Goal: Transaction & Acquisition: Book appointment/travel/reservation

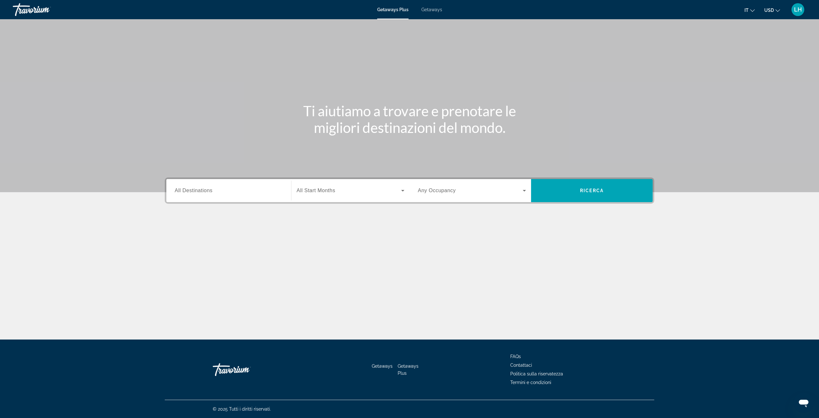
click at [209, 190] on span "All Destinations" at bounding box center [194, 190] width 38 height 5
click at [209, 190] on input "Destination All Destinations" at bounding box center [229, 191] width 108 height 8
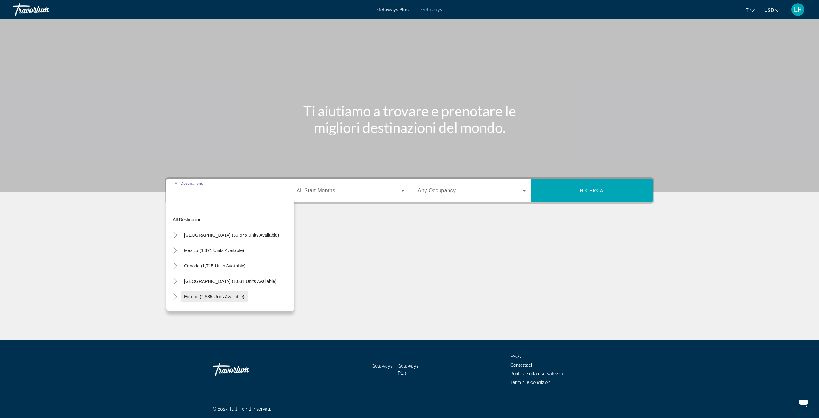
click at [236, 296] on span "Europe (2,585 units available)" at bounding box center [214, 296] width 60 height 5
type input "**********"
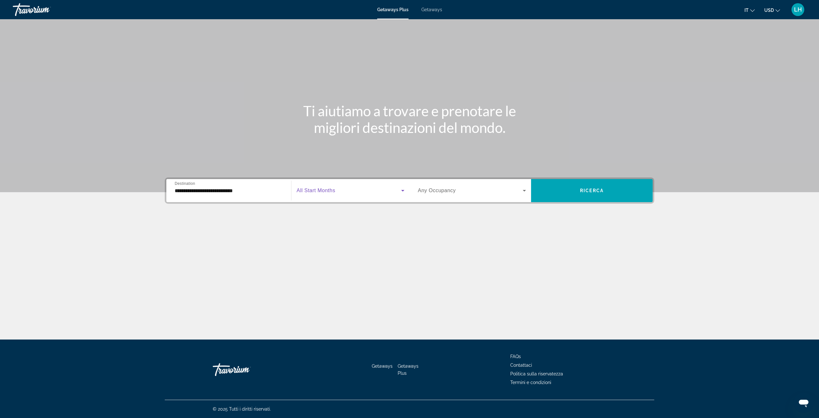
click at [403, 190] on icon "Search widget" at bounding box center [402, 191] width 3 height 2
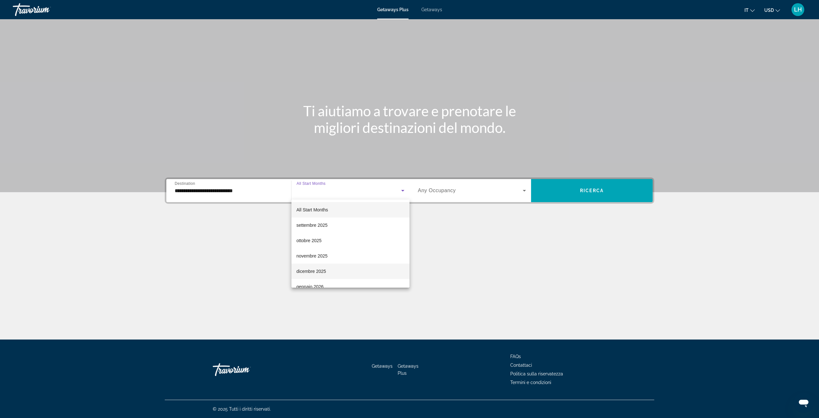
click at [345, 270] on mat-option "dicembre 2025" at bounding box center [351, 270] width 118 height 15
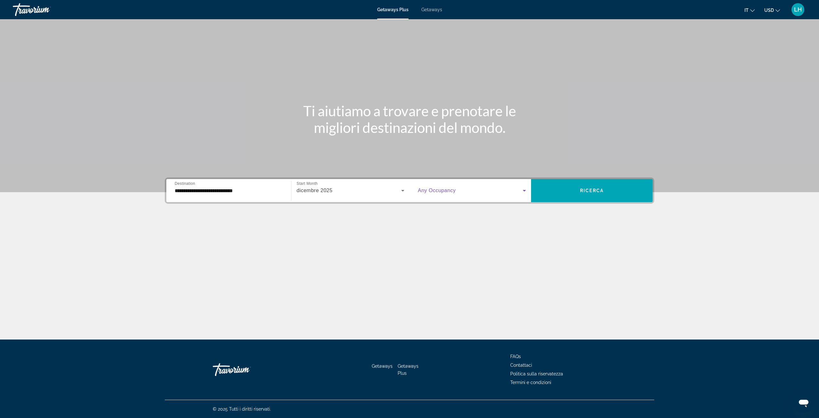
click at [525, 192] on icon "Search widget" at bounding box center [525, 191] width 8 height 8
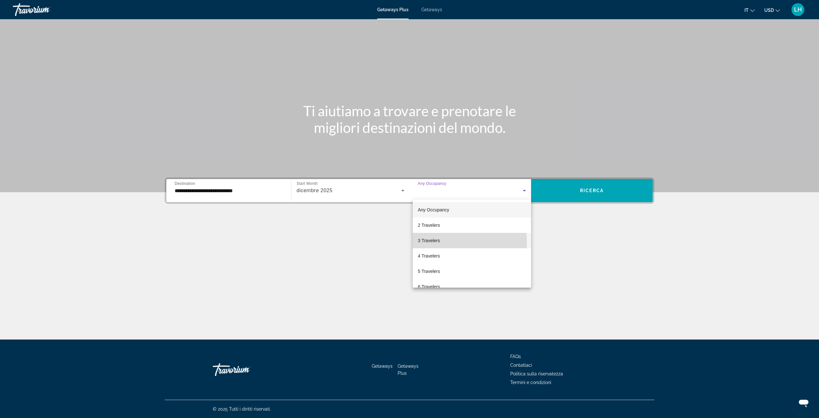
click at [434, 243] on span "3 Travelers" at bounding box center [429, 240] width 22 height 8
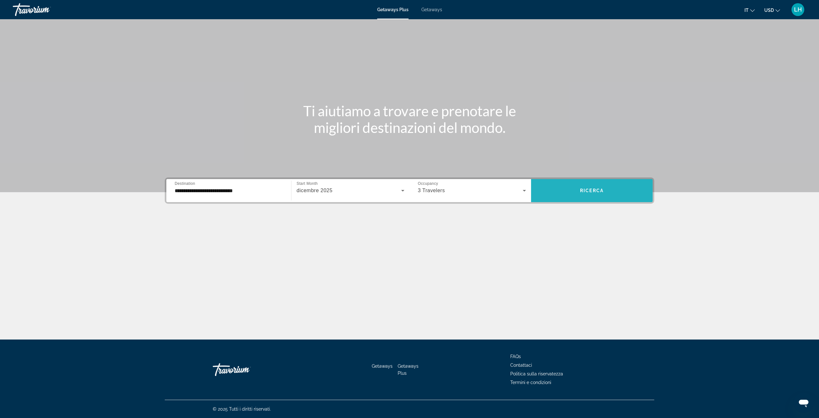
click at [588, 187] on span "Search widget" at bounding box center [592, 190] width 122 height 15
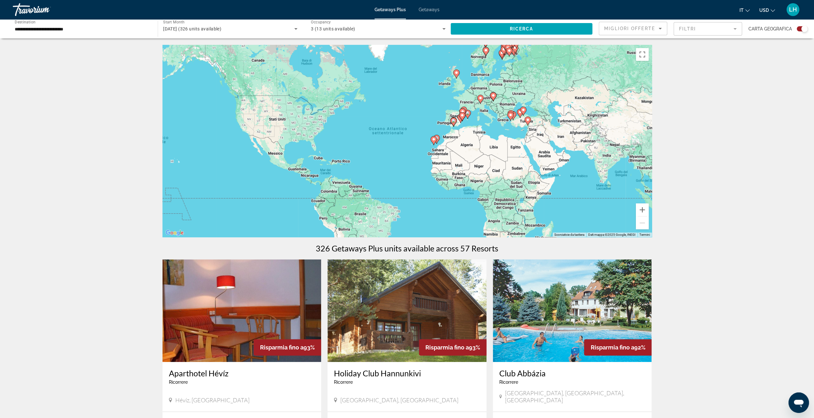
click at [468, 115] on icon "Main content" at bounding box center [468, 114] width 6 height 8
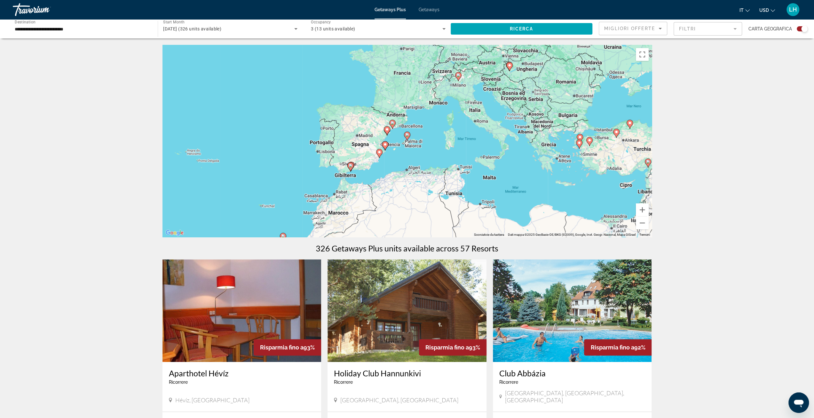
click at [394, 126] on icon "Main content" at bounding box center [392, 124] width 6 height 8
type input "**********"
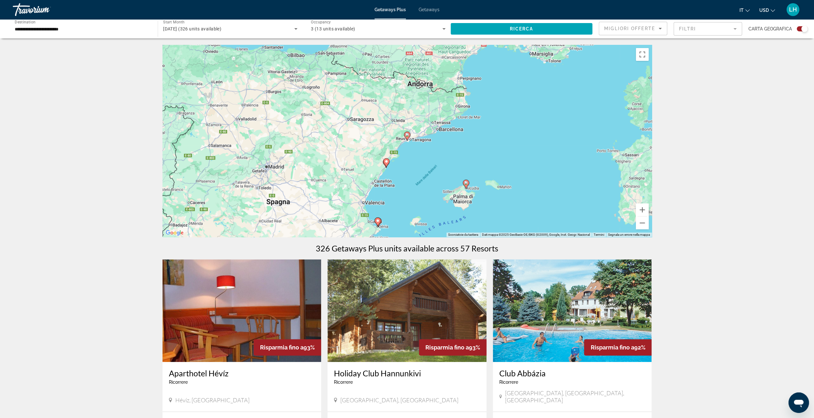
scroll to position [107, 0]
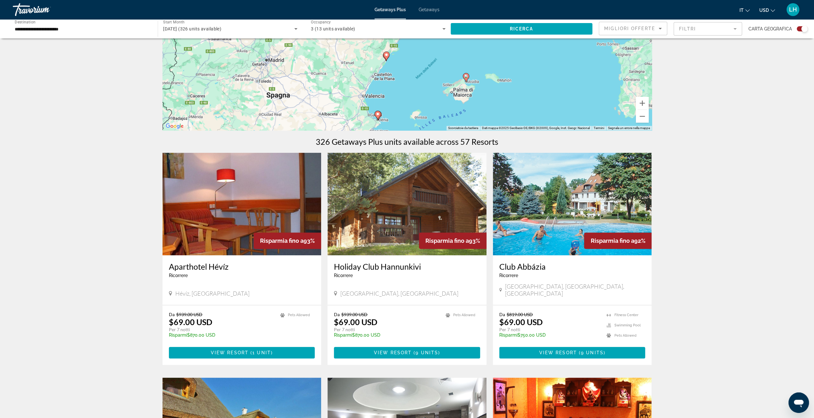
click at [378, 116] on icon "Main content" at bounding box center [378, 115] width 6 height 8
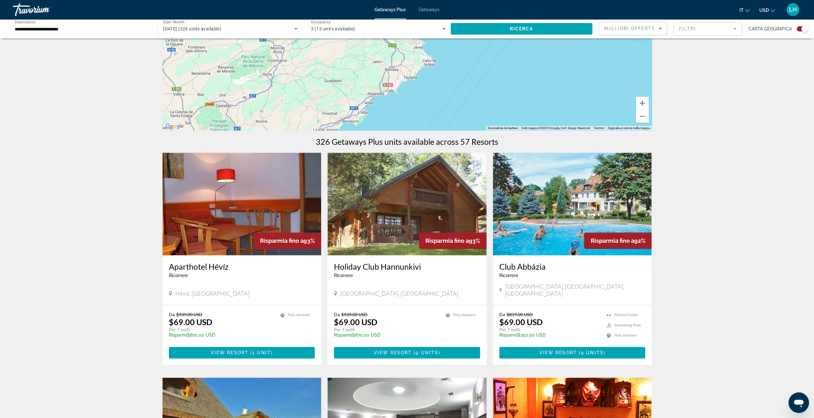
scroll to position [0, 0]
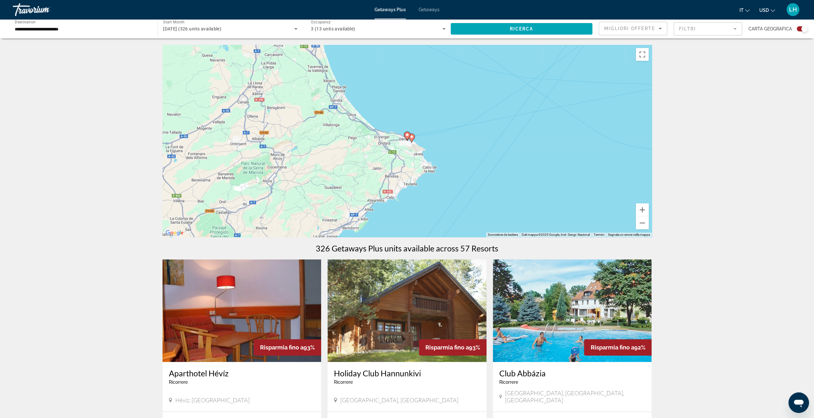
click at [407, 136] on image "Main content" at bounding box center [407, 135] width 4 height 4
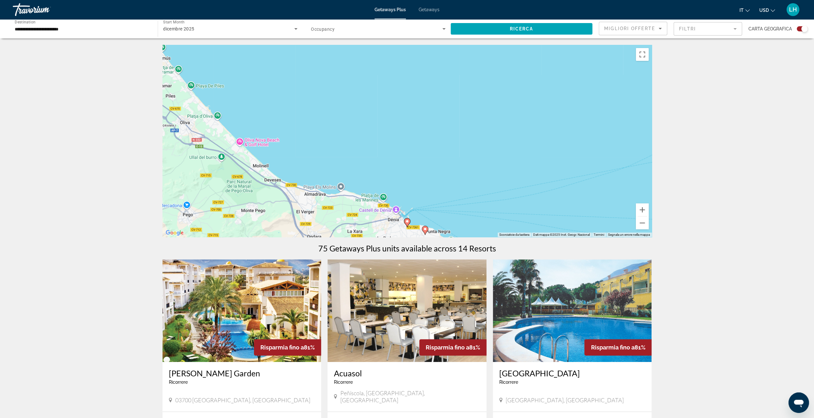
click at [423, 228] on icon "Main content" at bounding box center [425, 230] width 6 height 8
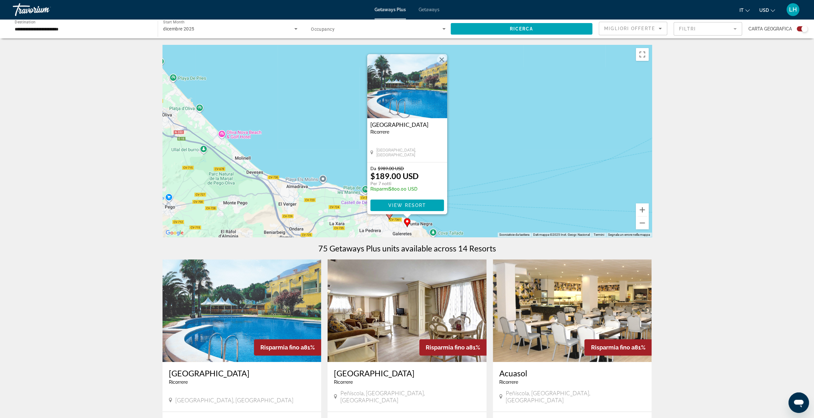
click at [302, 108] on div "Per attivare il trascinamento con la tastiera, premi Alt + Invio. Nello stato d…" at bounding box center [408, 141] width 490 height 192
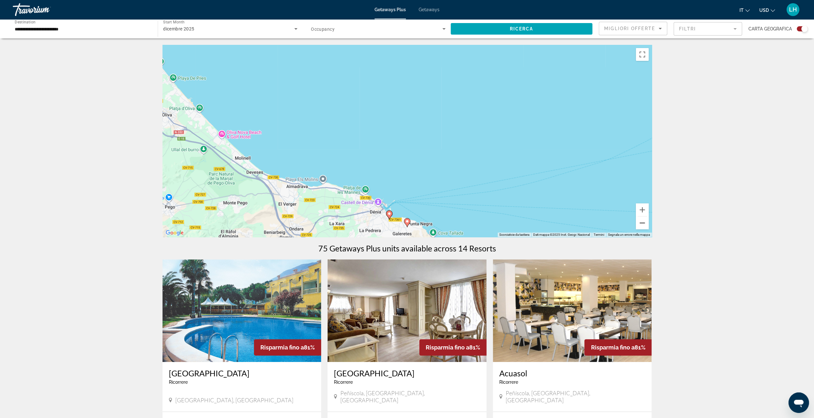
click at [637, 221] on button "Zoom indietro" at bounding box center [642, 222] width 13 height 13
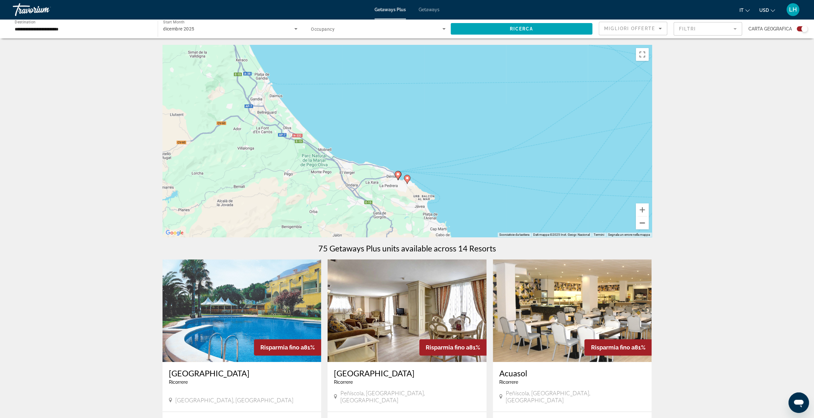
click at [639, 221] on button "Zoom indietro" at bounding box center [642, 222] width 13 height 13
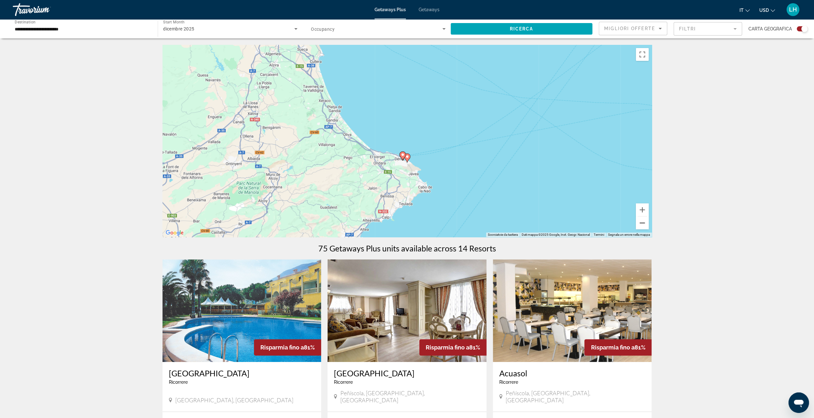
click at [639, 221] on button "Zoom indietro" at bounding box center [642, 222] width 13 height 13
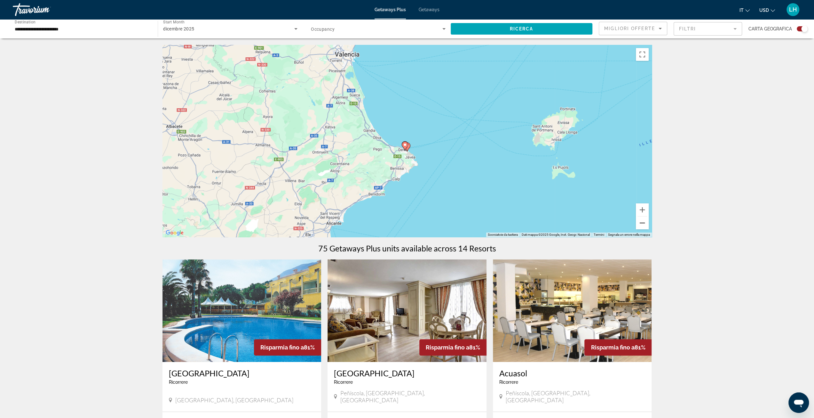
click at [639, 221] on button "Zoom indietro" at bounding box center [642, 222] width 13 height 13
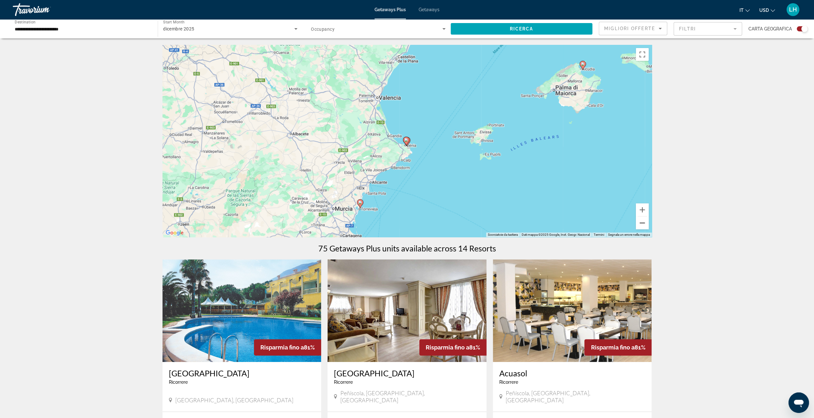
click at [639, 221] on button "Zoom indietro" at bounding box center [642, 222] width 13 height 13
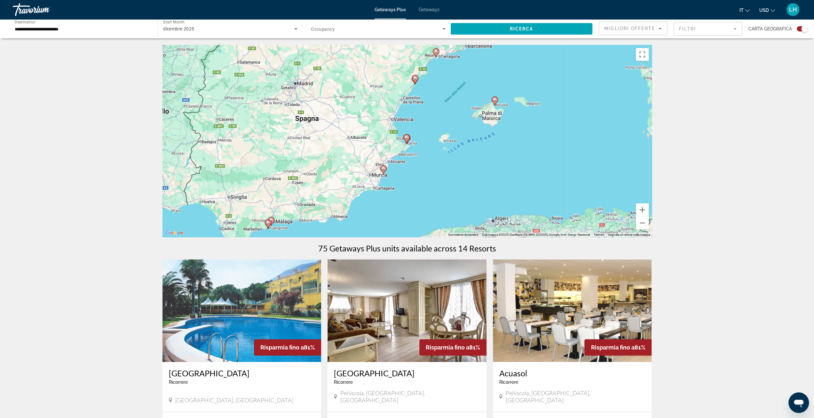
click at [383, 174] on gmp-advanced-marker "Main content" at bounding box center [383, 170] width 6 height 10
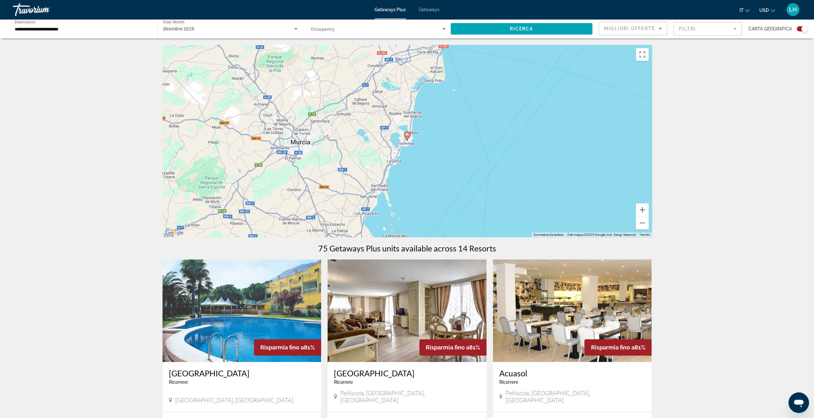
click at [407, 136] on image "Main content" at bounding box center [407, 135] width 4 height 4
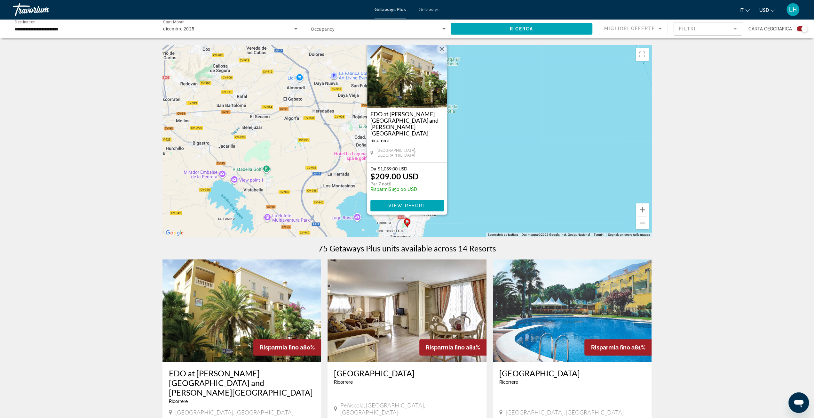
click at [641, 226] on button "Zoom indietro" at bounding box center [642, 222] width 13 height 13
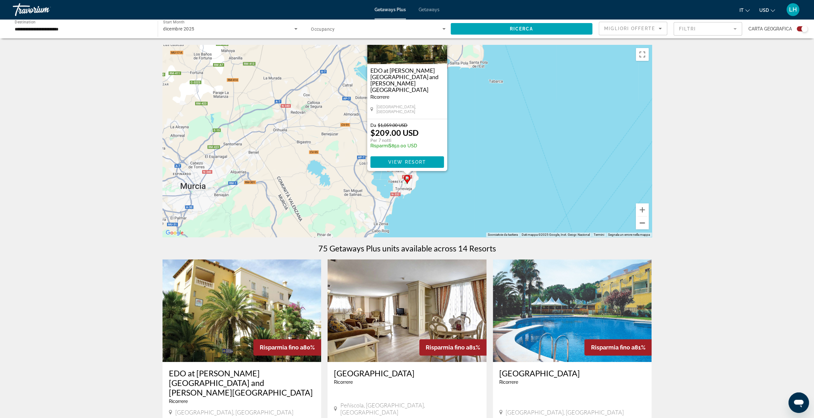
click at [641, 226] on button "Zoom indietro" at bounding box center [642, 222] width 13 height 13
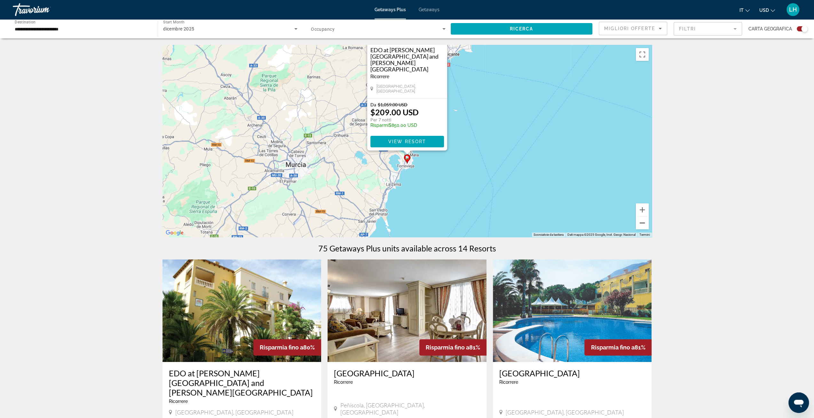
click at [641, 226] on button "Zoom indietro" at bounding box center [642, 222] width 13 height 13
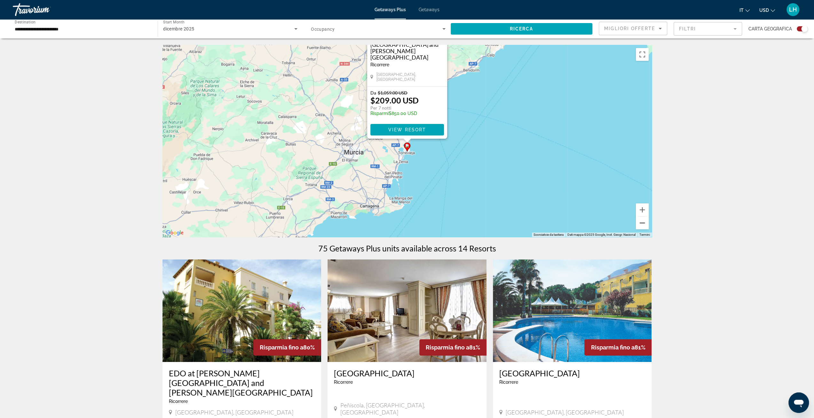
click at [641, 226] on button "Zoom indietro" at bounding box center [642, 222] width 13 height 13
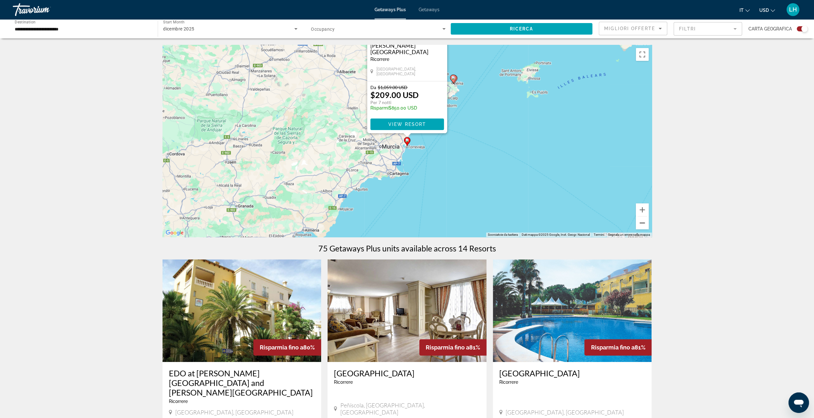
click at [641, 226] on button "Zoom indietro" at bounding box center [642, 222] width 13 height 13
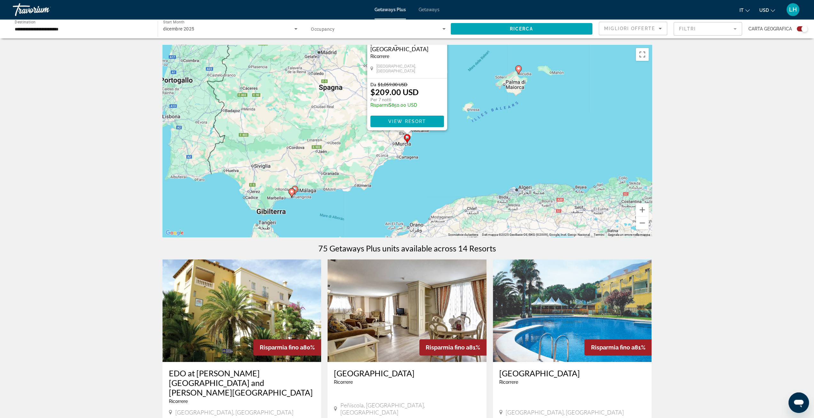
click at [296, 188] on image "Main content" at bounding box center [295, 189] width 4 height 4
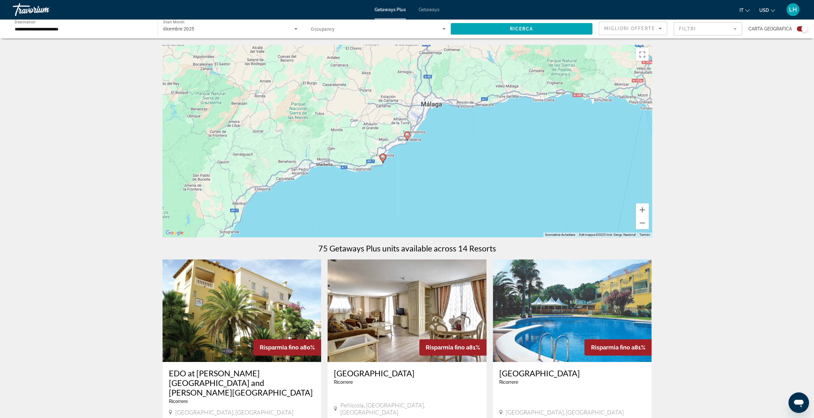
click at [409, 136] on image "Main content" at bounding box center [407, 135] width 4 height 4
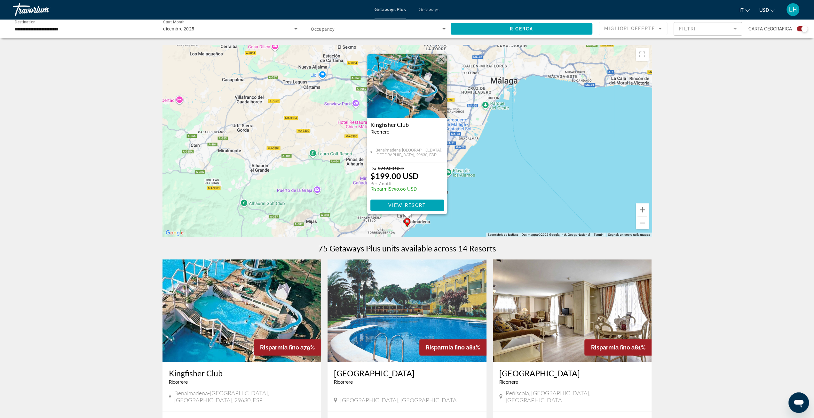
click at [643, 222] on button "Zoom indietro" at bounding box center [642, 222] width 13 height 13
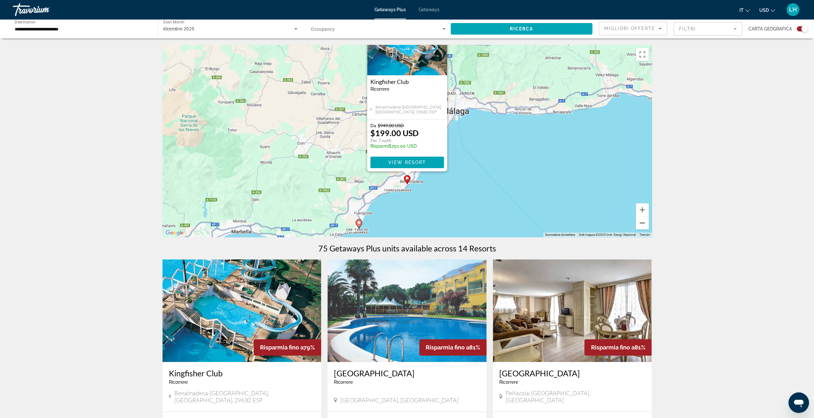
click at [643, 222] on button "Zoom indietro" at bounding box center [642, 222] width 13 height 13
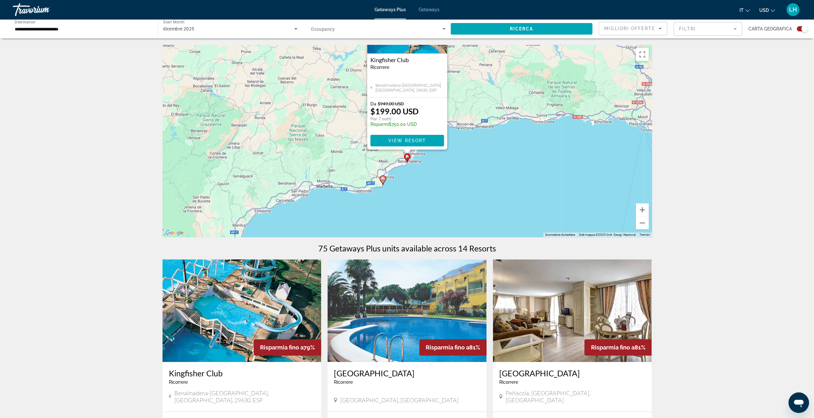
click at [382, 181] on icon "Main content" at bounding box center [383, 180] width 6 height 8
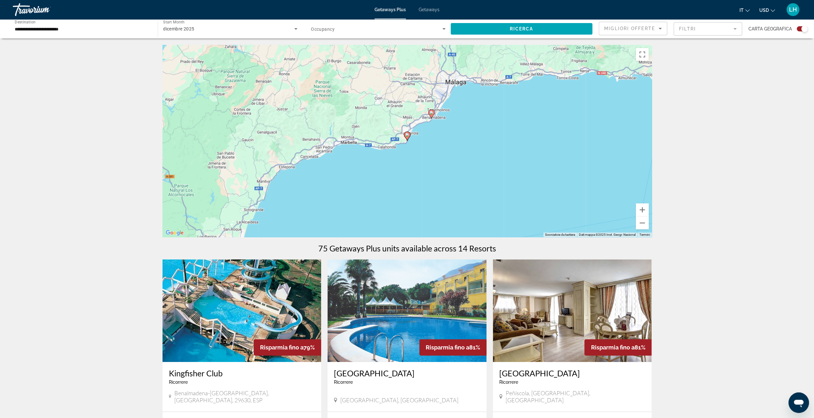
click at [408, 133] on image "Main content" at bounding box center [407, 135] width 4 height 4
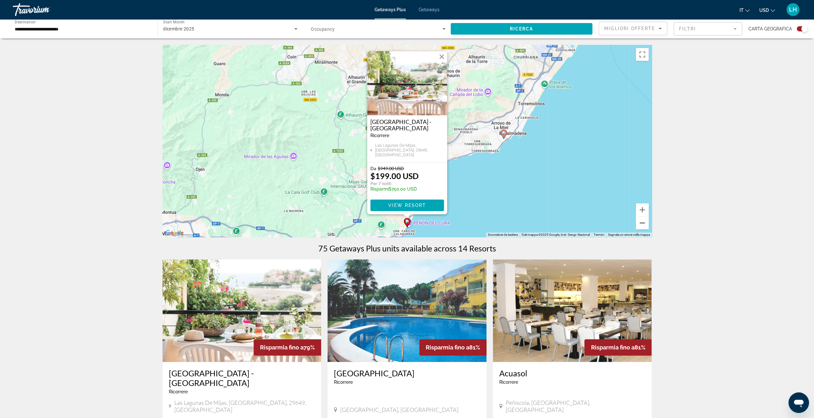
click at [642, 222] on button "Zoom indietro" at bounding box center [642, 222] width 13 height 13
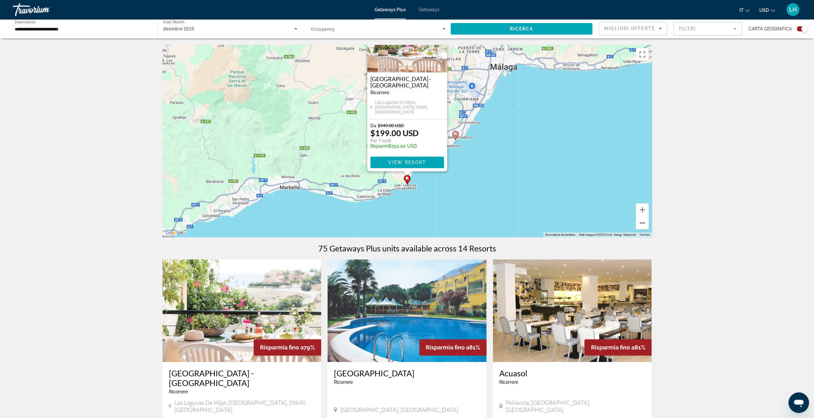
click at [642, 222] on button "Zoom indietro" at bounding box center [642, 222] width 13 height 13
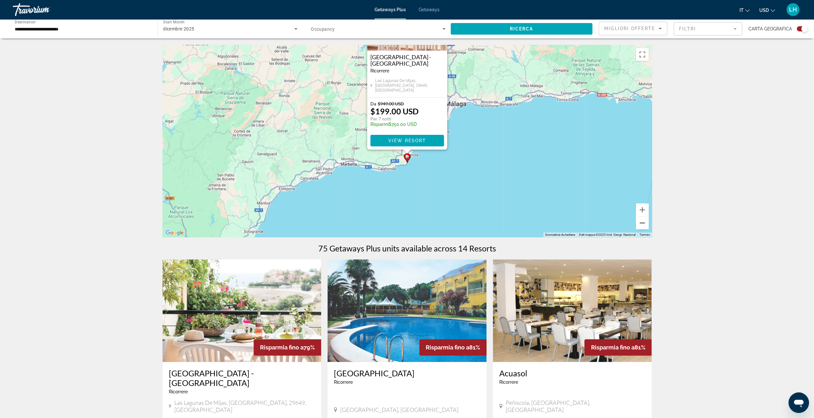
click at [642, 222] on button "Zoom indietro" at bounding box center [642, 222] width 13 height 13
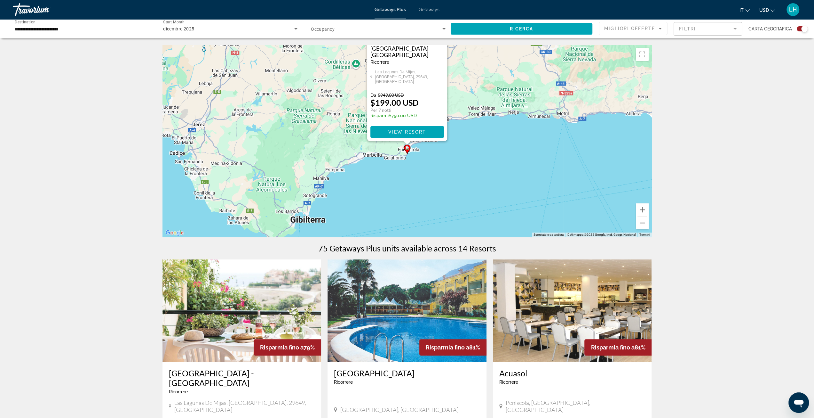
click at [642, 222] on button "Zoom indietro" at bounding box center [642, 222] width 13 height 13
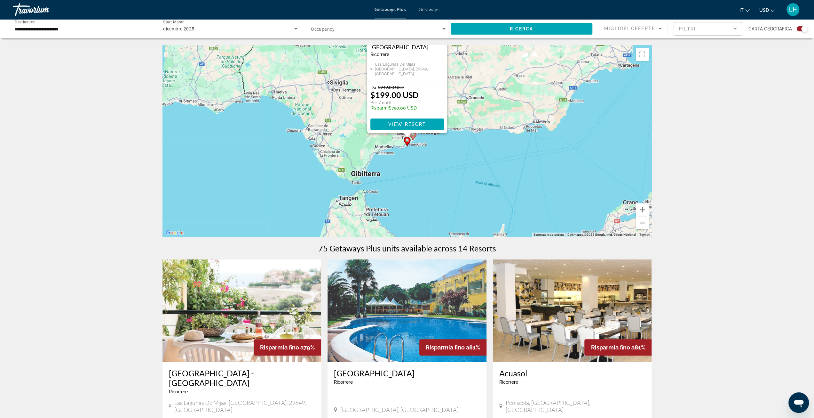
click at [642, 222] on button "Zoom indietro" at bounding box center [642, 222] width 13 height 13
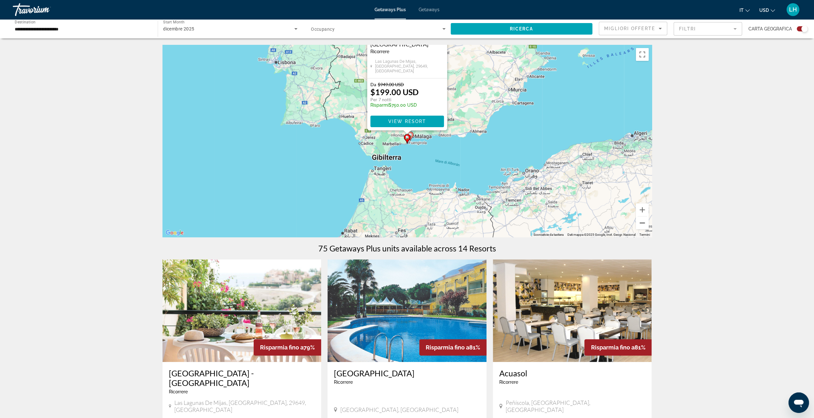
click at [642, 222] on button "Zoom indietro" at bounding box center [642, 222] width 13 height 13
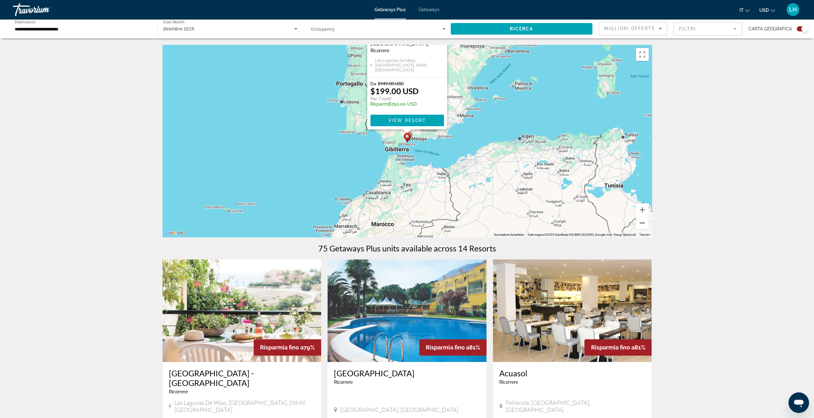
click at [642, 222] on button "Zoom indietro" at bounding box center [642, 222] width 13 height 13
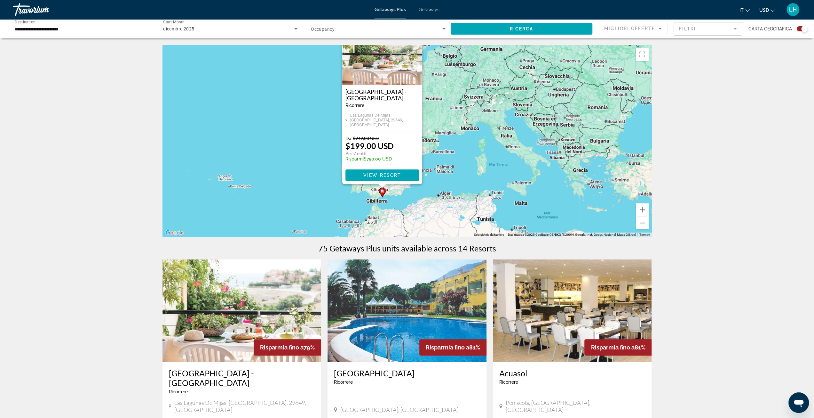
drag, startPoint x: 595, startPoint y: 145, endPoint x: 570, endPoint y: 202, distance: 62.0
click at [570, 202] on div "Per attivare il trascinamento con la tastiera, premi Alt + Invio. Nello stato d…" at bounding box center [408, 141] width 490 height 192
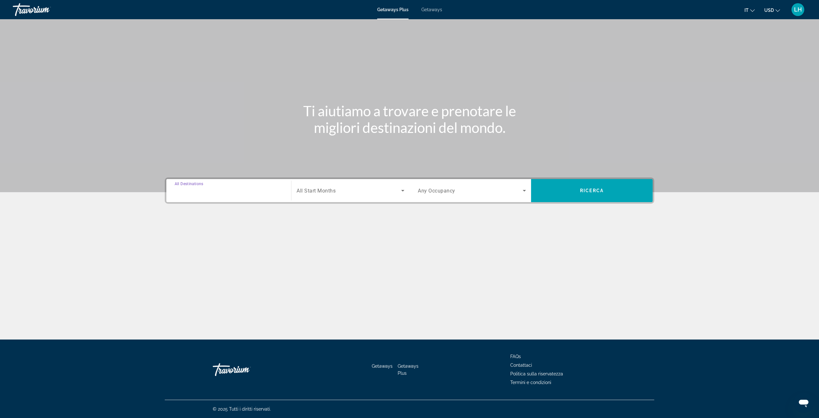
click at [226, 188] on input "Destination All Destinations" at bounding box center [229, 191] width 108 height 8
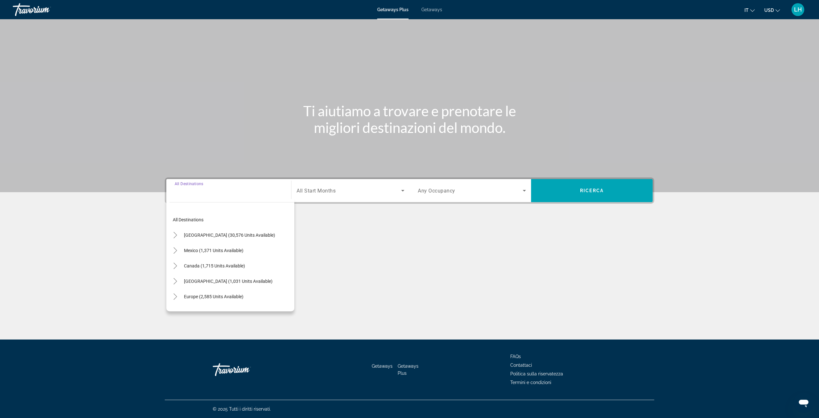
click at [221, 295] on span "Europe (2,585 units available)" at bounding box center [214, 296] width 60 height 5
type input "**********"
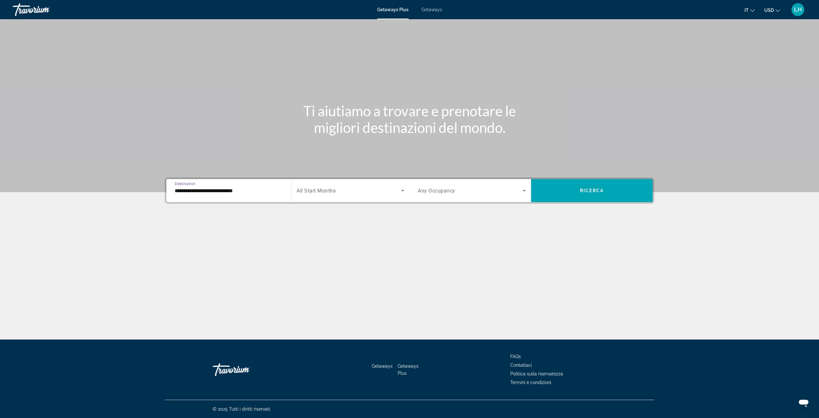
click at [404, 190] on icon "Search widget" at bounding box center [402, 191] width 3 height 2
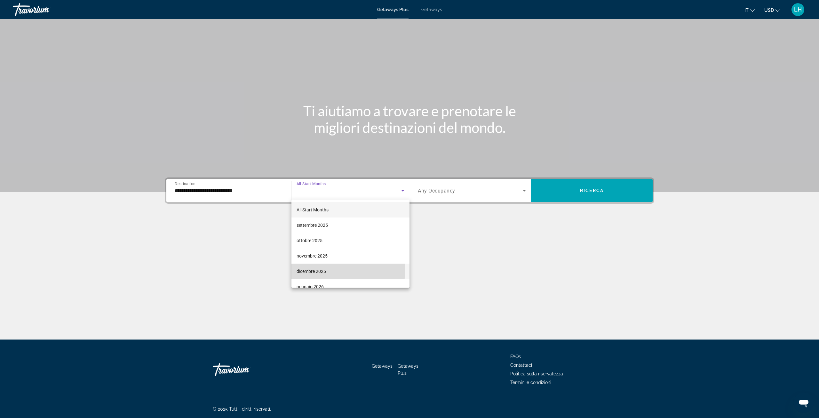
click at [315, 270] on span "dicembre 2025" at bounding box center [311, 271] width 29 height 8
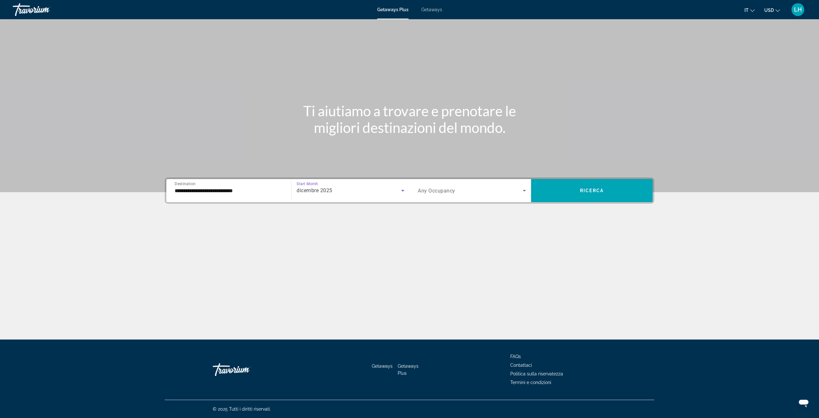
click at [519, 188] on span "Search widget" at bounding box center [470, 191] width 105 height 8
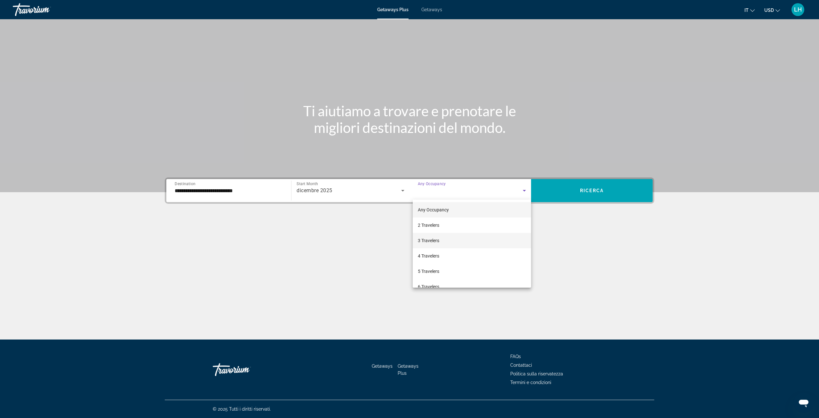
click at [427, 241] on span "3 Travelers" at bounding box center [428, 240] width 21 height 8
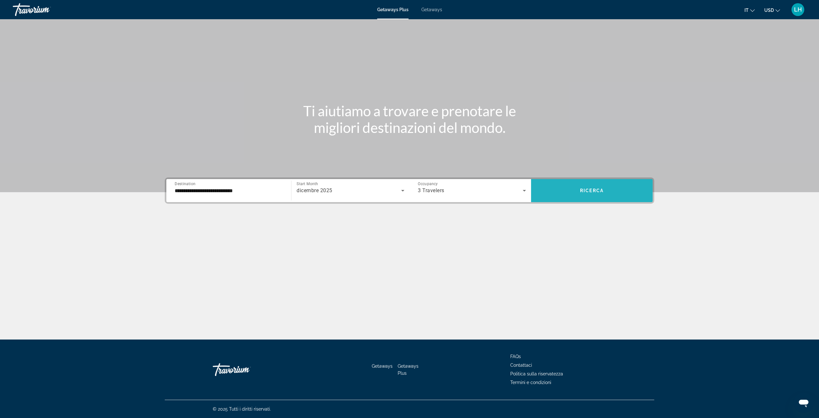
click at [620, 185] on span "Search widget" at bounding box center [592, 190] width 122 height 15
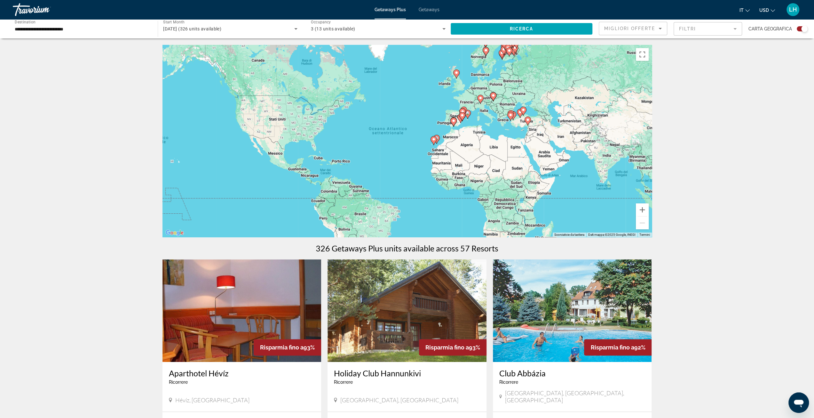
click at [481, 100] on icon "Main content" at bounding box center [480, 99] width 6 height 8
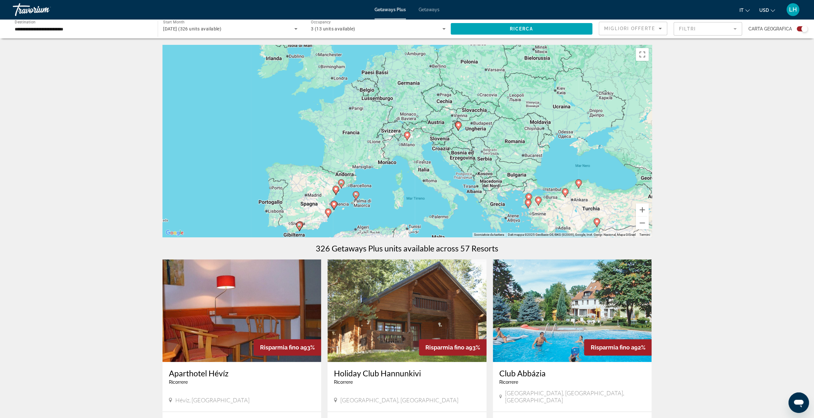
click at [407, 136] on image "Main content" at bounding box center [407, 135] width 4 height 4
type input "**********"
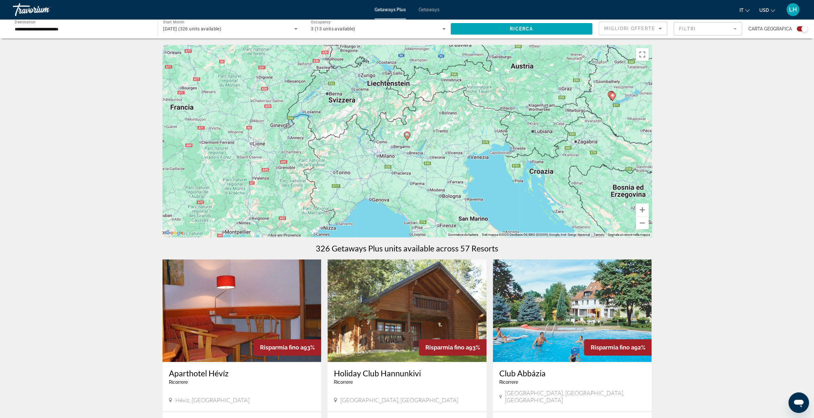
click at [404, 135] on icon "Main content" at bounding box center [407, 136] width 6 height 8
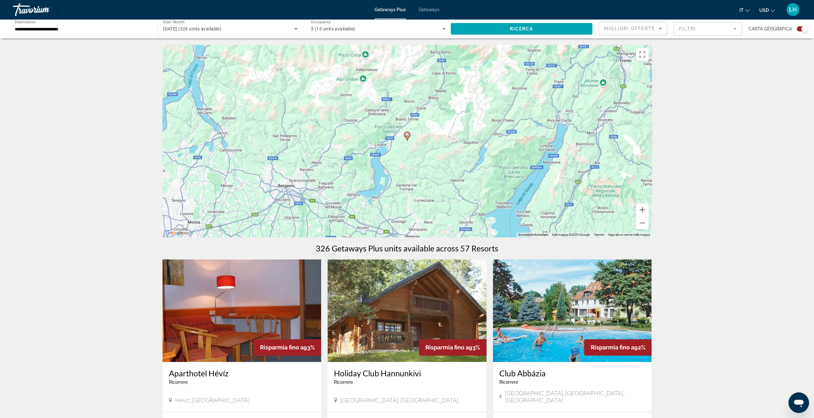
click at [409, 137] on icon "Main content" at bounding box center [407, 136] width 6 height 8
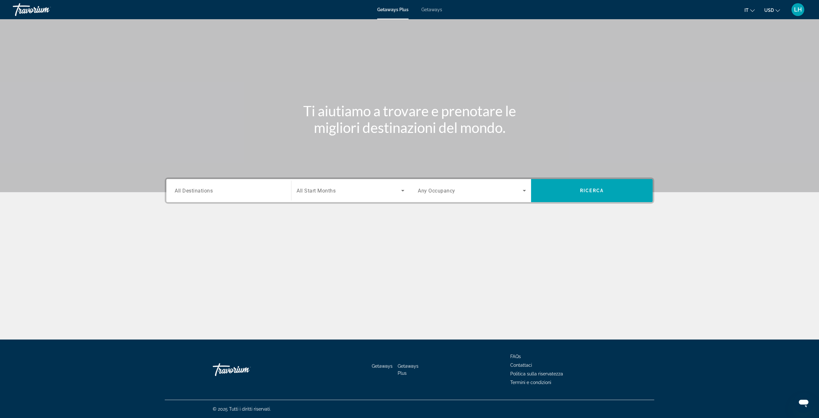
click at [343, 189] on span "Search widget" at bounding box center [349, 191] width 105 height 8
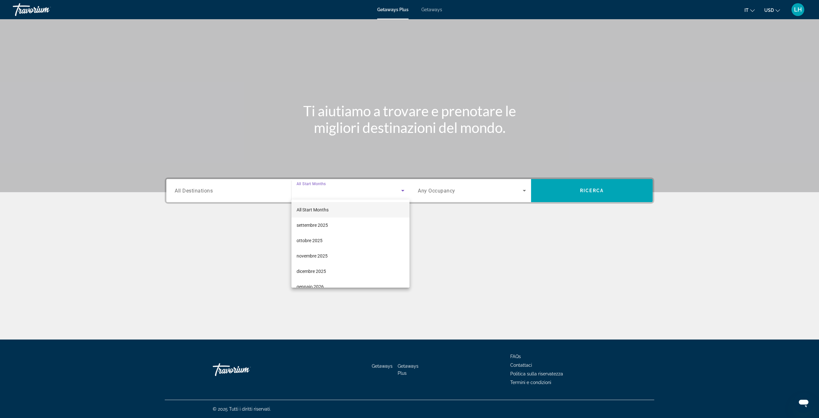
click at [200, 193] on div at bounding box center [409, 209] width 819 height 418
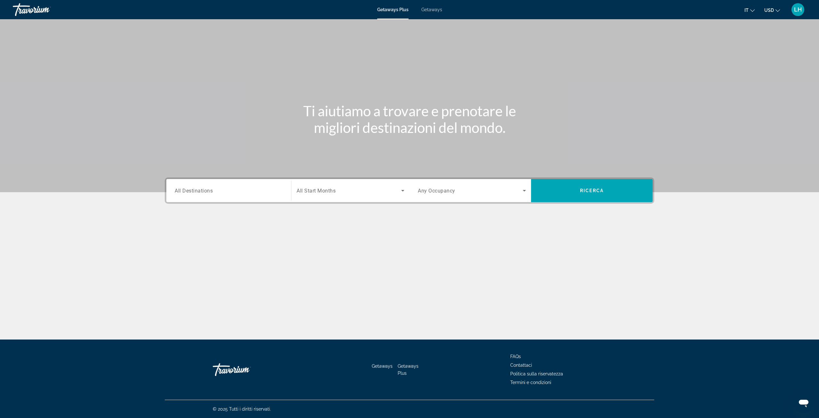
click at [195, 189] on span "All Destinations" at bounding box center [194, 190] width 38 height 6
click at [195, 189] on input "Destination All Destinations" at bounding box center [229, 191] width 108 height 8
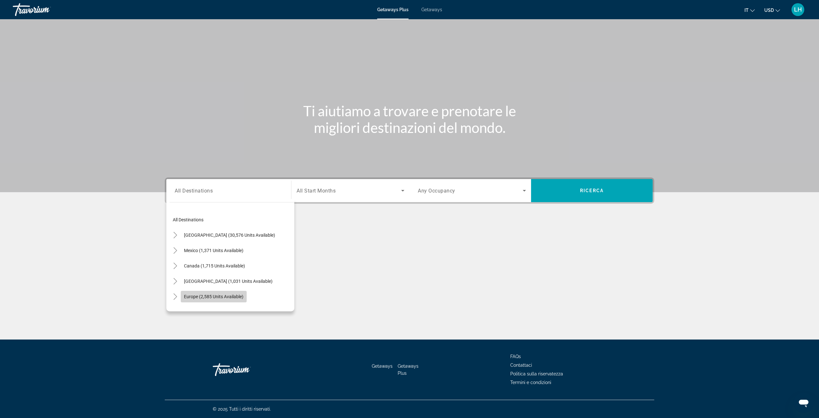
click at [184, 295] on span "Search widget" at bounding box center [214, 296] width 66 height 15
type input "**********"
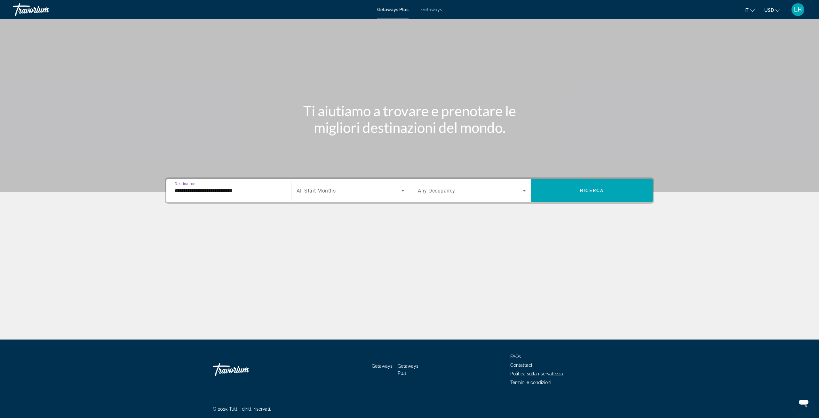
click at [403, 191] on icon "Search widget" at bounding box center [403, 191] width 8 height 8
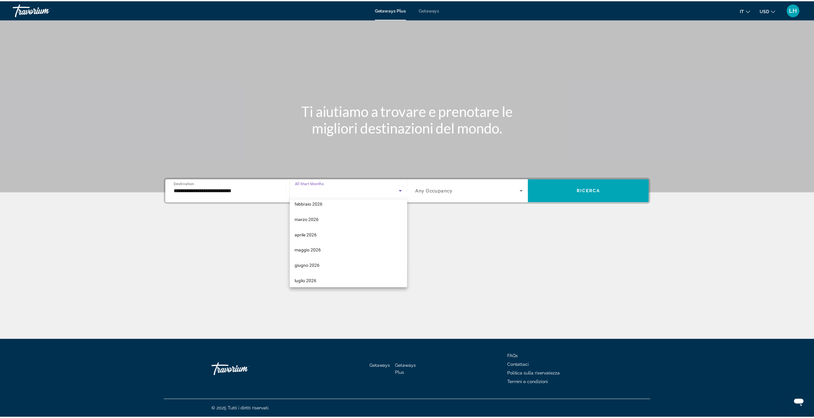
scroll to position [102, 0]
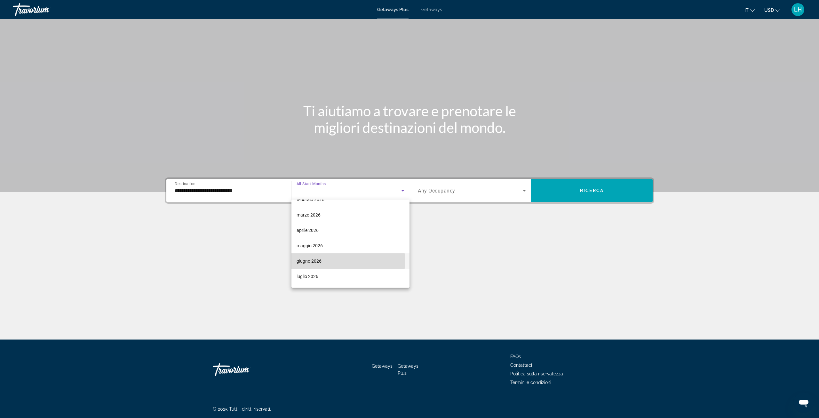
click at [333, 261] on mat-option "giugno 2026" at bounding box center [351, 260] width 118 height 15
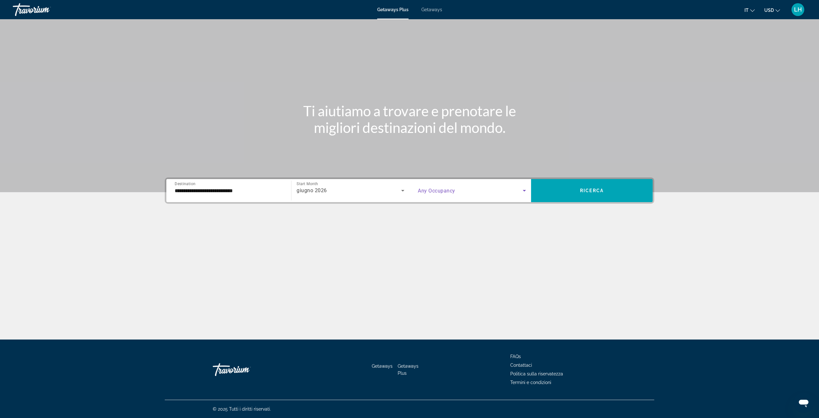
click at [523, 191] on icon "Search widget" at bounding box center [525, 191] width 8 height 8
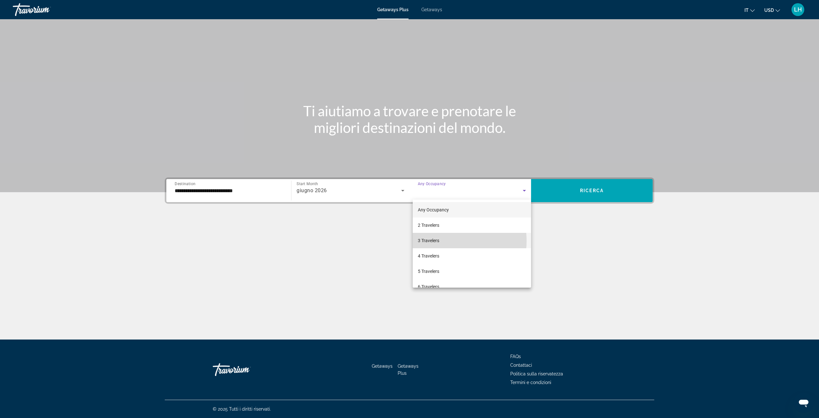
click at [438, 241] on span "3 Travelers" at bounding box center [428, 240] width 21 height 8
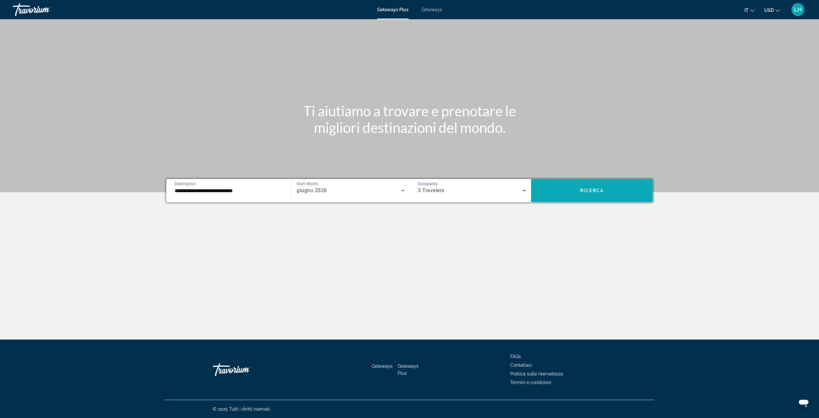
click at [602, 190] on span "Ricerca" at bounding box center [592, 190] width 24 height 5
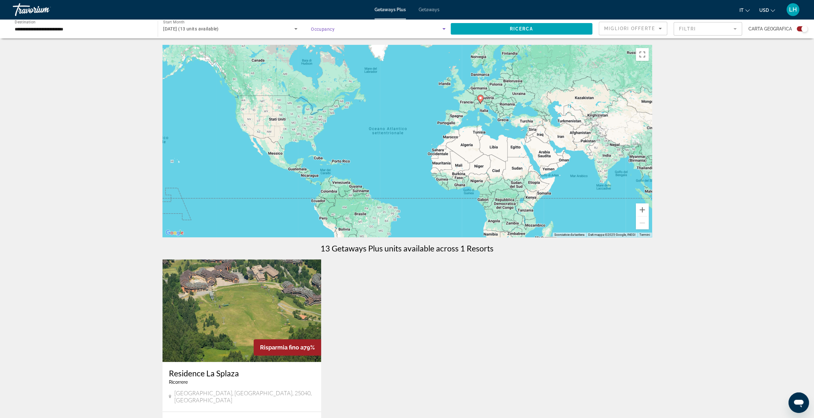
click at [445, 29] on icon "Search widget" at bounding box center [444, 29] width 8 height 8
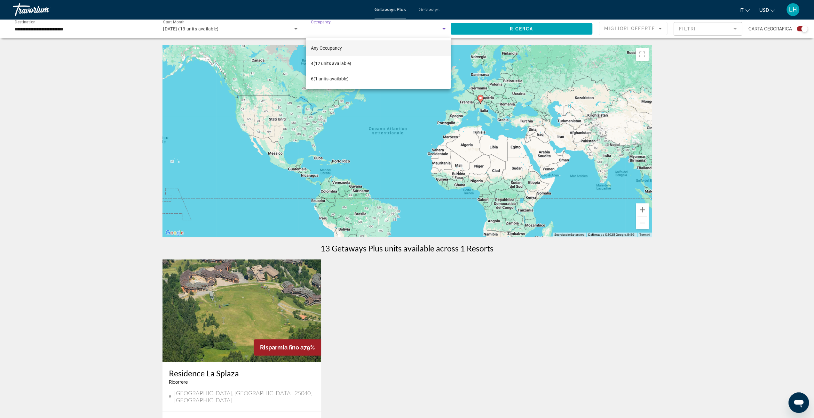
click at [444, 28] on div at bounding box center [407, 209] width 814 height 418
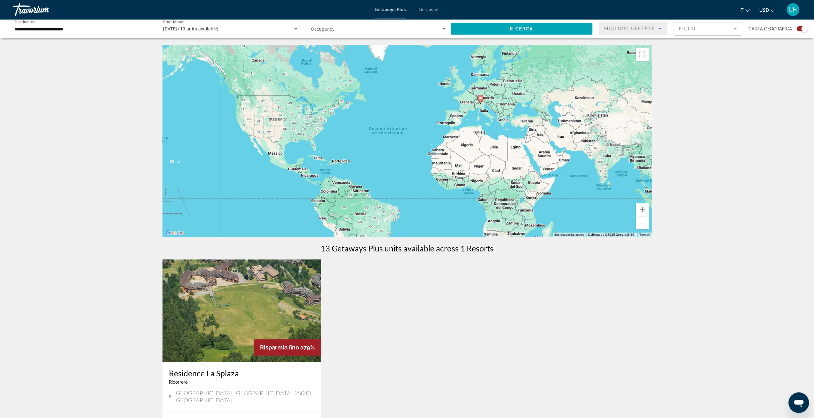
click at [623, 27] on span "Migliori offerte" at bounding box center [629, 28] width 51 height 5
click at [622, 30] on div at bounding box center [407, 209] width 814 height 418
click at [539, 27] on span "Search widget" at bounding box center [522, 28] width 142 height 15
click at [227, 35] on div "giugno 2026" at bounding box center [230, 29] width 134 height 18
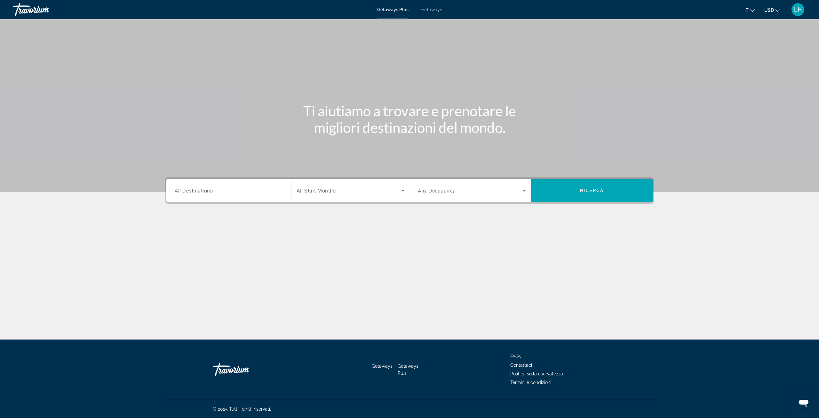
click at [234, 190] on input "Destination All Destinations" at bounding box center [229, 191] width 108 height 8
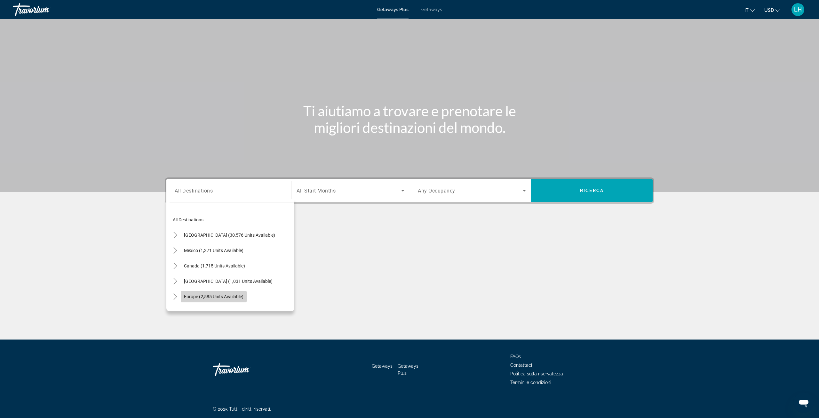
click at [216, 295] on span "Europe (2,585 units available)" at bounding box center [214, 296] width 60 height 5
type input "**********"
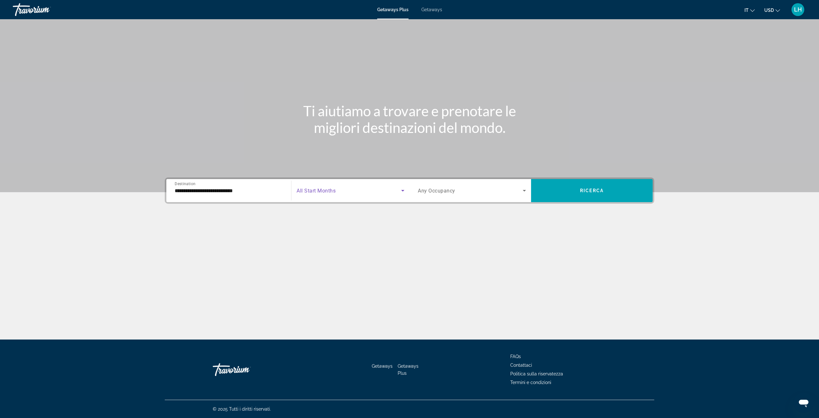
click at [405, 190] on icon "Search widget" at bounding box center [403, 191] width 8 height 8
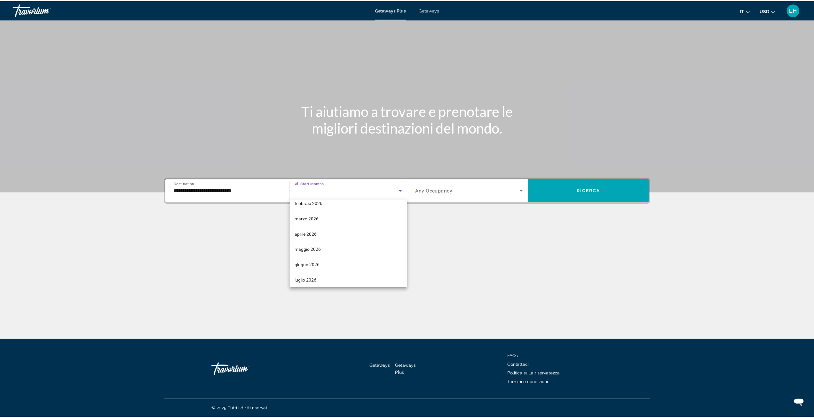
scroll to position [102, 0]
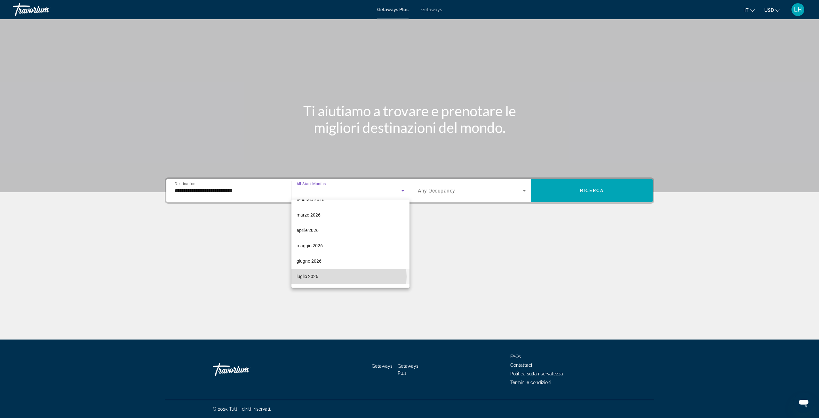
click at [349, 276] on mat-option "luglio 2026" at bounding box center [351, 275] width 118 height 15
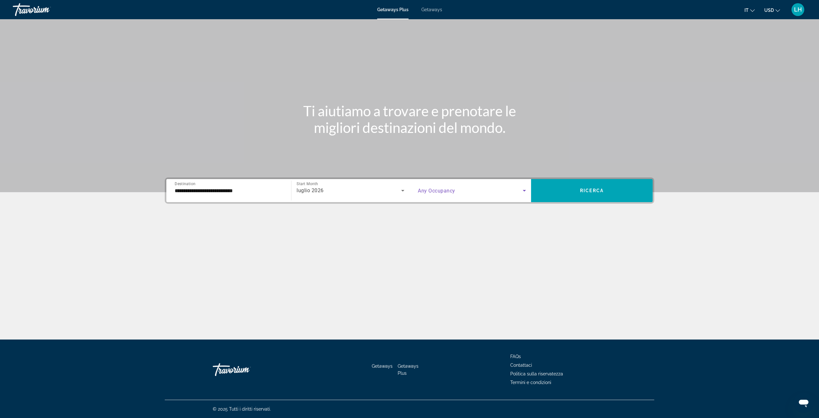
click at [519, 191] on span "Search widget" at bounding box center [470, 191] width 105 height 8
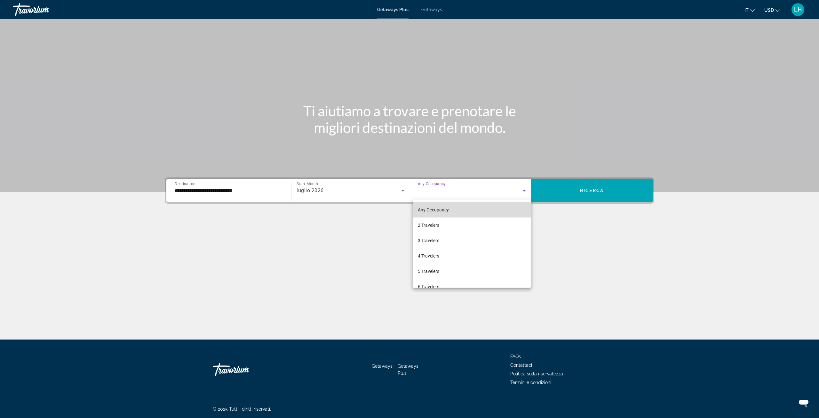
click at [508, 207] on mat-option "Any Occupancy" at bounding box center [472, 209] width 118 height 15
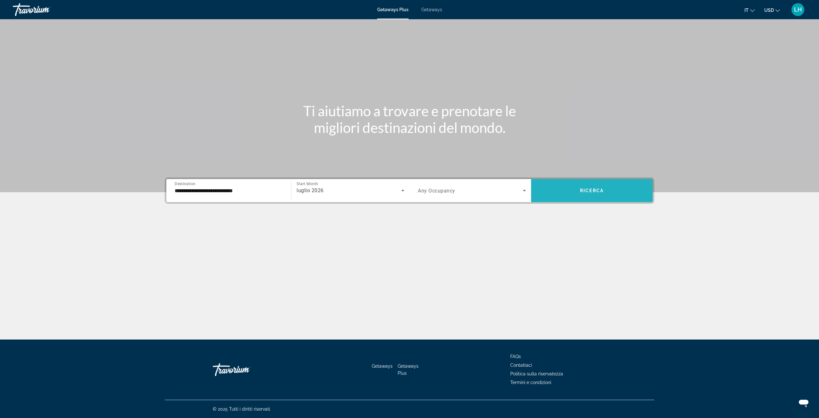
click at [595, 184] on span "Search widget" at bounding box center [592, 190] width 122 height 15
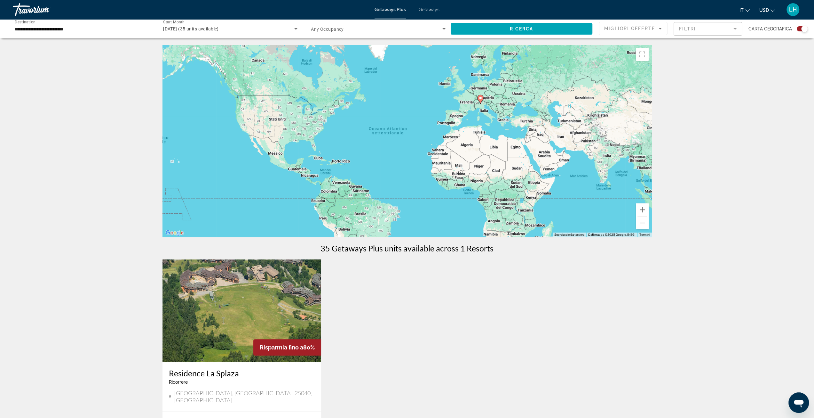
click at [430, 12] on span "Getaways" at bounding box center [429, 9] width 21 height 5
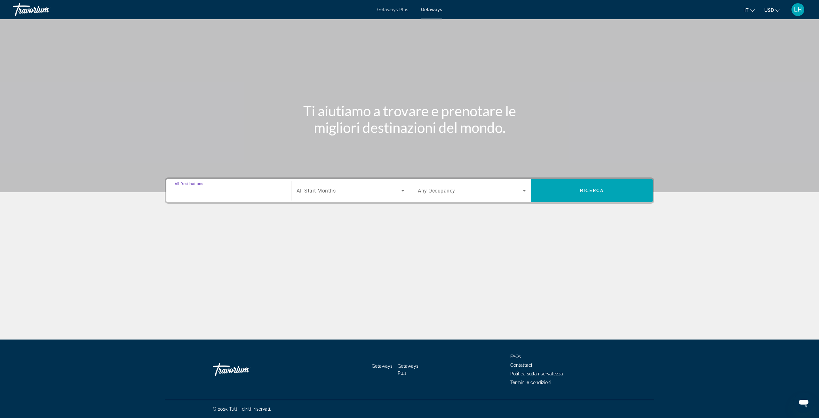
click at [254, 192] on input "Destination All Destinations" at bounding box center [229, 191] width 108 height 8
click at [233, 194] on div "Search widget" at bounding box center [229, 190] width 108 height 18
click at [207, 190] on input "Destination All Destinations" at bounding box center [229, 191] width 108 height 8
click at [342, 194] on span "Search widget" at bounding box center [349, 191] width 105 height 8
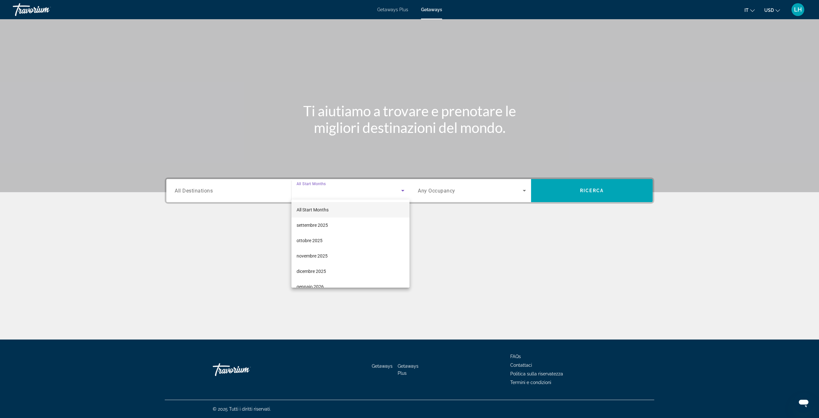
drag, startPoint x: 411, startPoint y: 284, endPoint x: 406, endPoint y: 283, distance: 4.2
click at [410, 284] on div at bounding box center [409, 209] width 819 height 418
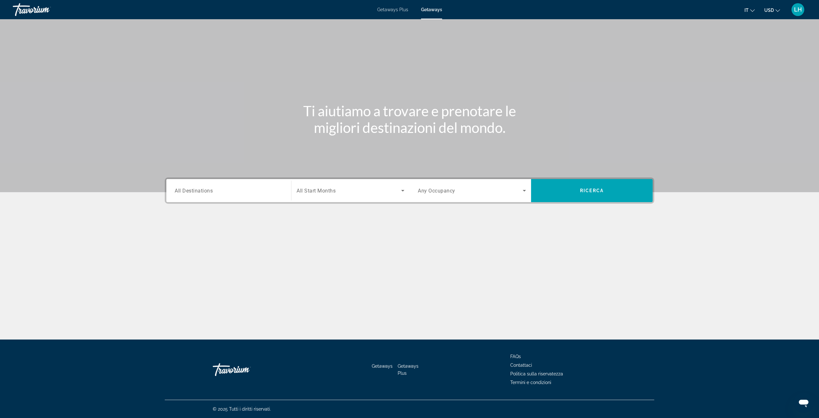
click at [402, 196] on div "Search widget" at bounding box center [351, 190] width 108 height 18
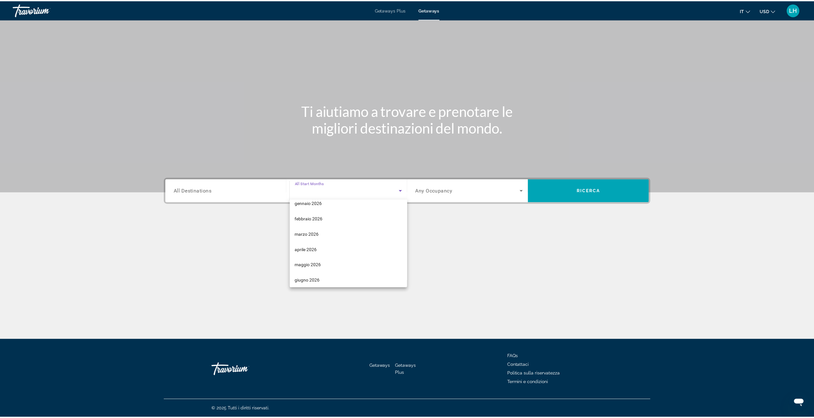
scroll to position [90, 0]
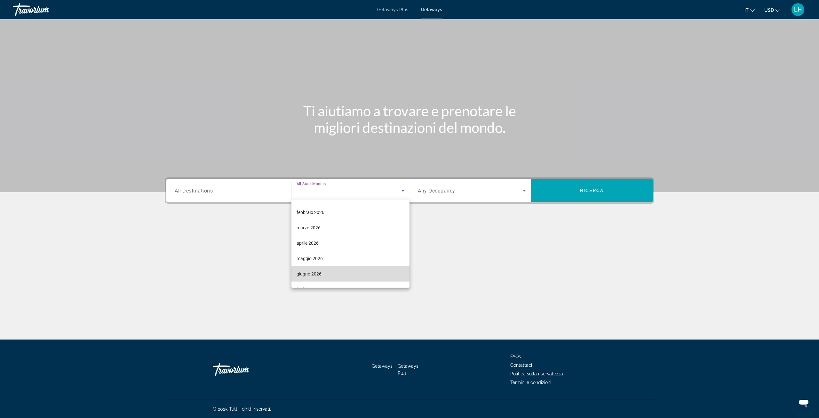
click at [366, 273] on mat-option "giugno 2026" at bounding box center [351, 273] width 118 height 15
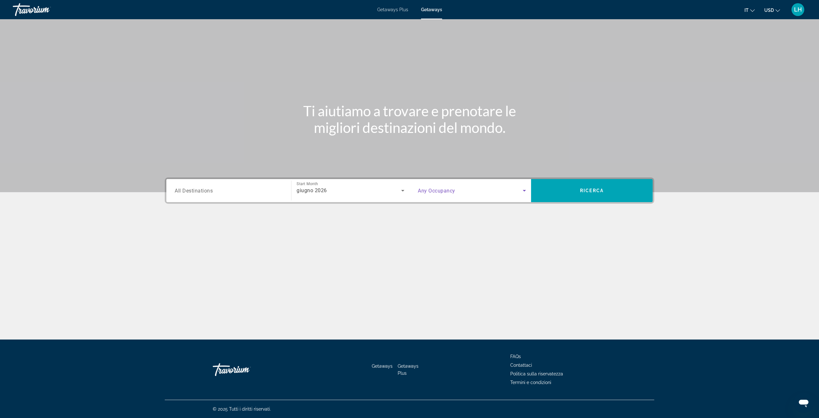
click at [524, 190] on icon "Search widget" at bounding box center [524, 191] width 3 height 2
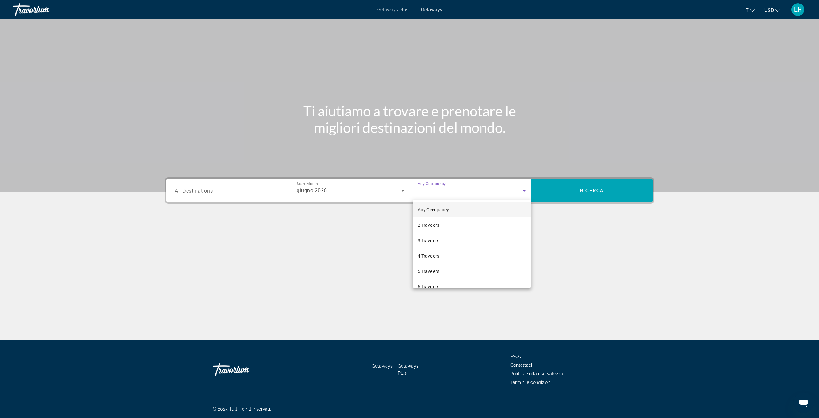
click at [473, 206] on mat-option "Any Occupancy" at bounding box center [472, 209] width 118 height 15
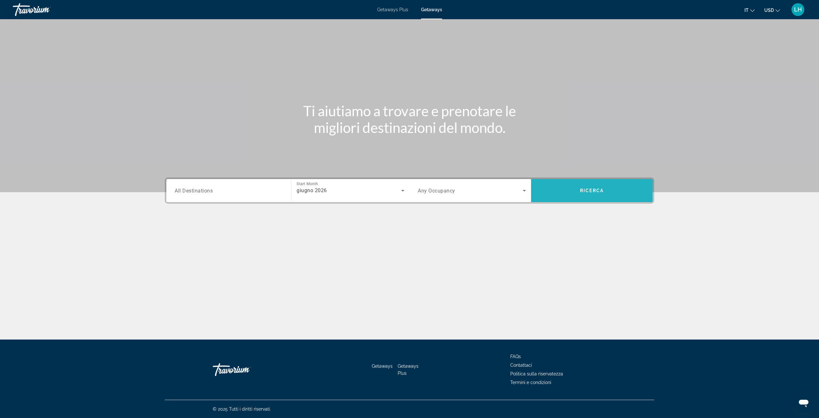
click at [571, 189] on span "Search widget" at bounding box center [592, 190] width 122 height 15
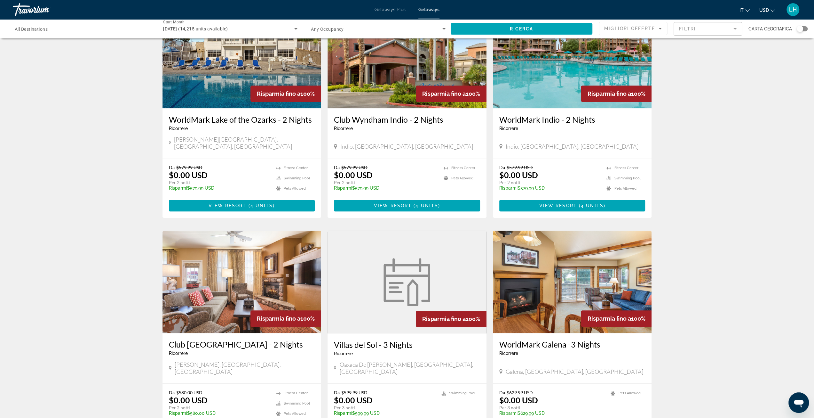
scroll to position [636, 0]
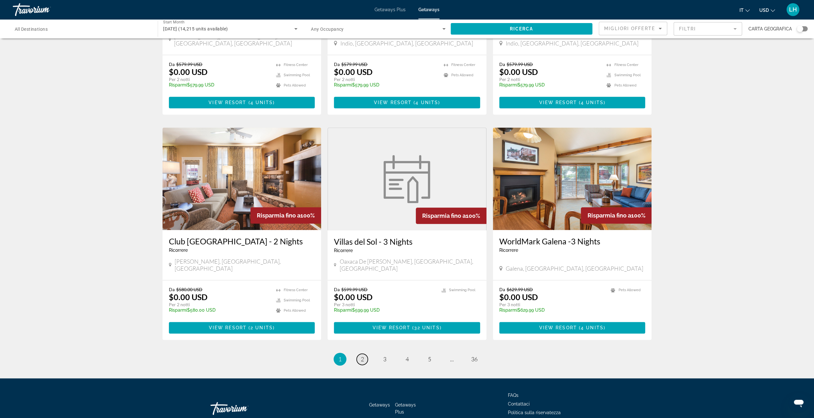
click at [360, 353] on link "page 2" at bounding box center [362, 358] width 11 height 11
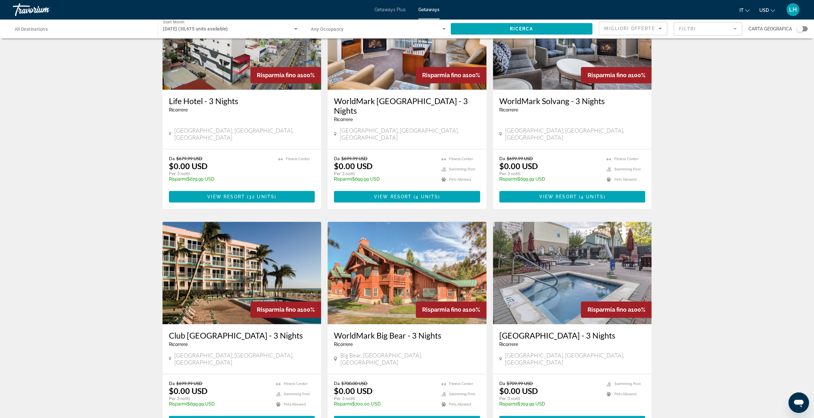
scroll to position [627, 0]
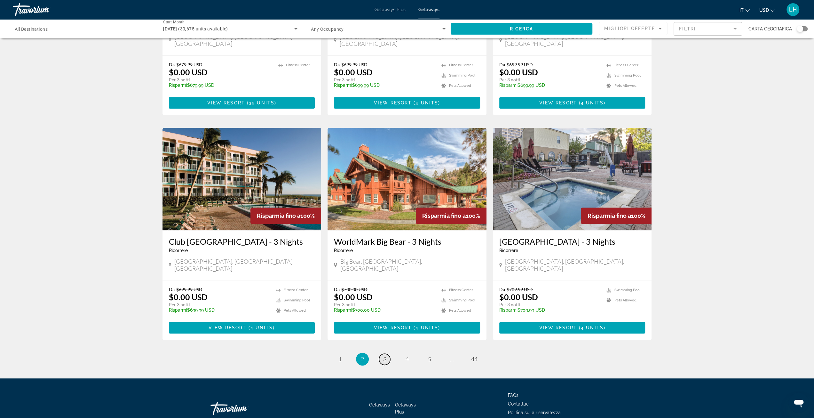
click at [381, 353] on link "page 3" at bounding box center [384, 358] width 11 height 11
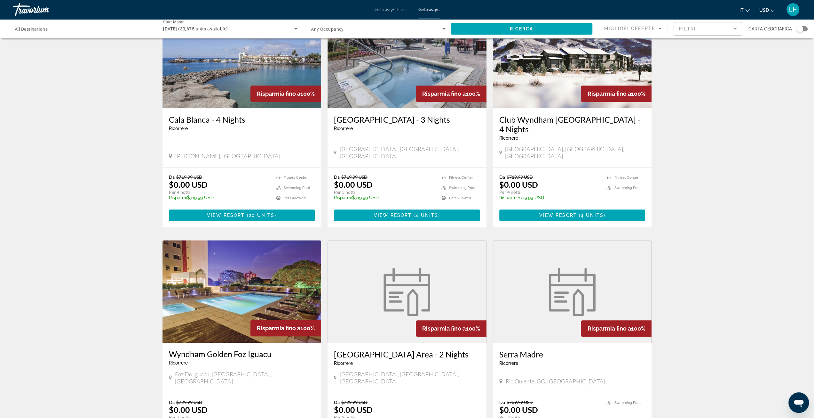
scroll to position [640, 0]
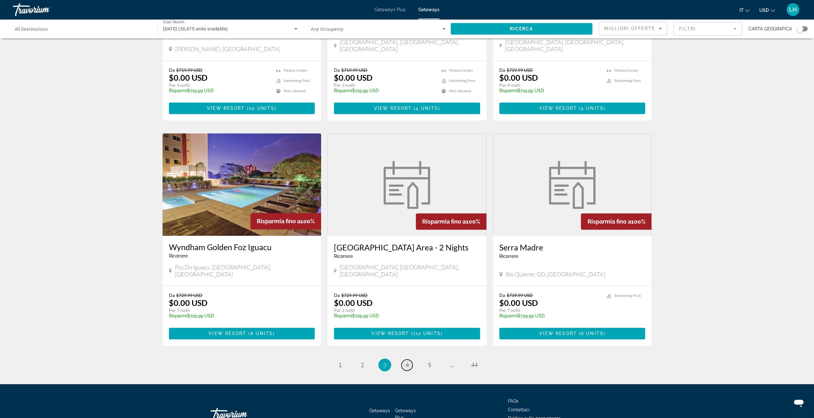
click at [407, 361] on span "4" at bounding box center [407, 364] width 3 height 7
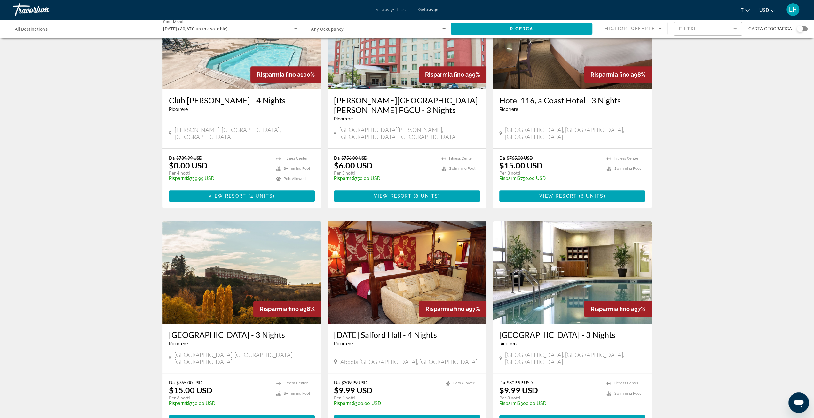
scroll to position [627, 0]
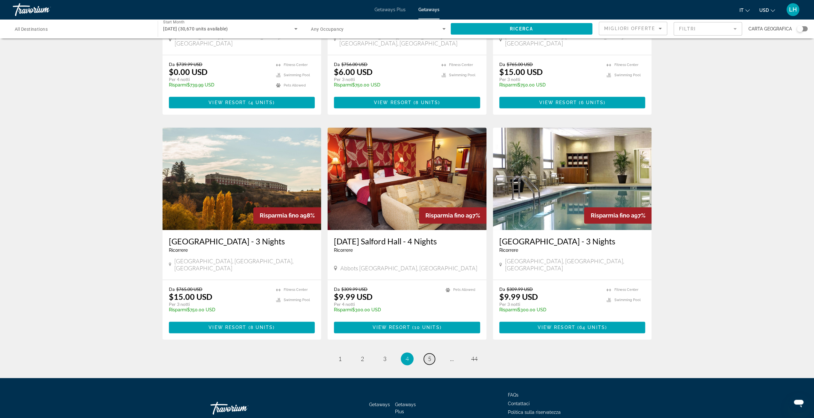
click at [429, 355] on span "5" at bounding box center [429, 358] width 3 height 7
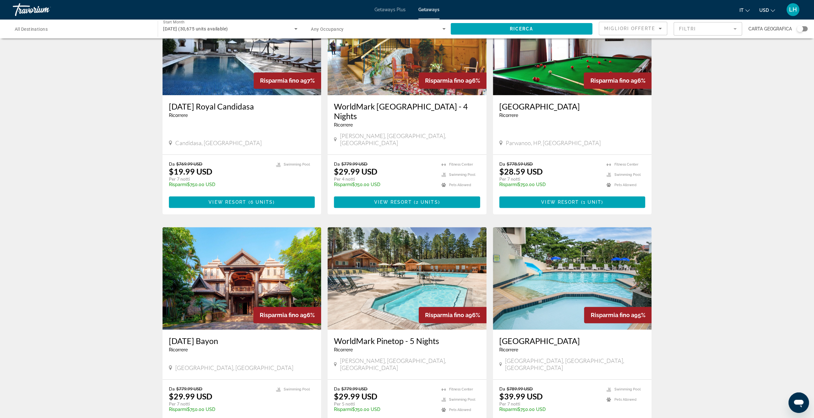
scroll to position [627, 0]
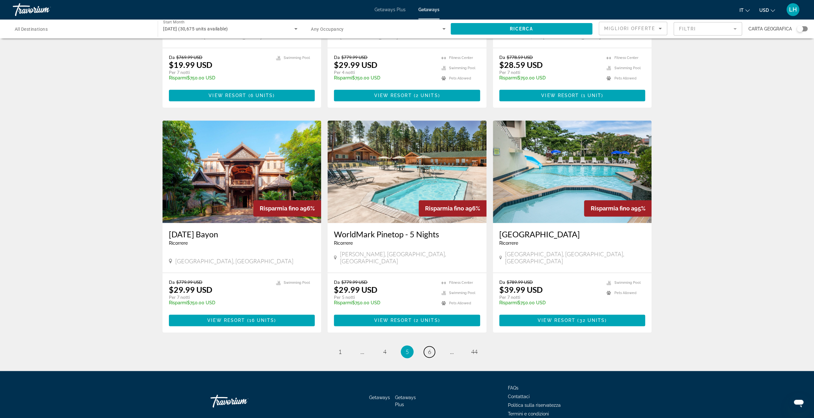
click at [429, 348] on span "6" at bounding box center [429, 351] width 3 height 7
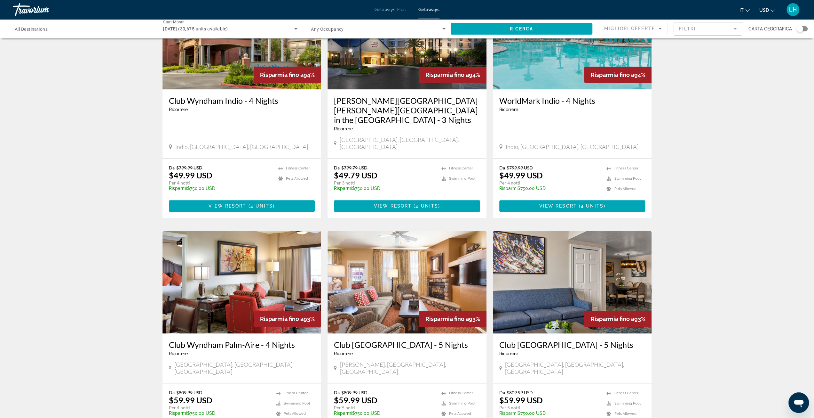
scroll to position [627, 0]
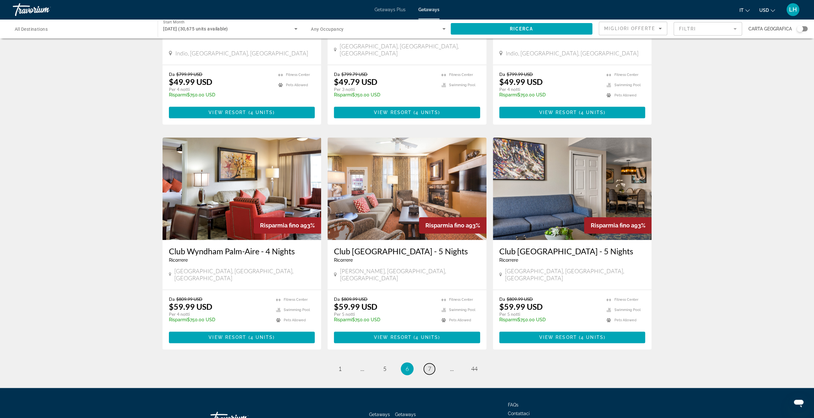
click at [428, 365] on span "7" at bounding box center [429, 368] width 3 height 7
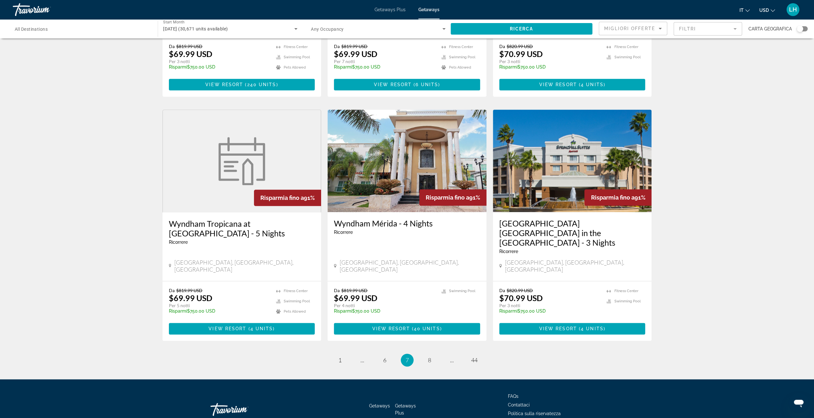
scroll to position [646, 0]
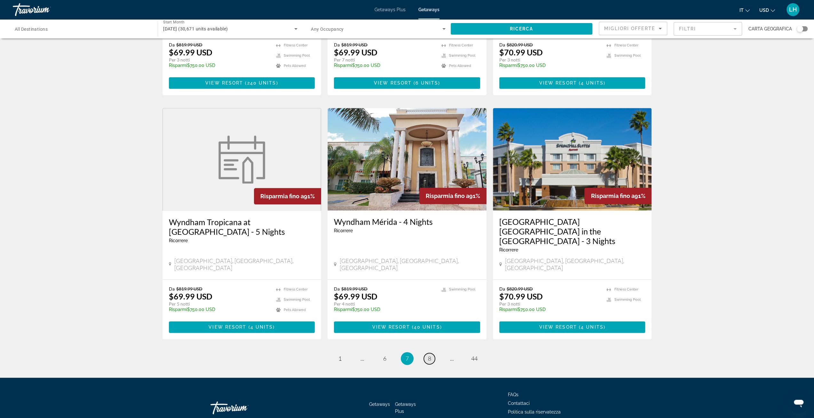
click at [431, 355] on span "8" at bounding box center [429, 358] width 3 height 7
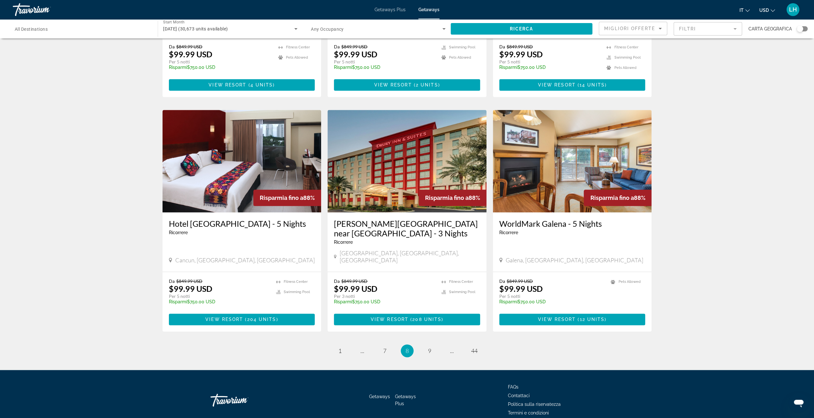
scroll to position [646, 0]
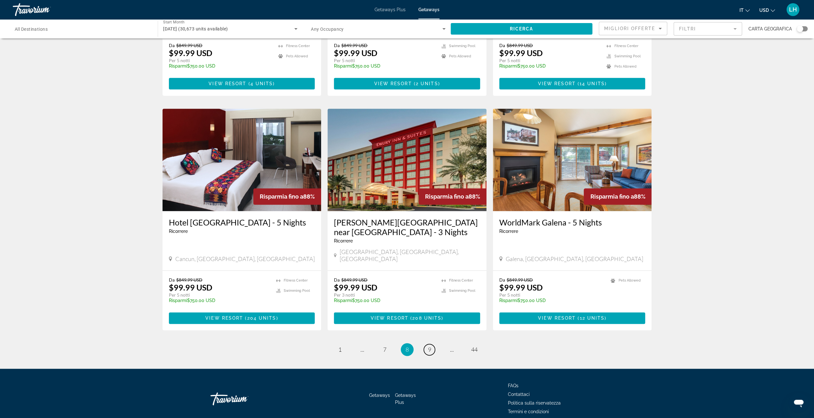
click at [431, 346] on span "9" at bounding box center [429, 349] width 3 height 7
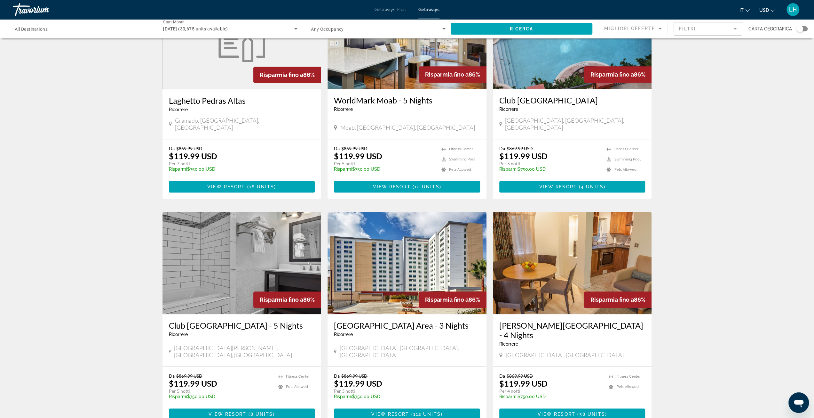
scroll to position [636, 0]
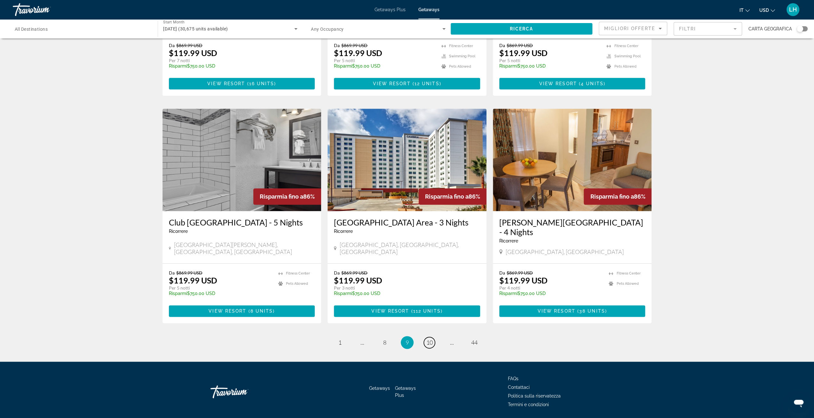
click at [431, 339] on span "10" at bounding box center [430, 342] width 6 height 7
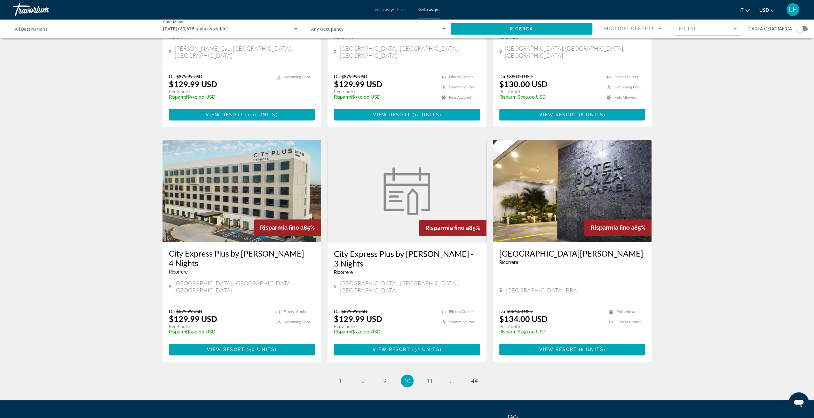
scroll to position [640, 0]
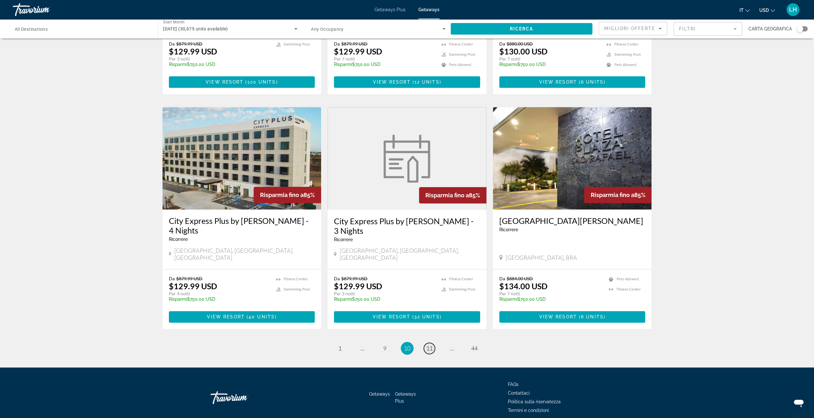
click at [431, 344] on span "11" at bounding box center [430, 347] width 6 height 7
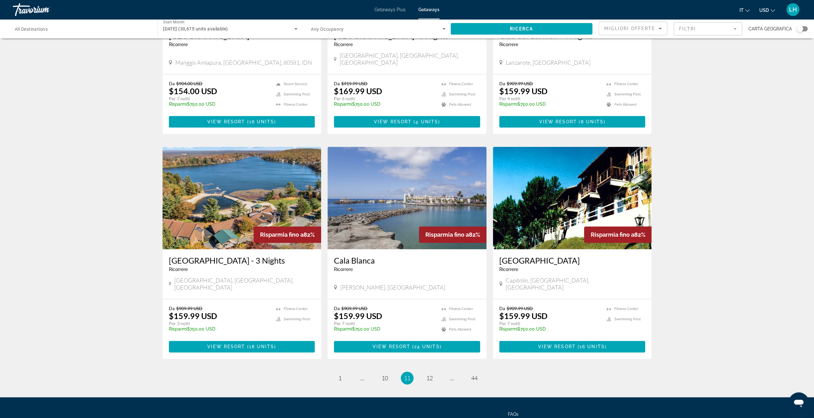
scroll to position [627, 0]
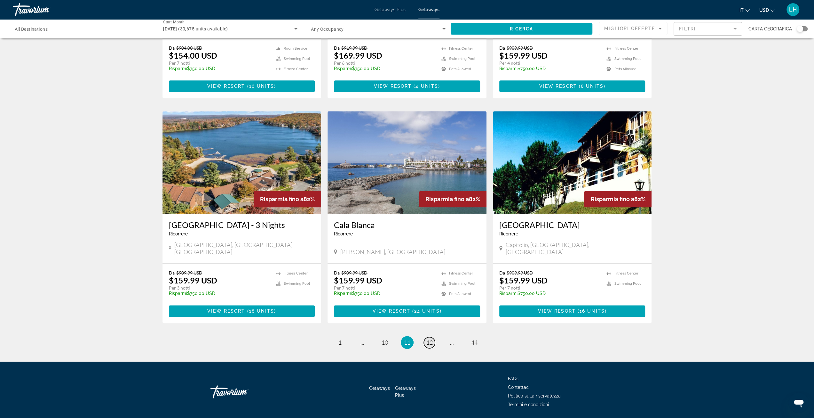
click at [432, 339] on span "12" at bounding box center [430, 342] width 6 height 7
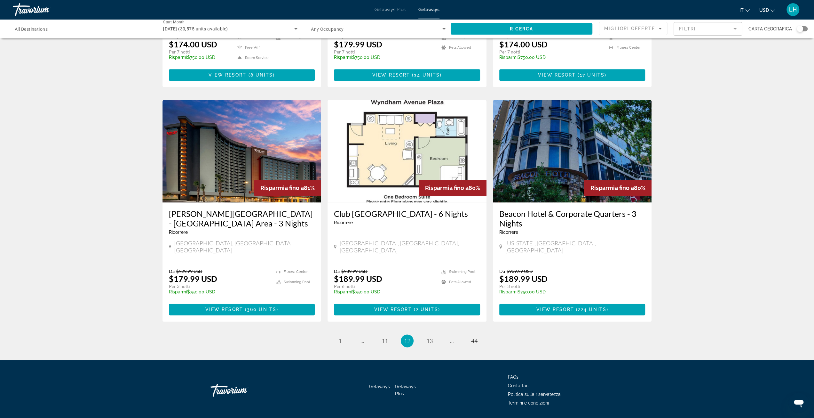
scroll to position [646, 0]
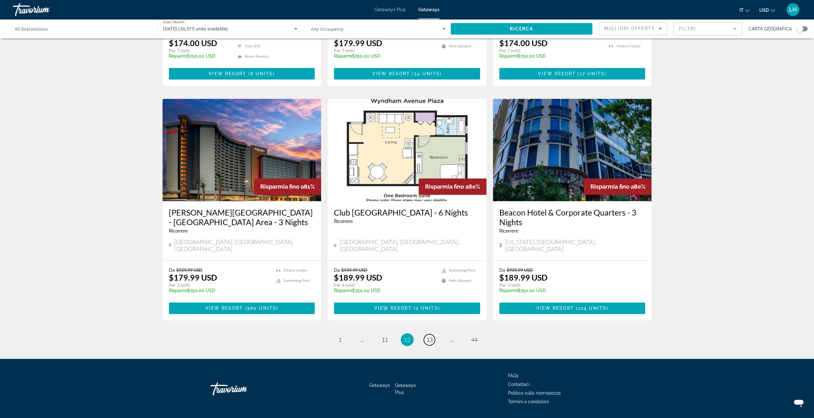
click at [433, 334] on link "page 13" at bounding box center [429, 339] width 11 height 11
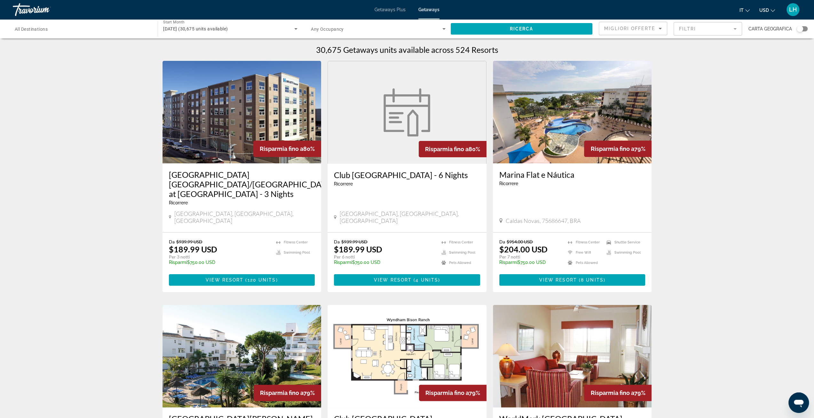
click at [228, 26] on span "giugno 2026 (30,675 units available)" at bounding box center [195, 28] width 65 height 5
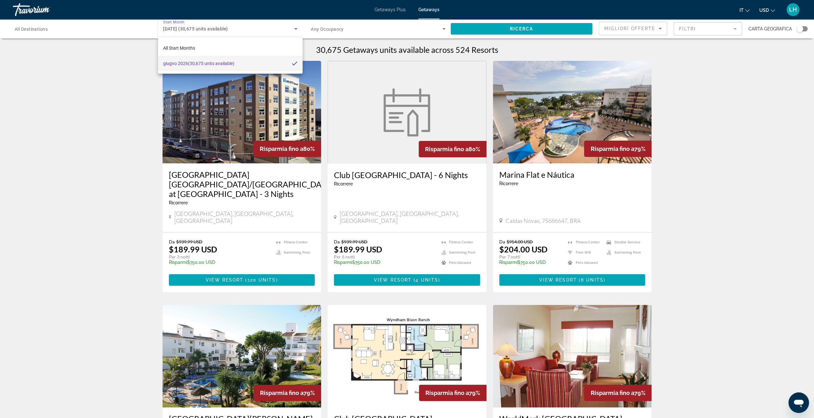
click at [395, 10] on div at bounding box center [407, 209] width 814 height 418
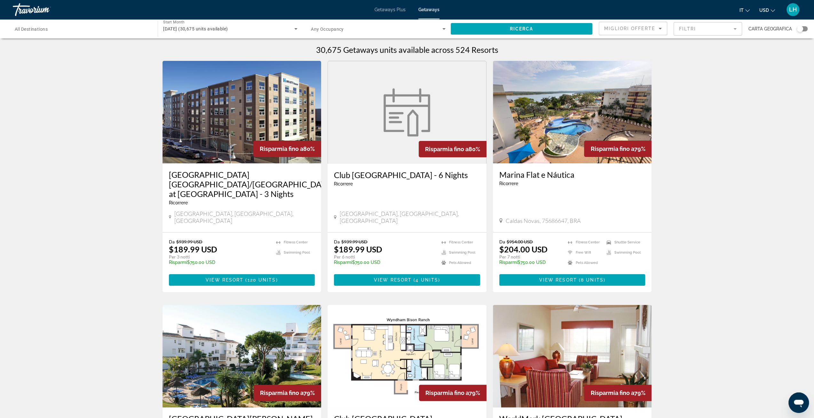
click at [394, 7] on span "Getaways Plus" at bounding box center [390, 9] width 31 height 5
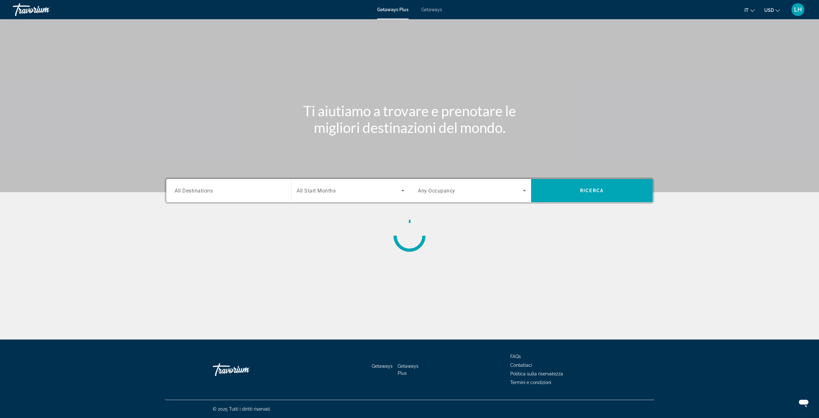
click at [232, 194] on input "Destination All Destinations" at bounding box center [229, 191] width 108 height 8
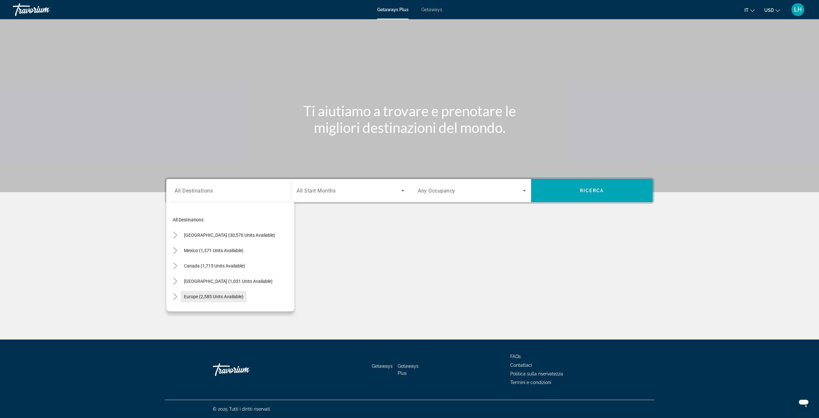
click at [205, 295] on span "Europe (2,585 units available)" at bounding box center [214, 296] width 60 height 5
type input "**********"
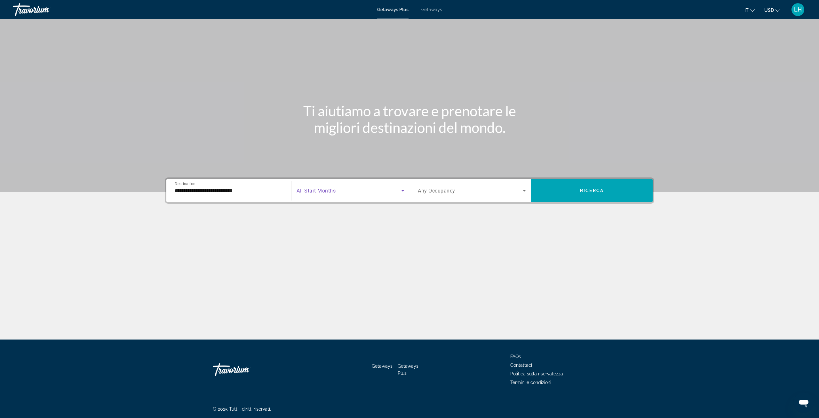
click at [375, 191] on span "Search widget" at bounding box center [349, 191] width 105 height 8
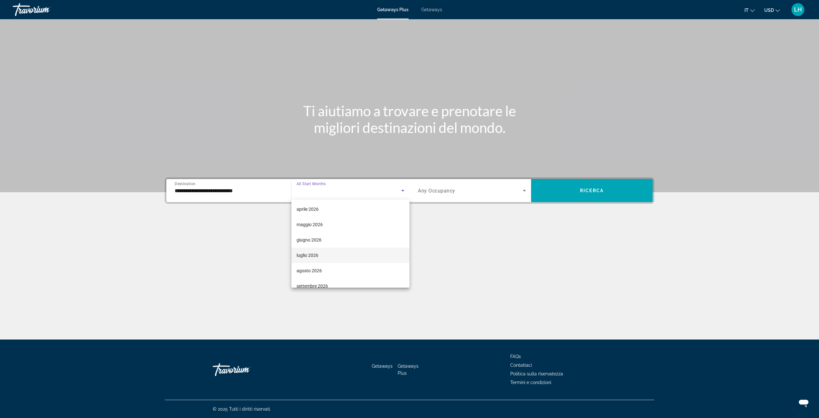
scroll to position [132, 0]
click at [340, 245] on mat-option "luglio 2026" at bounding box center [351, 246] width 118 height 15
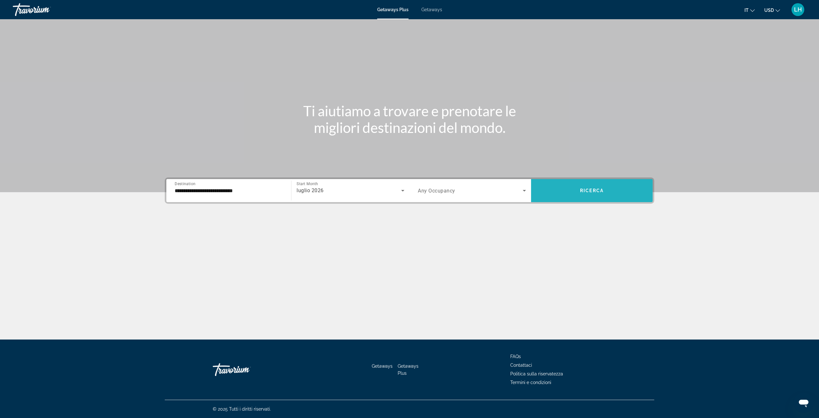
click at [567, 189] on span "Search widget" at bounding box center [592, 190] width 122 height 15
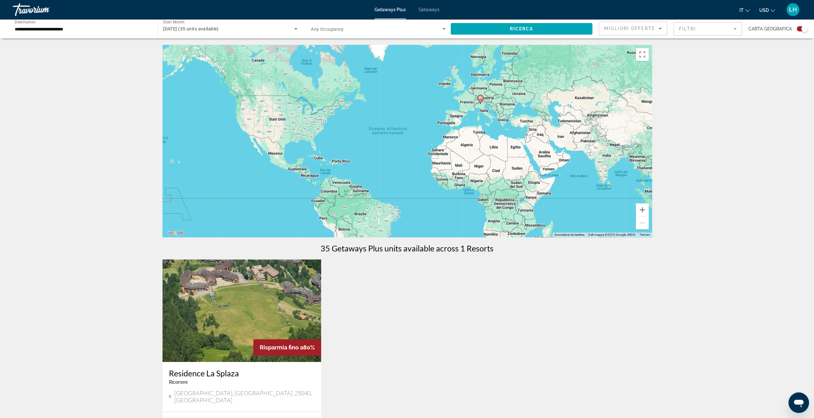
click at [286, 32] on div "luglio 2026 (35 units available)" at bounding box center [228, 29] width 131 height 8
click at [220, 46] on mat-option "All Start Months" at bounding box center [230, 47] width 145 height 15
click at [253, 33] on div "Search widget" at bounding box center [230, 29] width 134 height 18
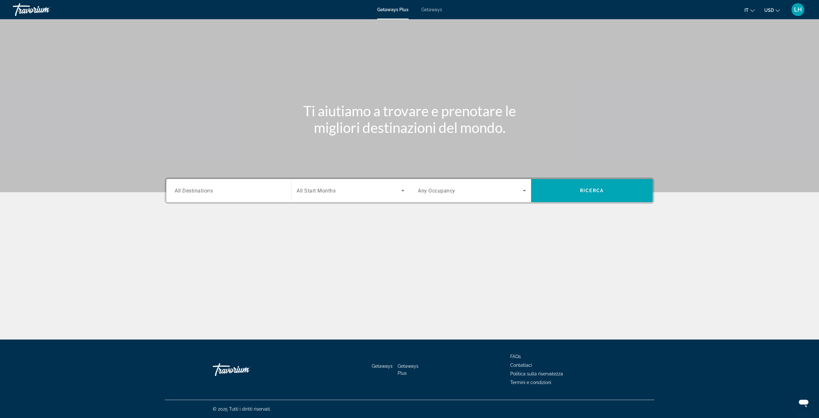
click at [318, 193] on span "All Start Months" at bounding box center [316, 191] width 39 height 6
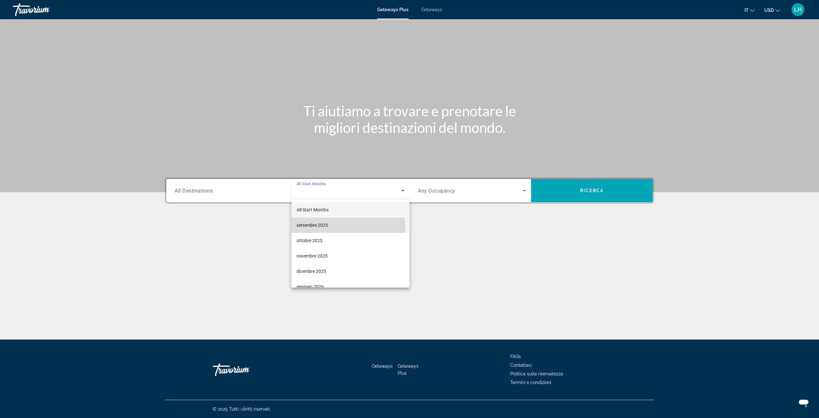
click at [323, 228] on span "settembre 2025" at bounding box center [312, 225] width 31 height 8
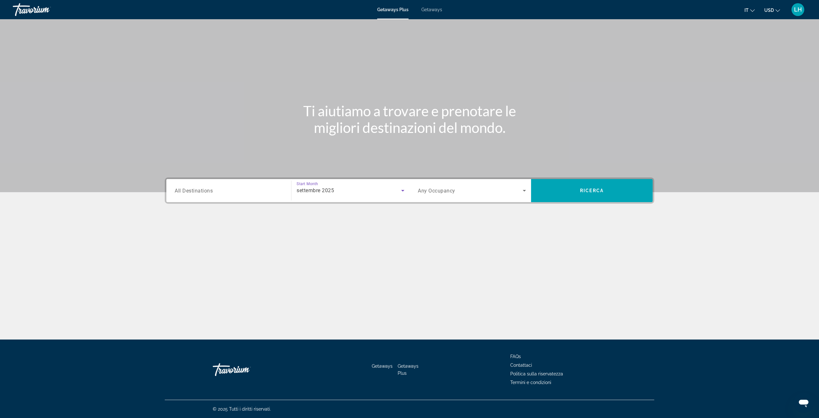
click at [401, 191] on icon "Search widget" at bounding box center [403, 191] width 8 height 8
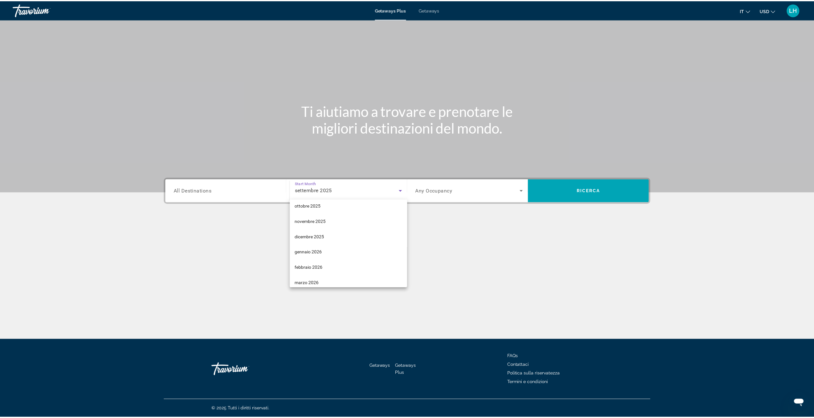
scroll to position [38, 0]
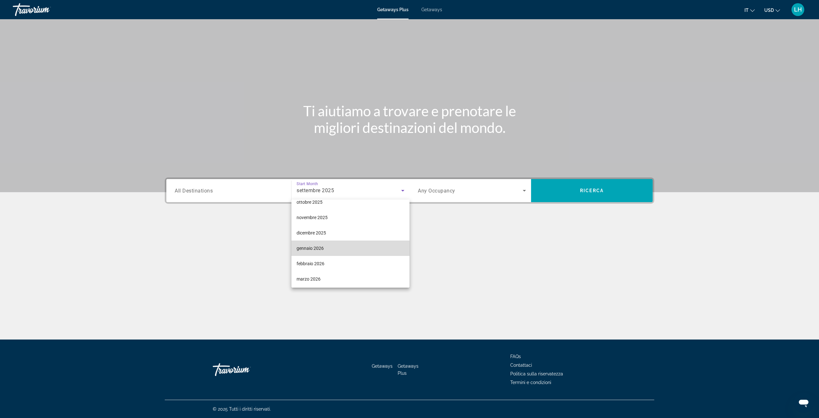
click at [393, 249] on mat-option "gennaio 2026" at bounding box center [351, 247] width 118 height 15
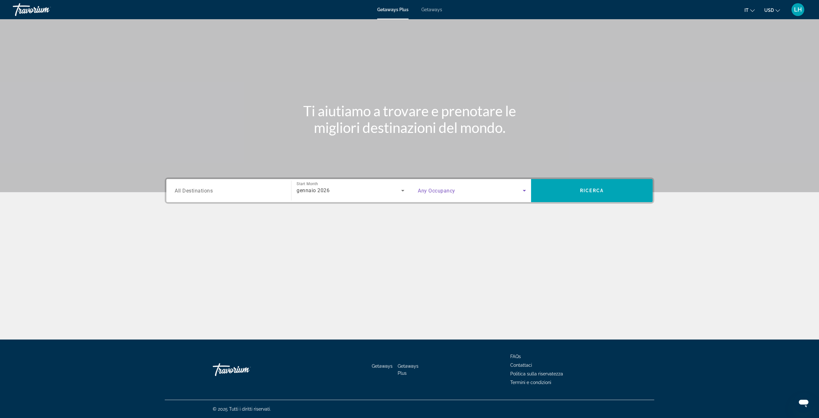
click at [522, 189] on icon "Search widget" at bounding box center [525, 191] width 8 height 8
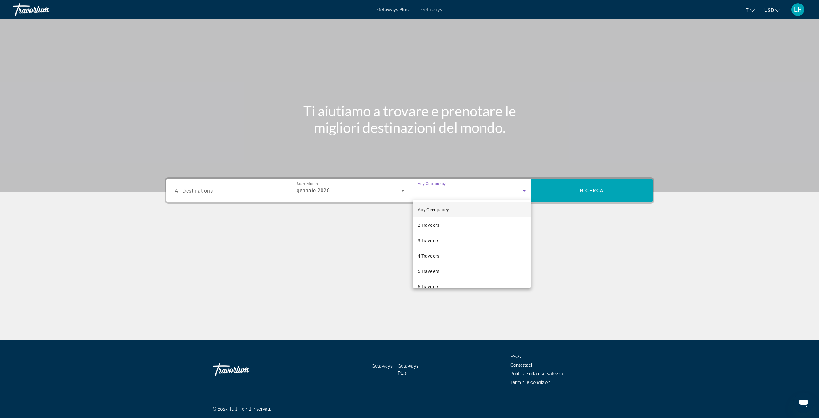
click at [522, 189] on div at bounding box center [409, 209] width 819 height 418
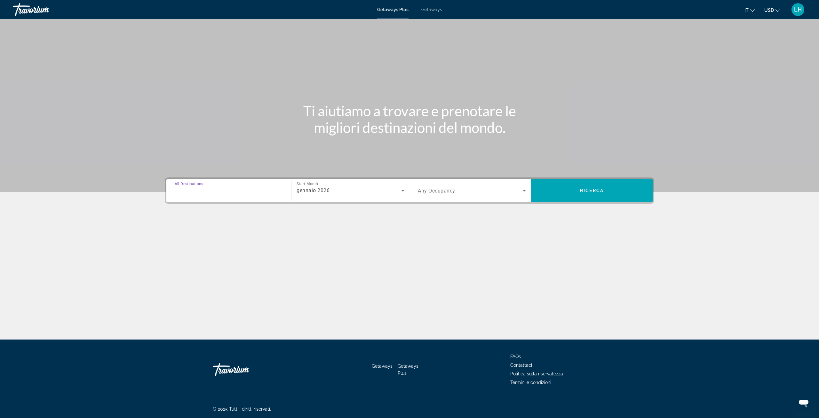
click at [265, 192] on input "Destination All Destinations" at bounding box center [229, 191] width 108 height 8
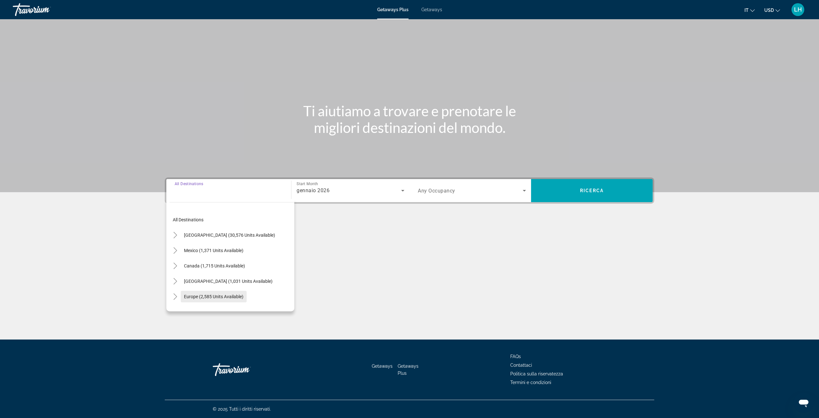
click at [228, 296] on span "Europe (2,585 units available)" at bounding box center [214, 296] width 60 height 5
type input "**********"
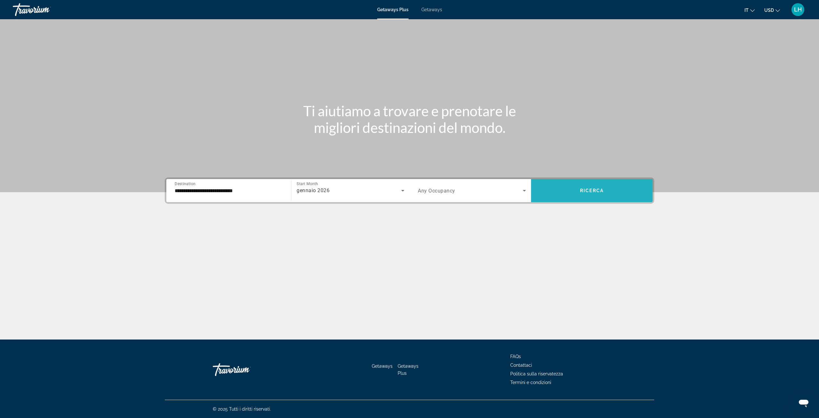
click at [569, 189] on span "Search widget" at bounding box center [592, 190] width 122 height 15
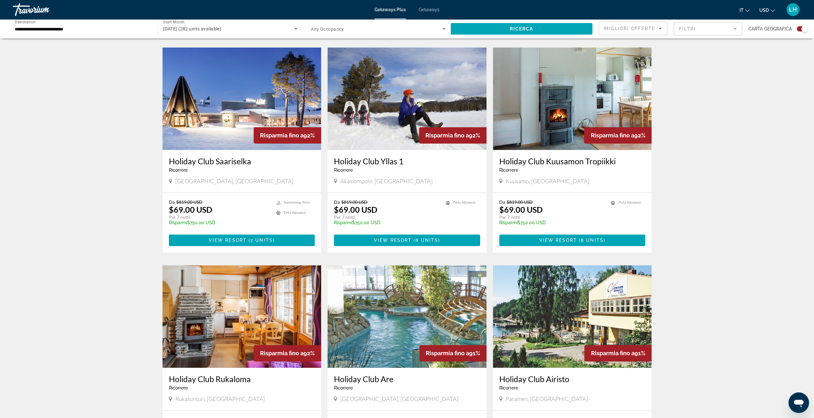
scroll to position [747, 0]
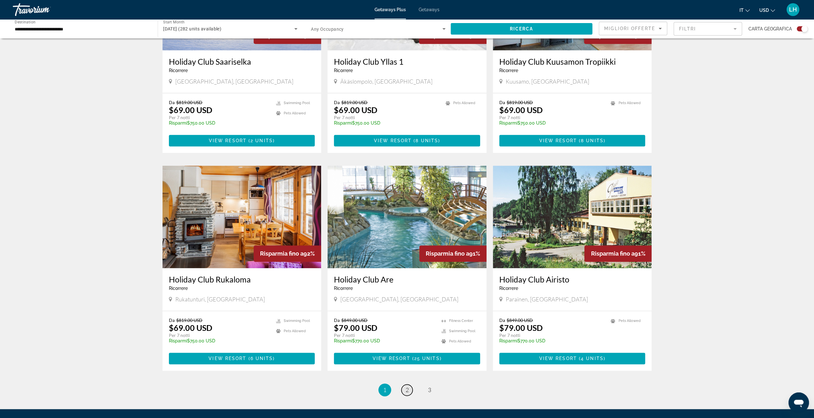
click at [408, 390] on span "2" at bounding box center [407, 389] width 3 height 7
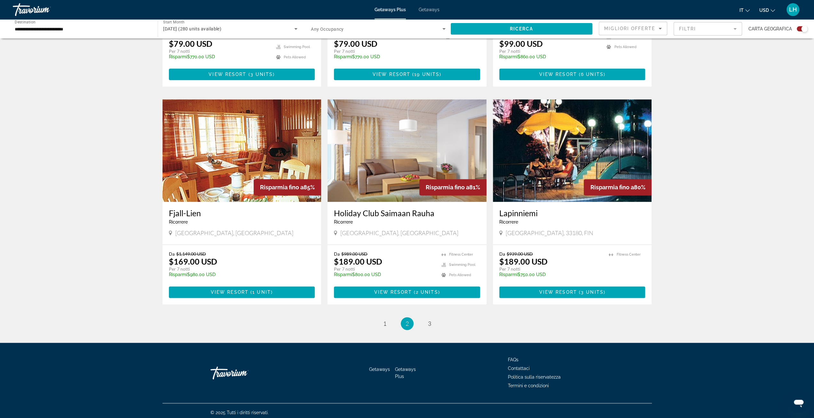
scroll to position [815, 0]
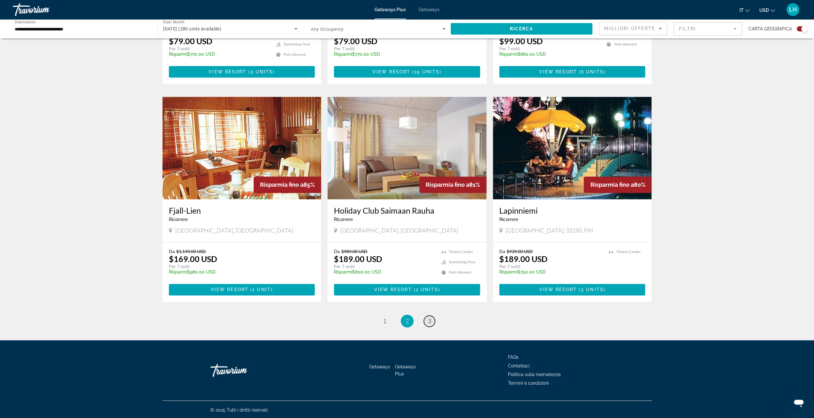
click at [431, 322] on link "page 3" at bounding box center [429, 320] width 11 height 11
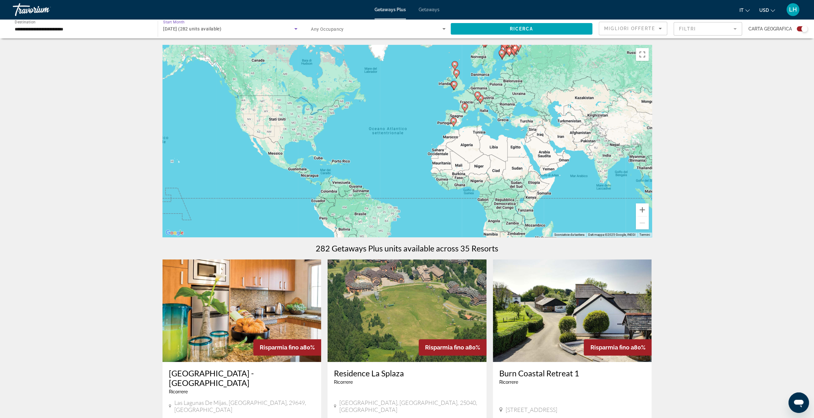
click at [294, 31] on icon "Search widget" at bounding box center [296, 29] width 8 height 8
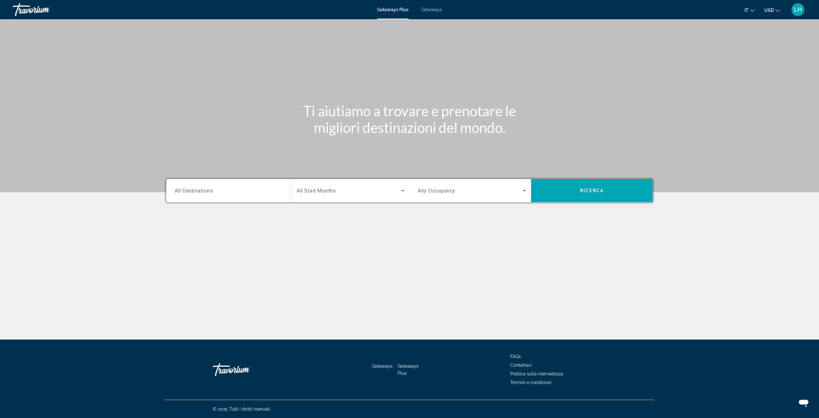
click at [249, 188] on input "Destination All Destinations" at bounding box center [229, 191] width 108 height 8
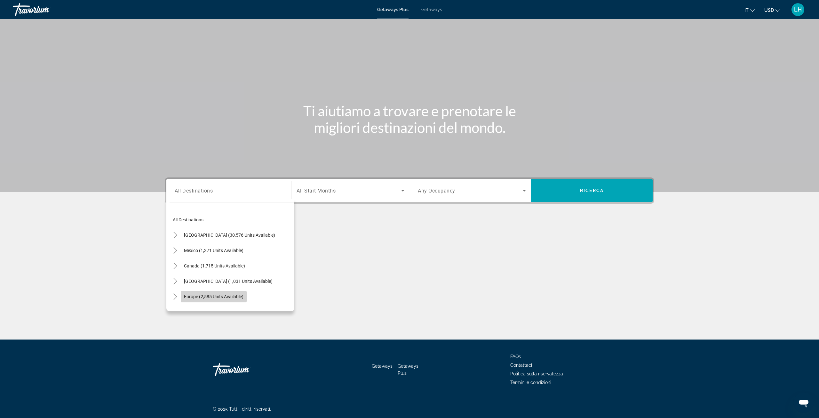
click at [220, 296] on span "Europe (2,585 units available)" at bounding box center [214, 296] width 60 height 5
type input "**********"
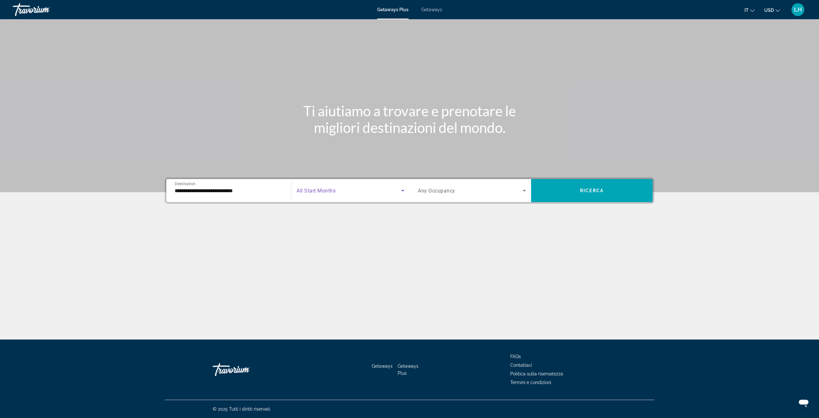
click at [343, 188] on span "Search widget" at bounding box center [349, 191] width 105 height 8
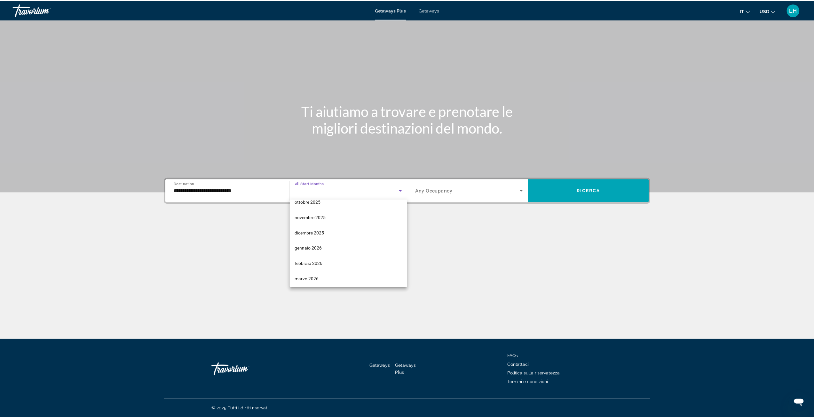
scroll to position [51, 0]
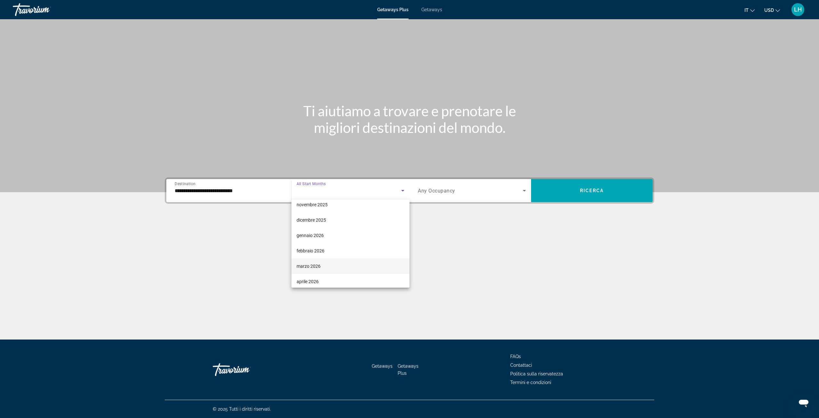
click at [338, 267] on mat-option "marzo 2026" at bounding box center [351, 265] width 118 height 15
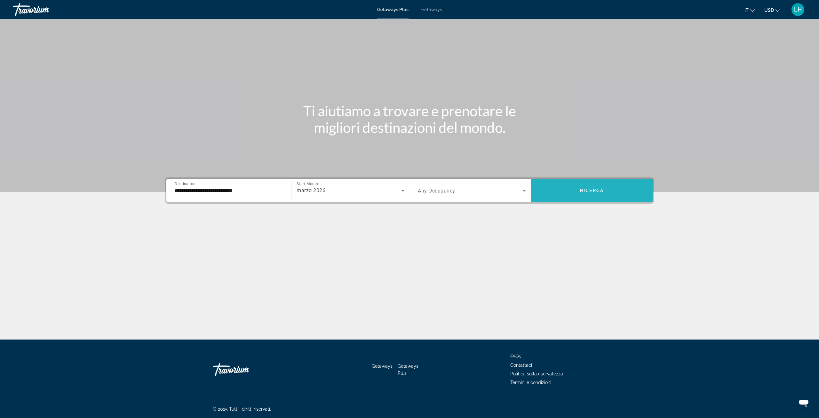
click at [572, 191] on span "Search widget" at bounding box center [592, 190] width 122 height 15
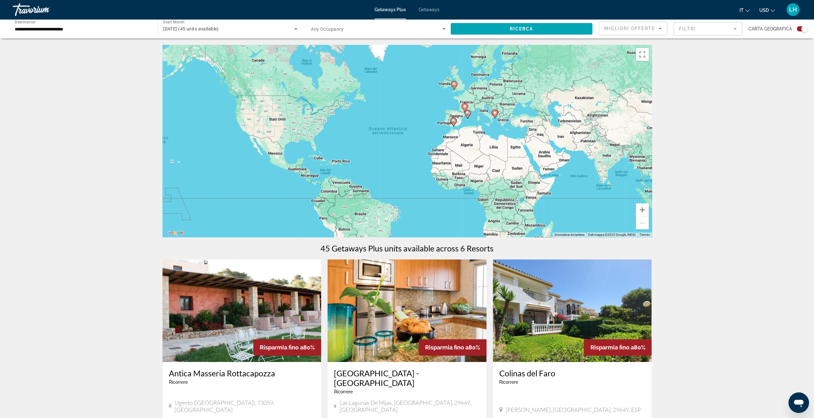
click at [612, 315] on img "Main content" at bounding box center [572, 310] width 159 height 102
click at [292, 29] on div "marzo 2026 (45 units available)" at bounding box center [230, 29] width 134 height 8
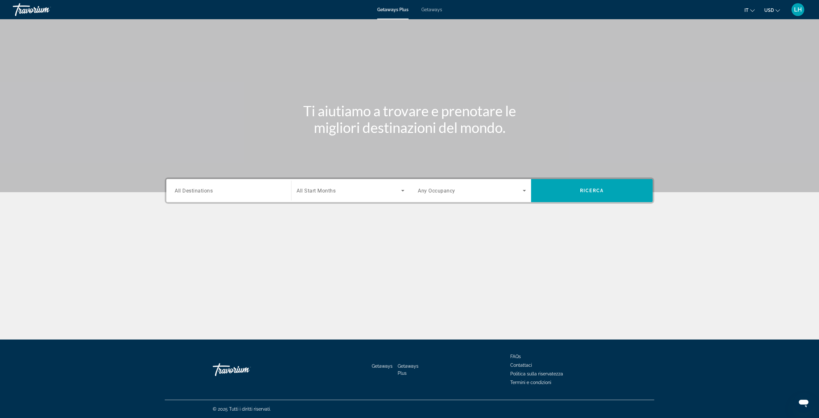
click at [317, 189] on span "All Start Months" at bounding box center [316, 191] width 39 height 6
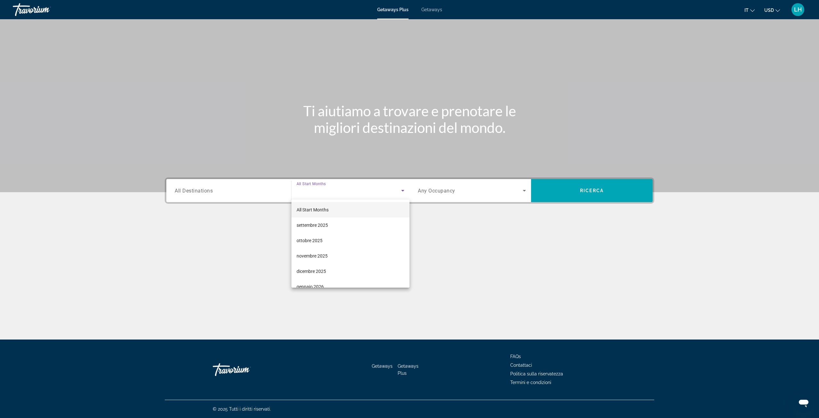
click at [431, 13] on div at bounding box center [409, 209] width 819 height 418
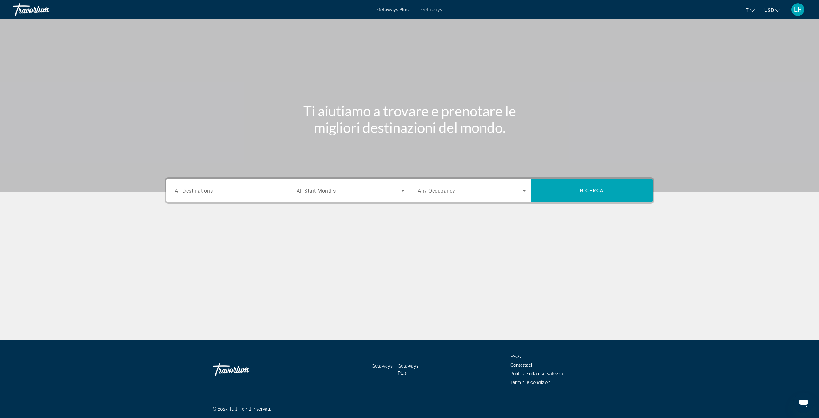
click at [429, 12] on div "Getaways Plus Getaways it English Español Français Italiano Português русский U…" at bounding box center [409, 9] width 819 height 17
click at [436, 7] on span "Getaways" at bounding box center [431, 9] width 21 height 5
click at [228, 190] on input "Destination All Destinations" at bounding box center [229, 191] width 108 height 8
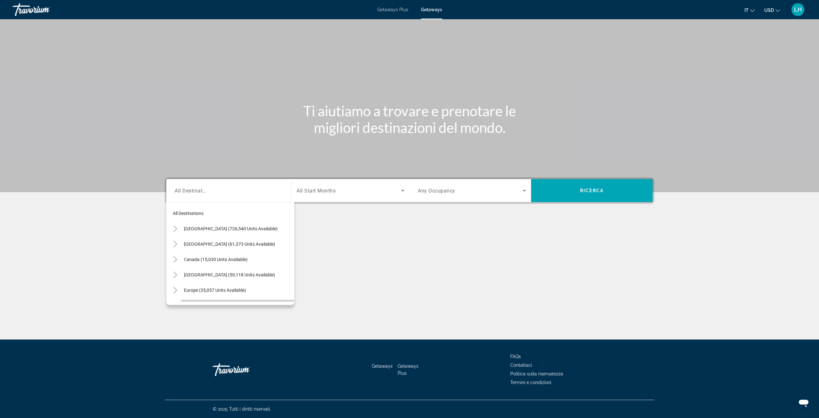
click at [289, 299] on span "Search widget" at bounding box center [238, 305] width 114 height 15
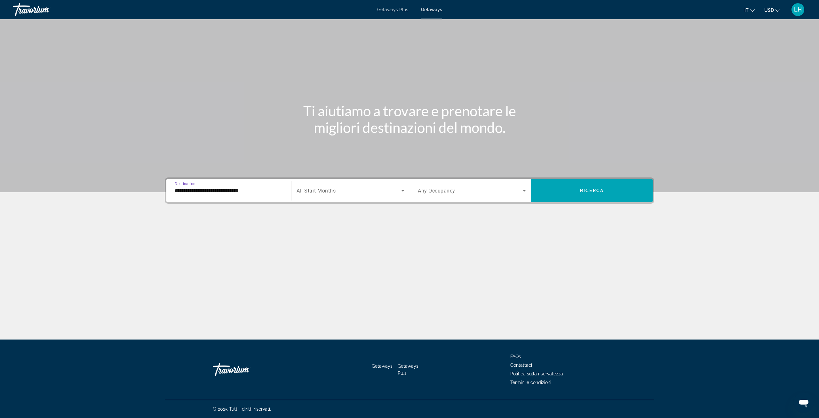
click at [289, 299] on div "**********" at bounding box center [409, 179] width 819 height 320
click at [243, 193] on input "**********" at bounding box center [229, 191] width 108 height 8
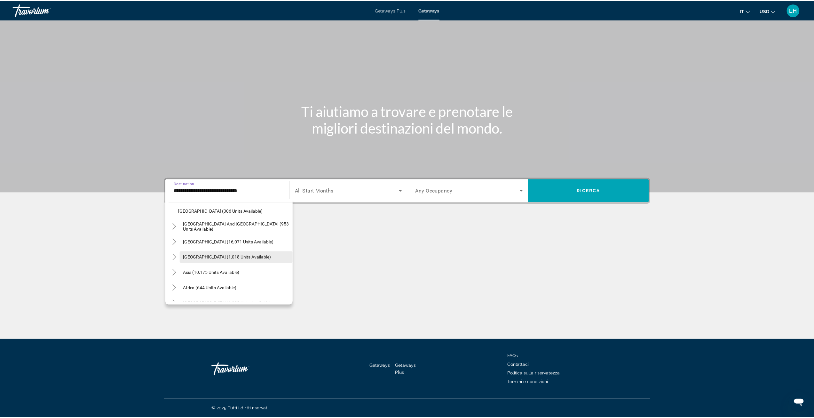
scroll to position [180, 0]
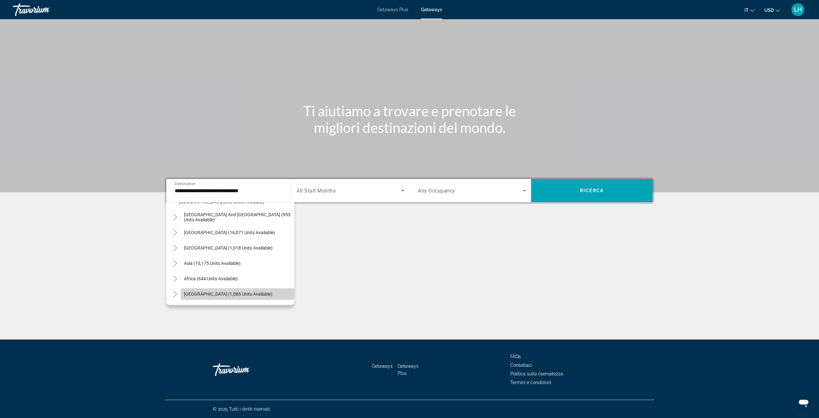
click at [248, 293] on span "[GEOGRAPHIC_DATA] (1,085 units available)" at bounding box center [228, 293] width 89 height 5
type input "**********"
click at [343, 193] on span "Search widget" at bounding box center [349, 191] width 105 height 8
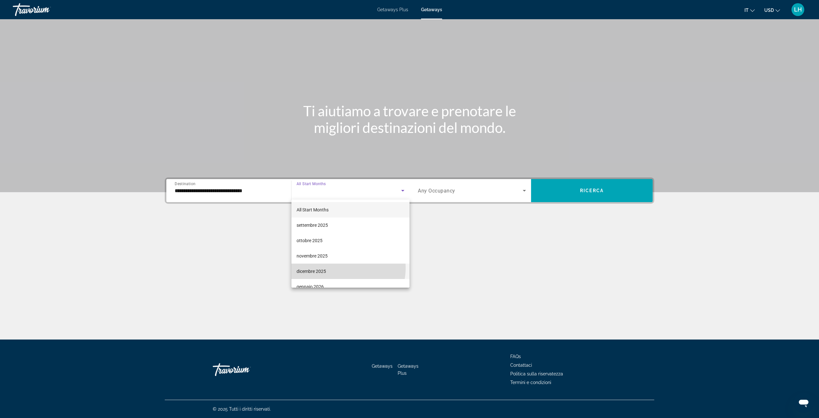
click at [337, 268] on mat-option "dicembre 2025" at bounding box center [351, 270] width 118 height 15
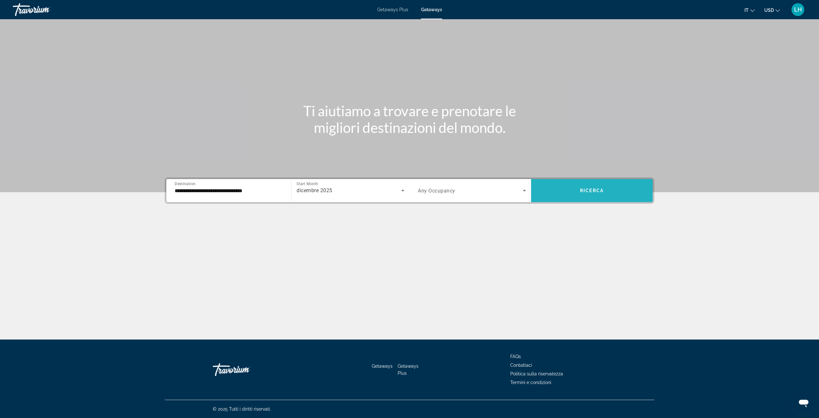
click at [574, 194] on span "Search widget" at bounding box center [592, 190] width 122 height 15
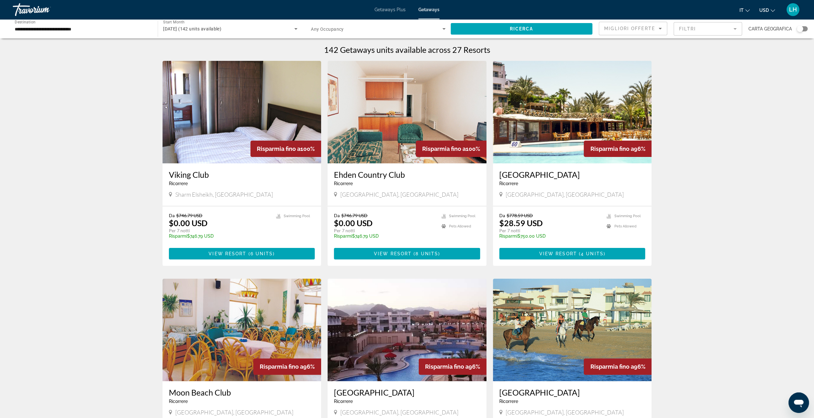
click at [40, 24] on div "**********" at bounding box center [82, 29] width 135 height 18
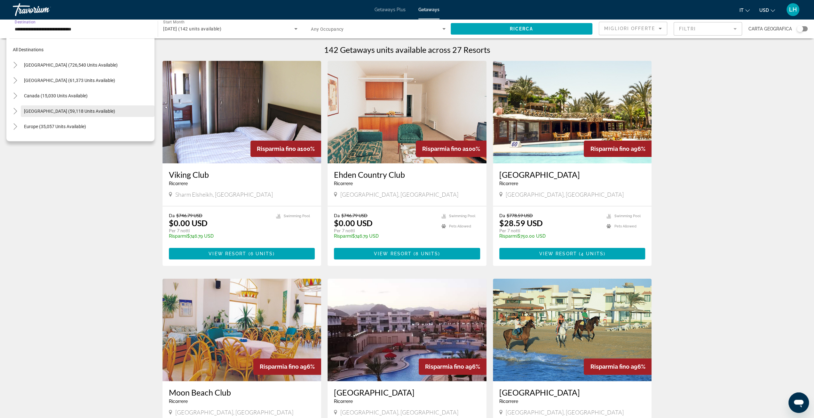
scroll to position [107, 0]
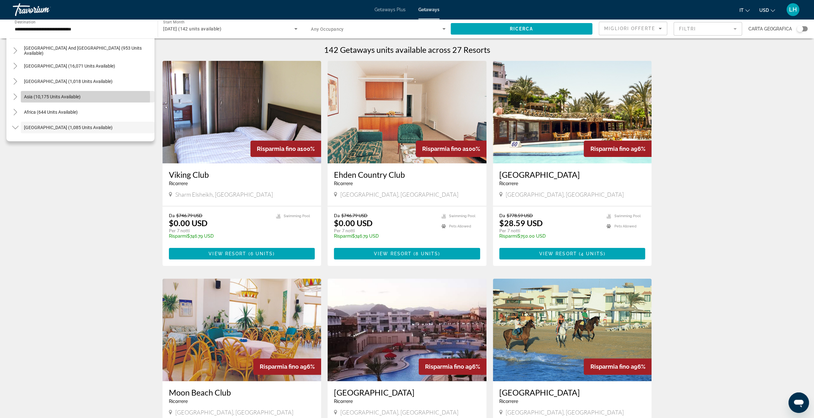
click at [73, 97] on span "Asia (10,175 units available)" at bounding box center [52, 96] width 57 height 5
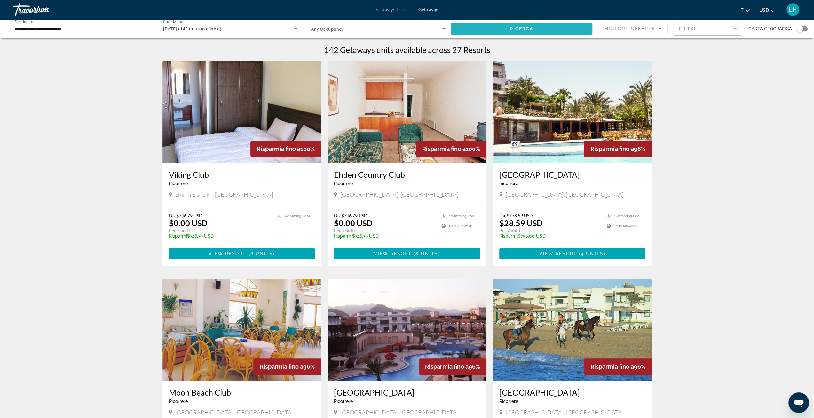
click at [499, 27] on span "Search widget" at bounding box center [522, 28] width 142 height 15
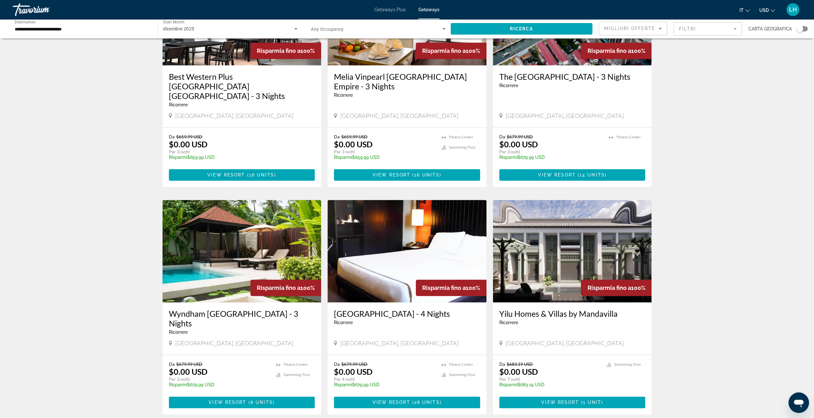
scroll to position [636, 0]
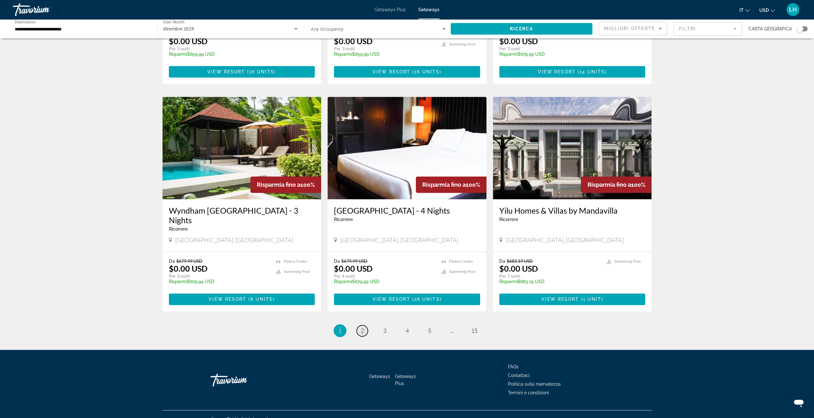
click at [362, 327] on span "2" at bounding box center [362, 330] width 3 height 7
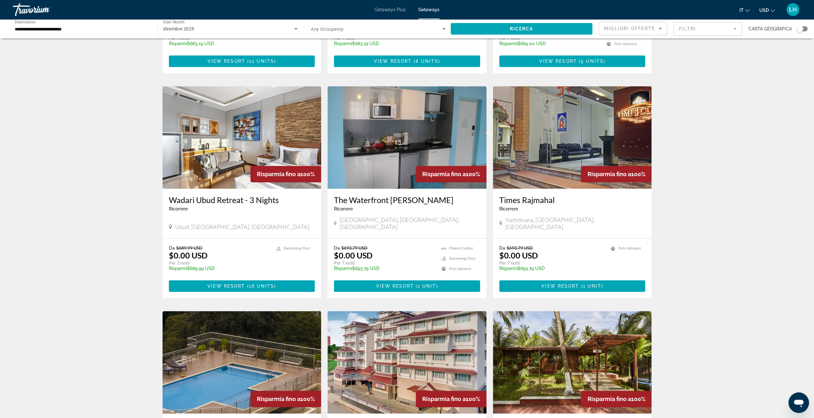
scroll to position [320, 0]
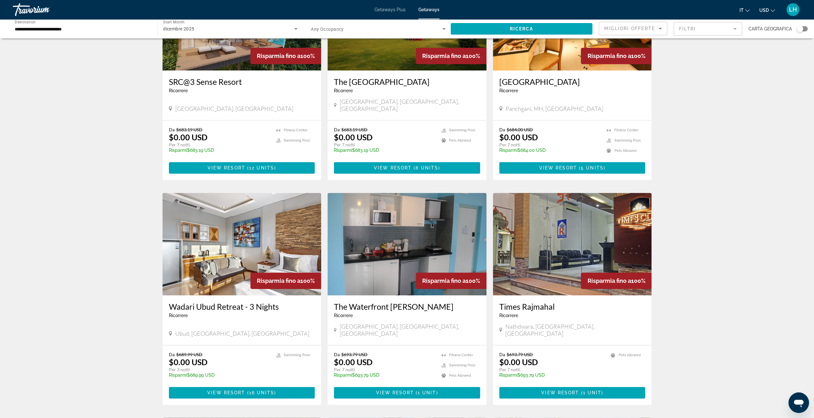
click at [74, 25] on input "**********" at bounding box center [82, 29] width 135 height 8
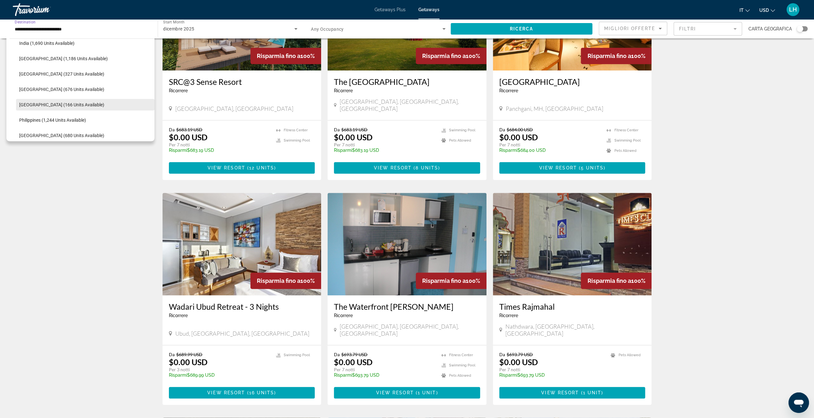
scroll to position [328, 0]
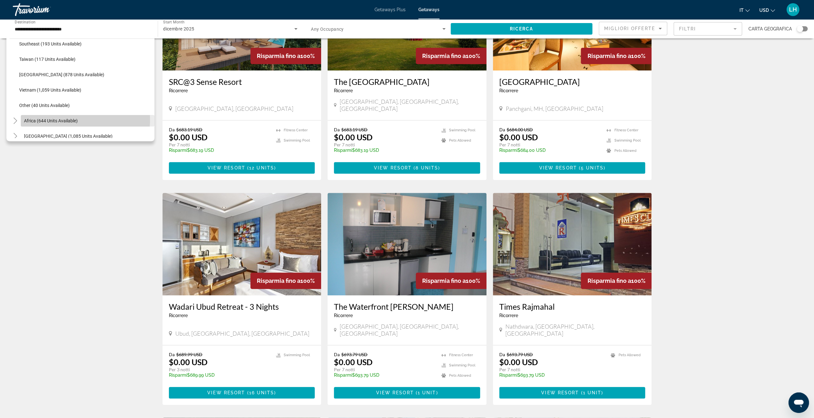
click at [69, 119] on span "Africa (644 units available)" at bounding box center [51, 120] width 54 height 5
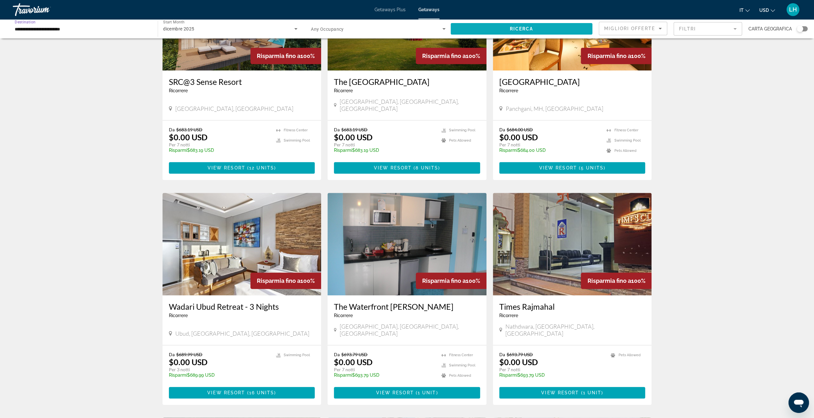
click at [502, 27] on span "Search widget" at bounding box center [522, 28] width 142 height 15
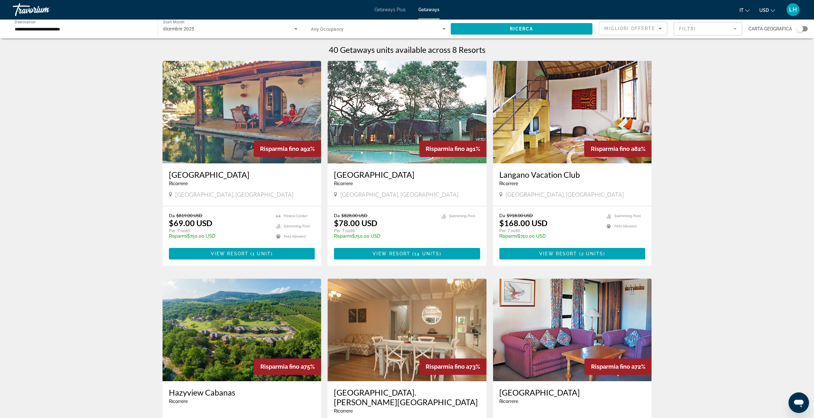
click at [68, 28] on input "**********" at bounding box center [82, 29] width 135 height 8
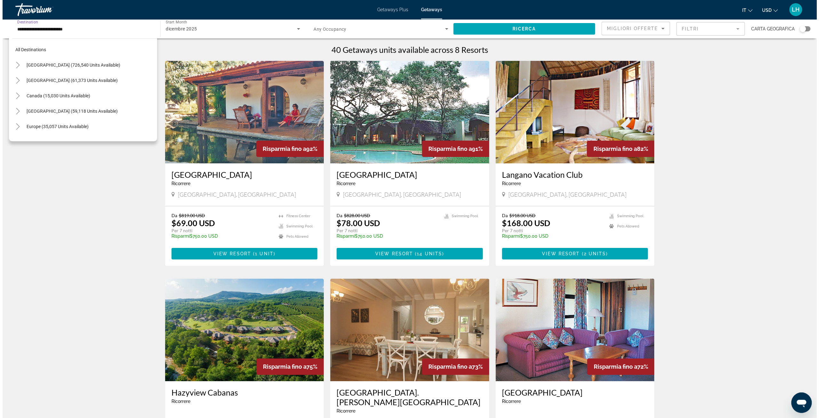
scroll to position [130, 0]
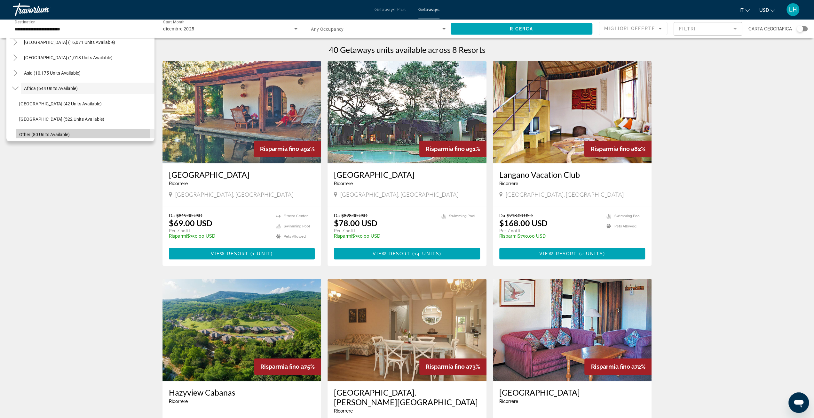
click at [68, 135] on span "Other (80 units available)" at bounding box center [44, 134] width 51 height 5
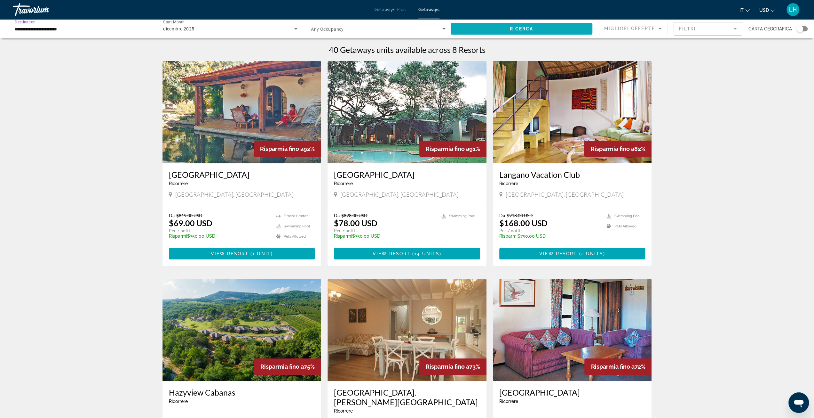
click at [471, 29] on span "Search widget" at bounding box center [522, 28] width 142 height 15
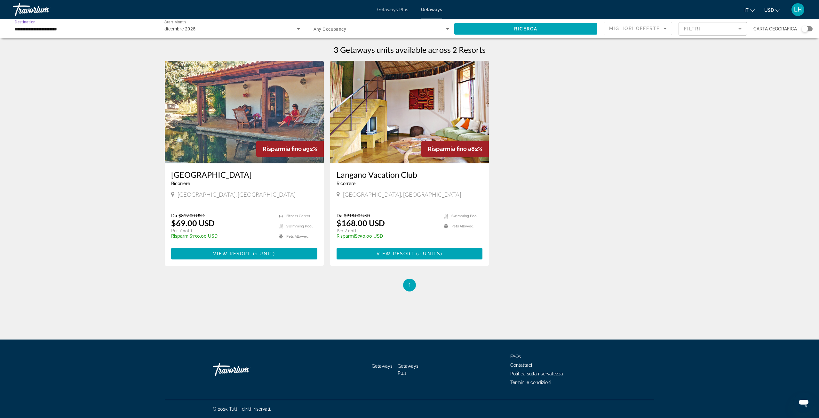
click at [47, 25] on input "**********" at bounding box center [83, 29] width 136 height 8
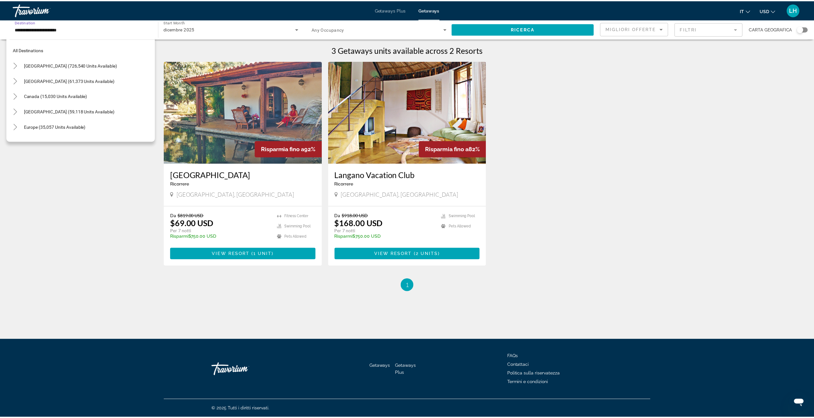
scroll to position [150, 0]
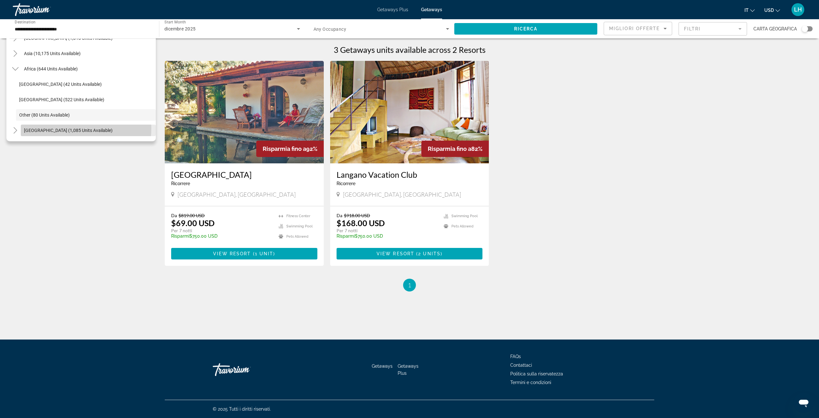
click at [57, 128] on span "[GEOGRAPHIC_DATA] (1,085 units available)" at bounding box center [68, 130] width 89 height 5
type input "**********"
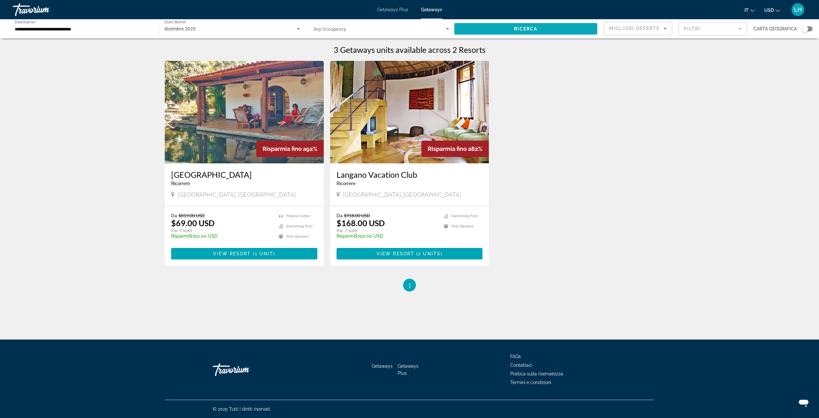
click at [499, 28] on span "Search widget" at bounding box center [525, 28] width 143 height 15
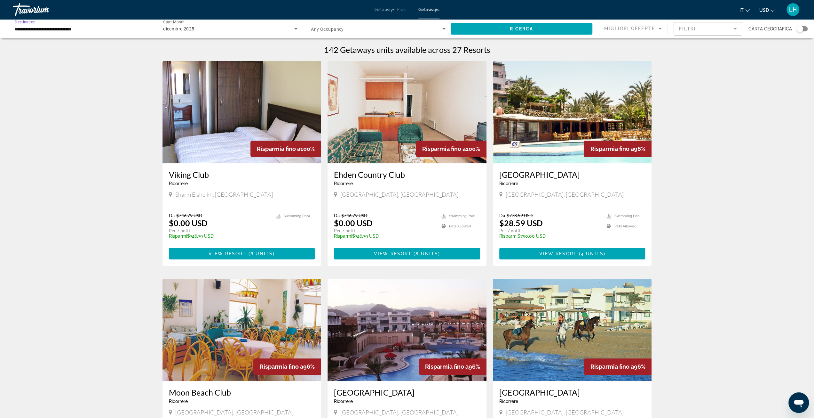
click at [79, 28] on input "**********" at bounding box center [82, 29] width 135 height 8
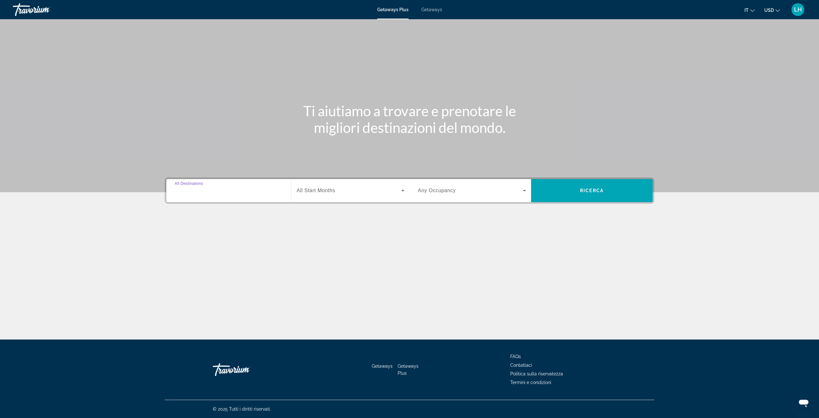
click at [222, 188] on input "Destination All Destinations" at bounding box center [229, 191] width 108 height 8
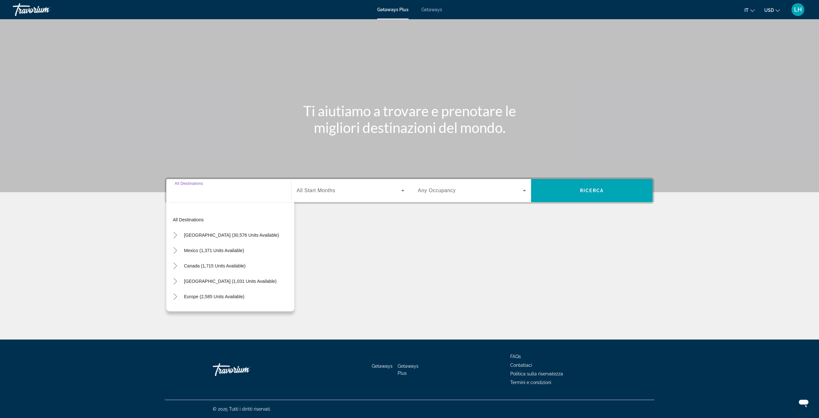
click at [222, 188] on input "Destination All Destinations" at bounding box center [229, 191] width 108 height 8
click at [405, 189] on icon "Search widget" at bounding box center [403, 191] width 8 height 8
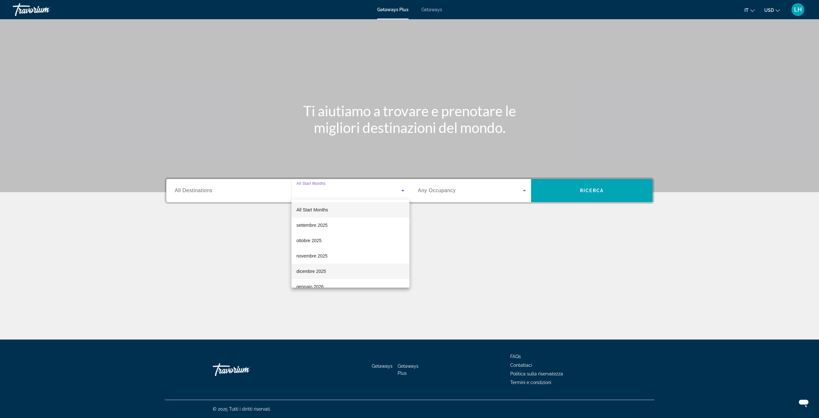
click at [337, 271] on mat-option "dicembre 2025" at bounding box center [351, 270] width 118 height 15
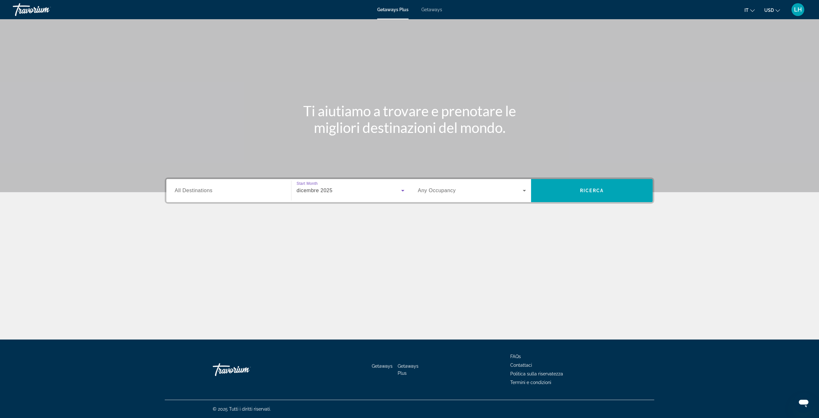
click at [522, 190] on icon "Search widget" at bounding box center [525, 191] width 8 height 8
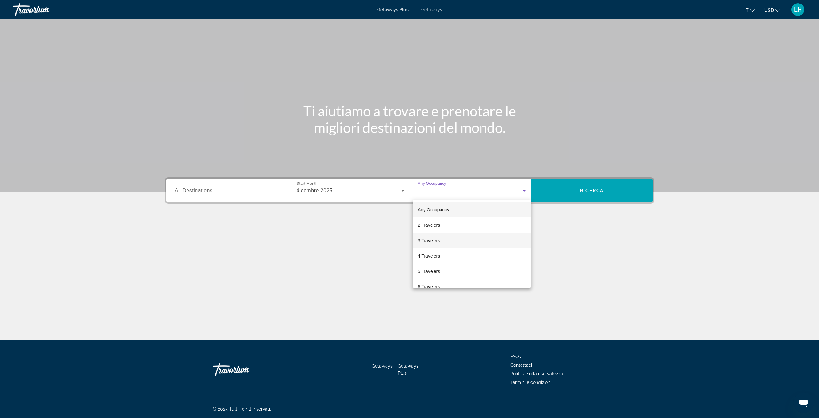
click at [472, 243] on mat-option "3 Travelers" at bounding box center [472, 240] width 118 height 15
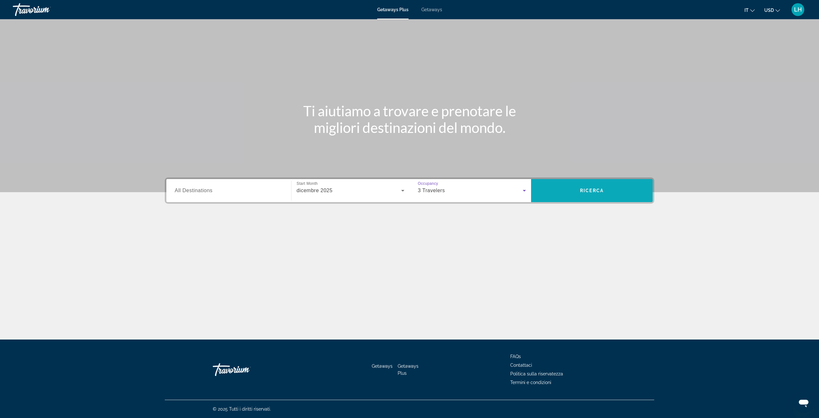
click at [587, 190] on span "Ricerca" at bounding box center [592, 190] width 24 height 5
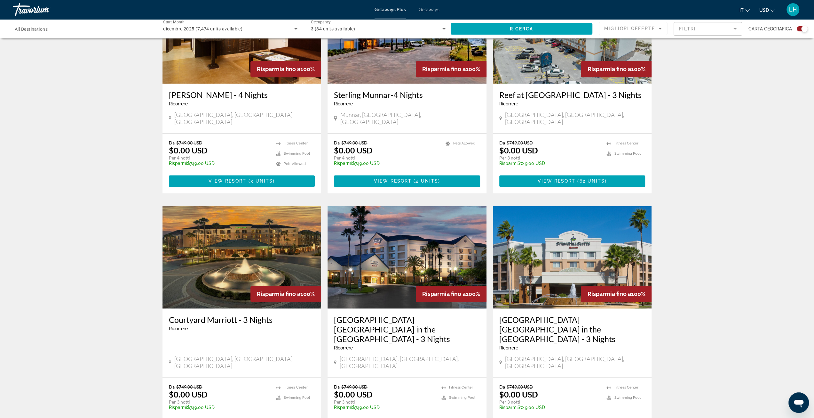
scroll to position [844, 0]
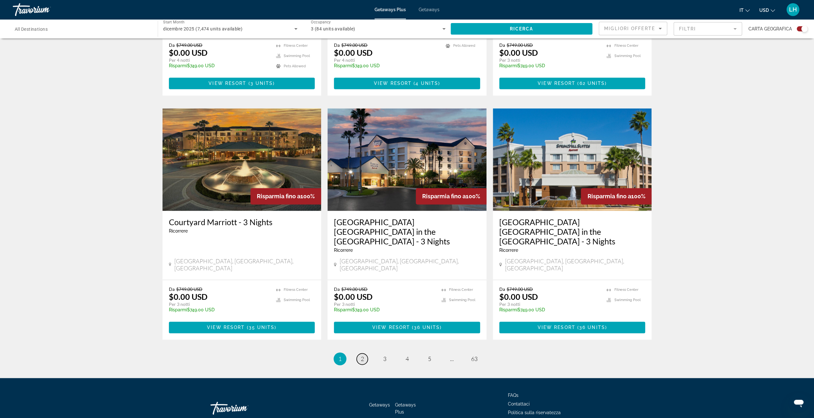
click at [364, 353] on link "page 2" at bounding box center [362, 358] width 11 height 11
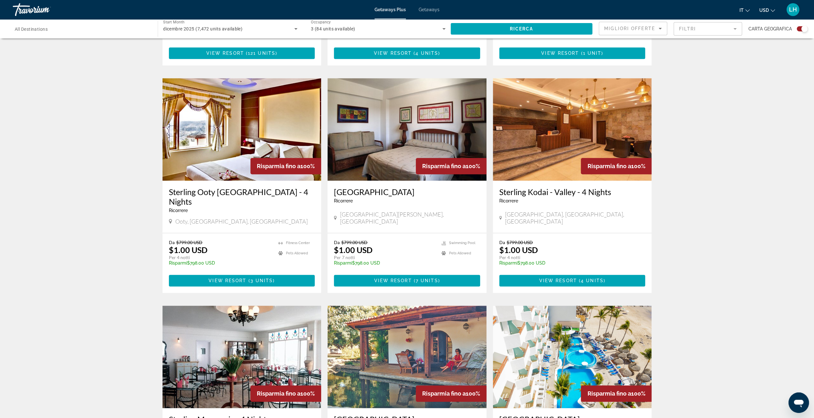
scroll to position [747, 0]
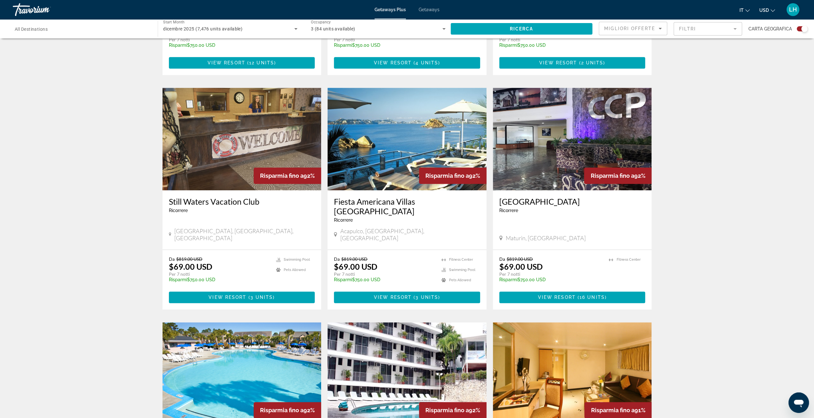
scroll to position [747, 0]
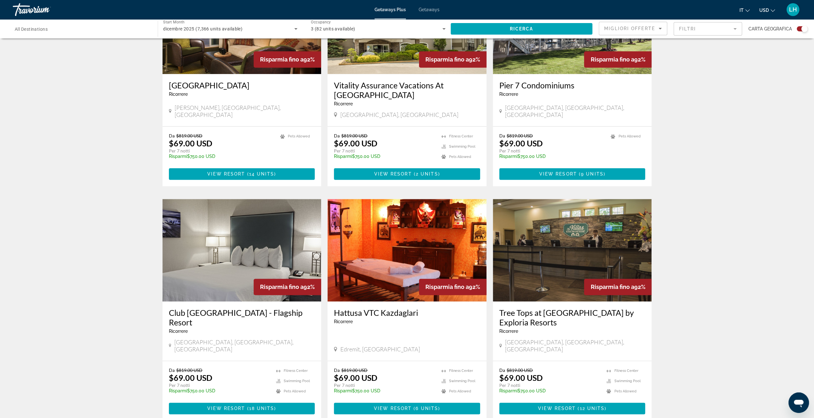
scroll to position [835, 0]
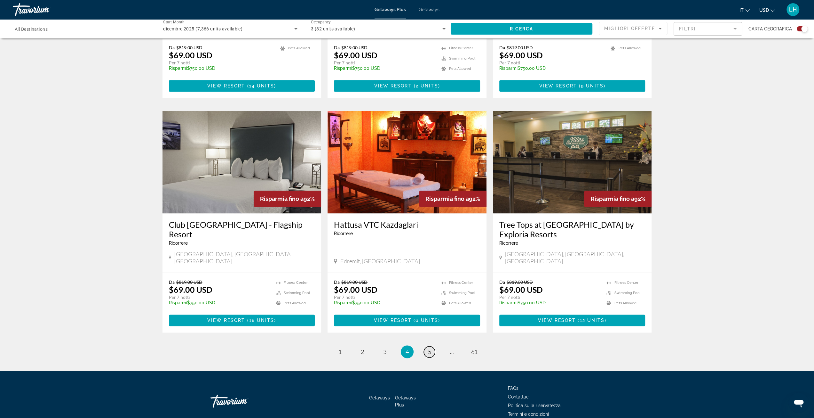
click at [429, 348] on span "5" at bounding box center [429, 351] width 3 height 7
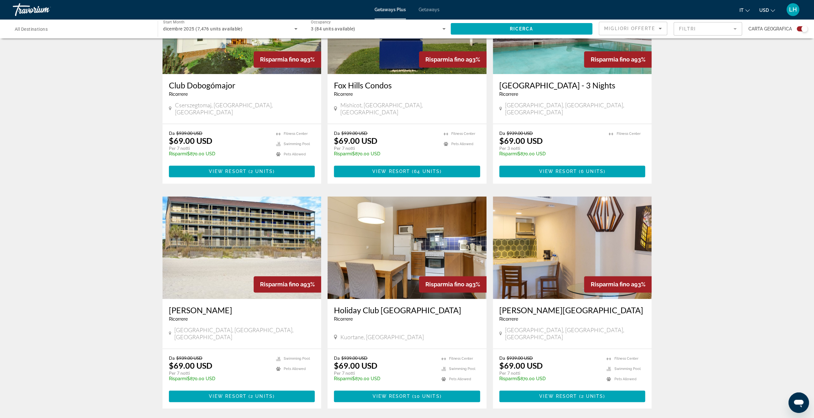
scroll to position [825, 0]
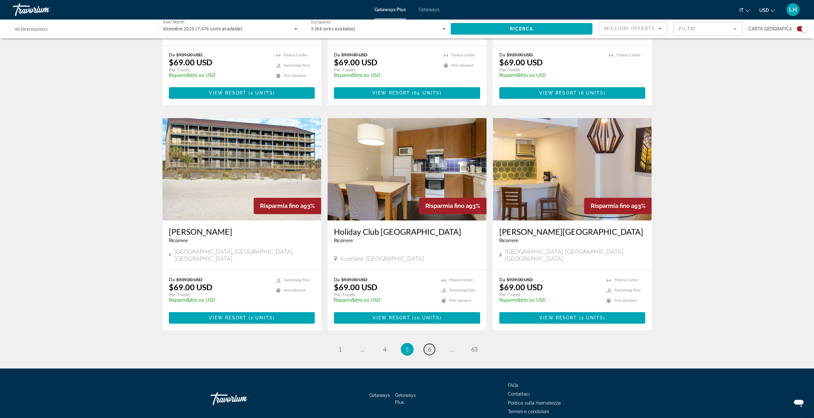
click at [429, 345] on span "6" at bounding box center [429, 348] width 3 height 7
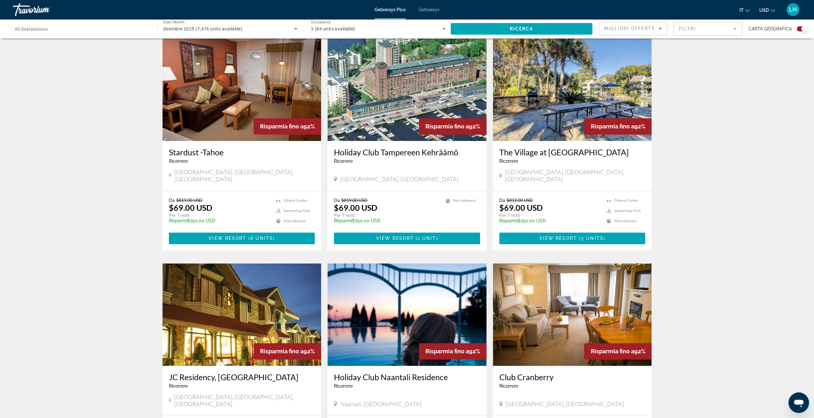
scroll to position [747, 0]
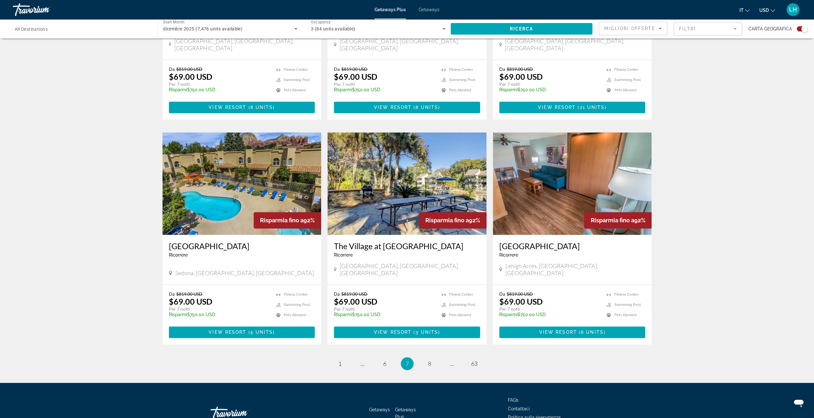
scroll to position [825, 0]
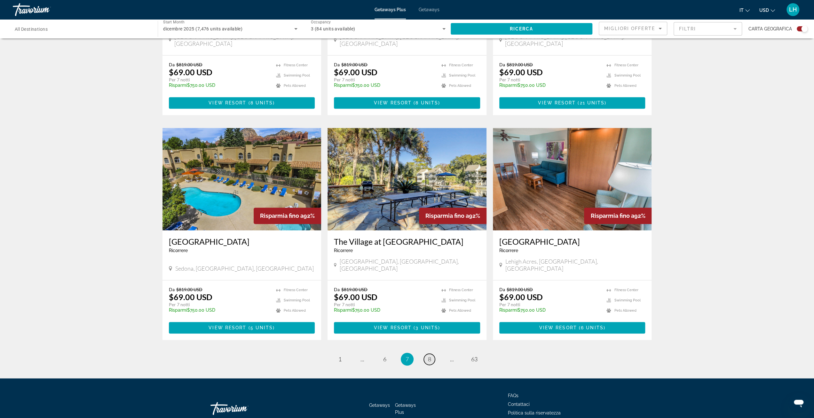
click at [430, 355] on span "8" at bounding box center [429, 358] width 3 height 7
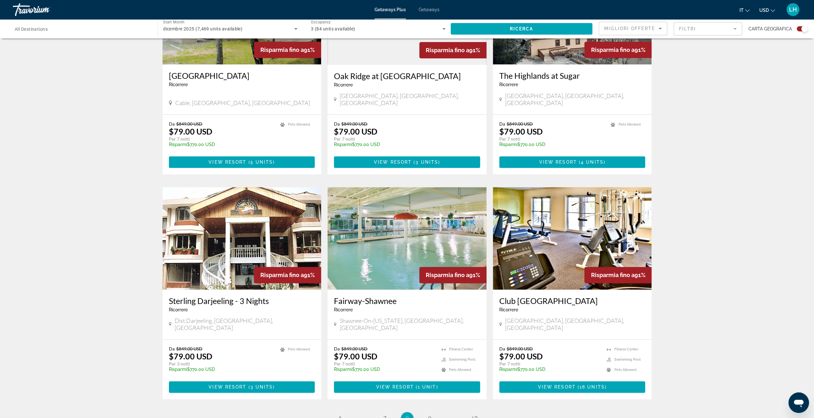
scroll to position [815, 0]
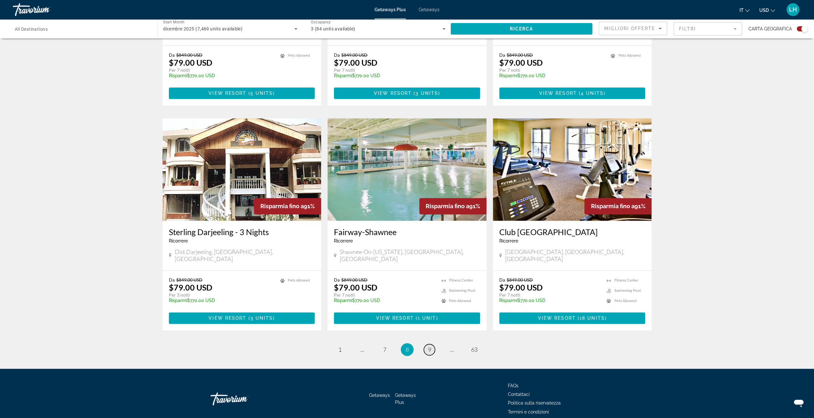
click at [430, 344] on link "page 9" at bounding box center [429, 349] width 11 height 11
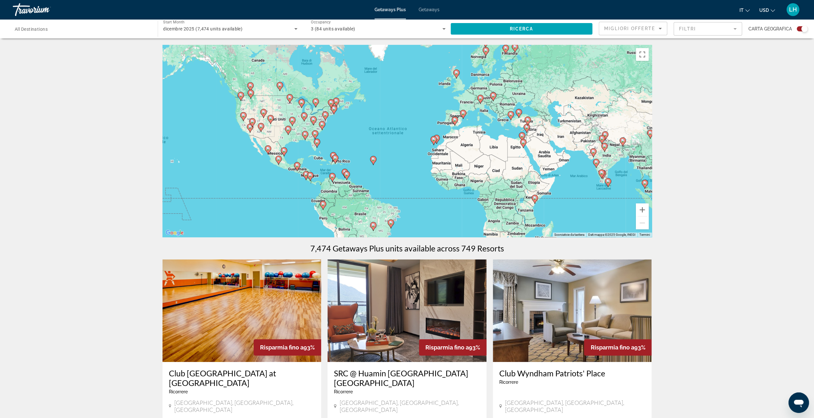
click at [492, 98] on icon "Main content" at bounding box center [493, 96] width 6 height 8
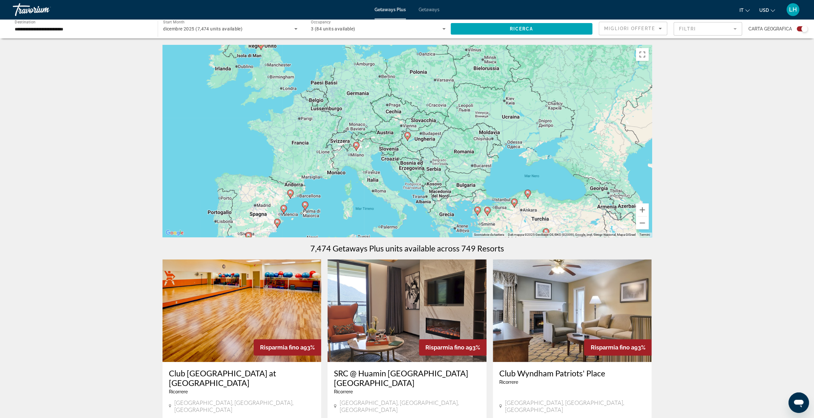
click at [356, 147] on image "Main content" at bounding box center [357, 145] width 4 height 4
type input "**********"
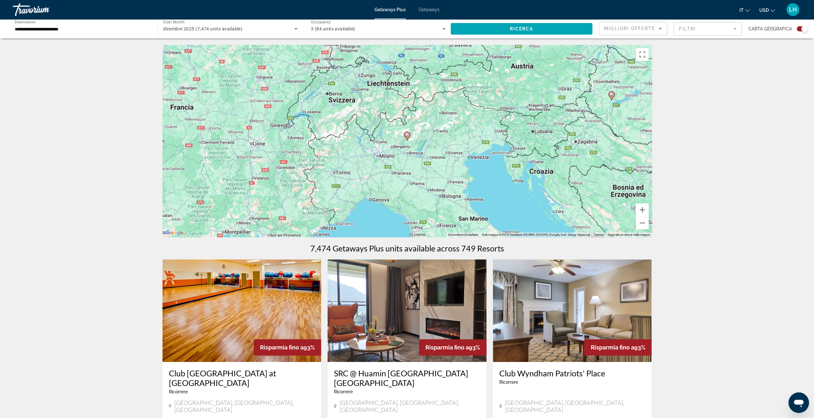
click at [408, 133] on image "Main content" at bounding box center [407, 135] width 4 height 4
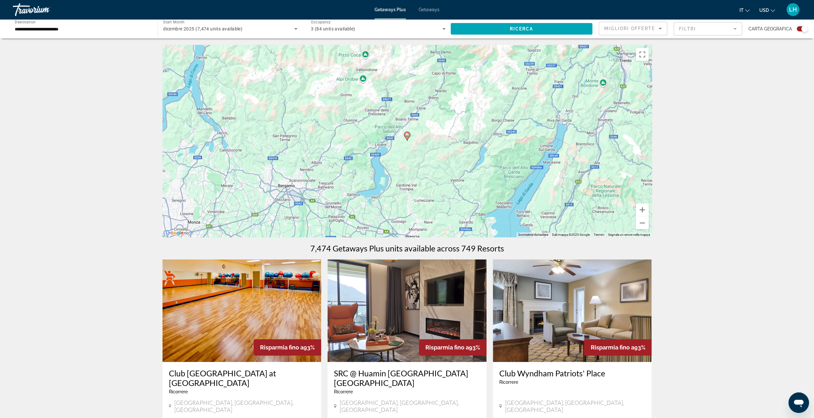
click at [408, 136] on image "Main content" at bounding box center [407, 135] width 4 height 4
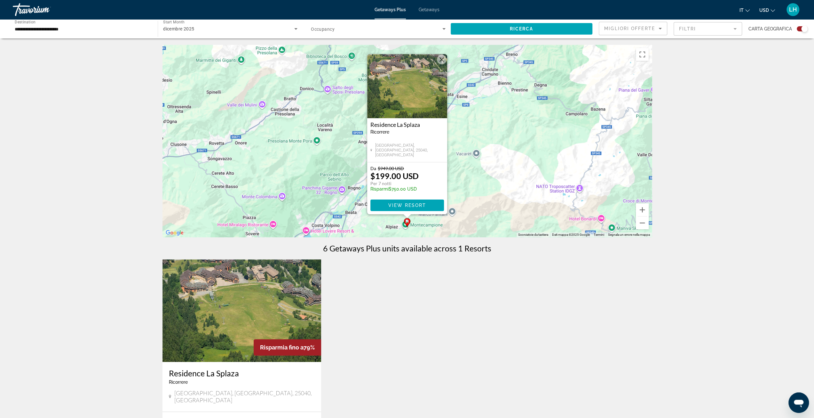
scroll to position [107, 0]
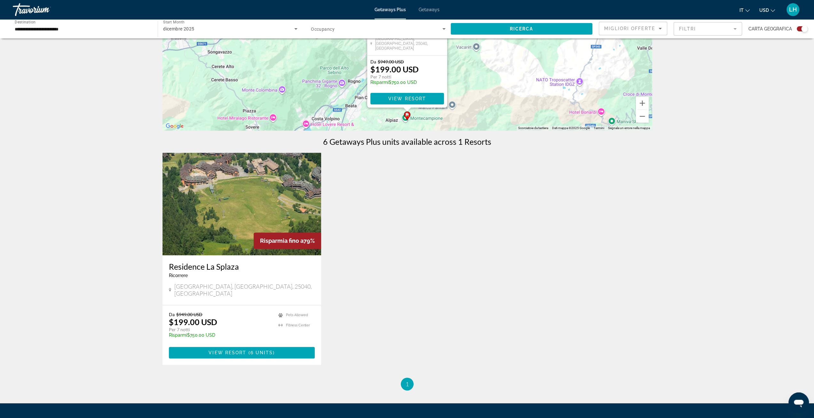
click at [184, 326] on p "Per 7 notti" at bounding box center [220, 329] width 103 height 6
click at [191, 317] on p "$199.00 USD" at bounding box center [193, 322] width 48 height 10
click at [212, 287] on span "[GEOGRAPHIC_DATA], [GEOGRAPHIC_DATA], 25040, [GEOGRAPHIC_DATA]" at bounding box center [244, 290] width 141 height 14
click at [195, 332] on p "Risparmi $750.00 USD" at bounding box center [220, 334] width 103 height 5
click at [188, 317] on p "$199.00 USD" at bounding box center [193, 322] width 48 height 10
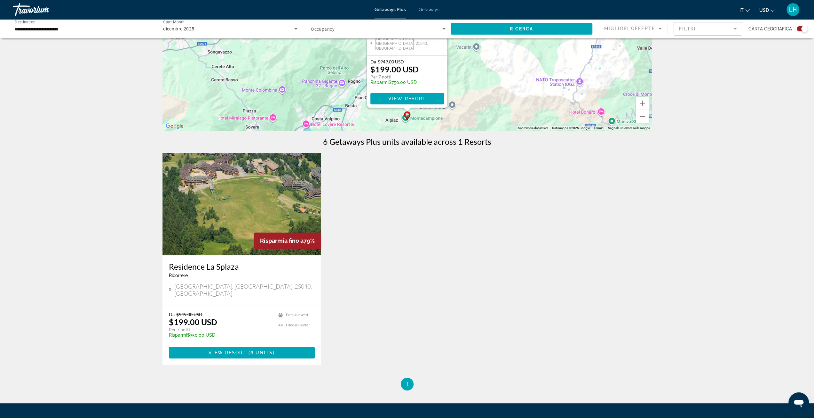
click at [195, 268] on h3 "Residence La Splaza" at bounding box center [242, 266] width 146 height 10
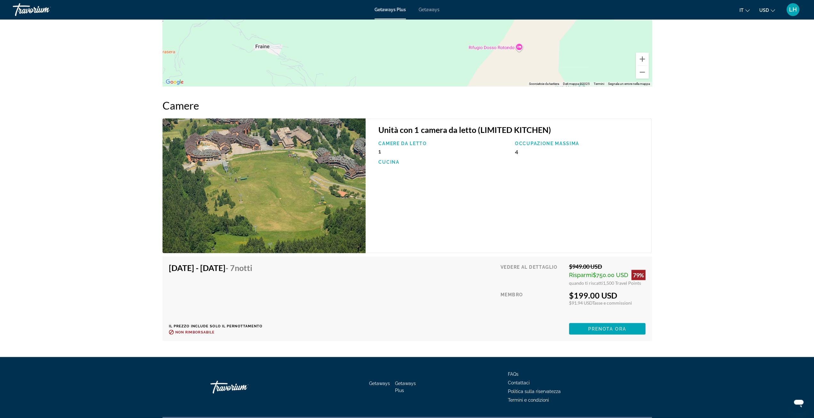
scroll to position [970, 0]
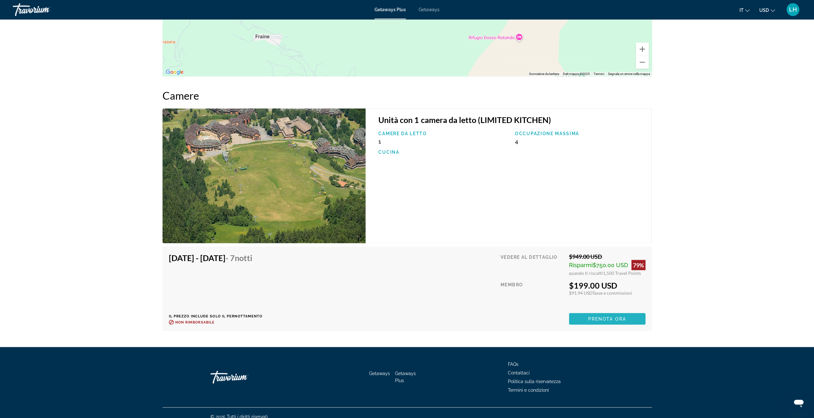
click at [630, 311] on span "Main content" at bounding box center [607, 318] width 76 height 15
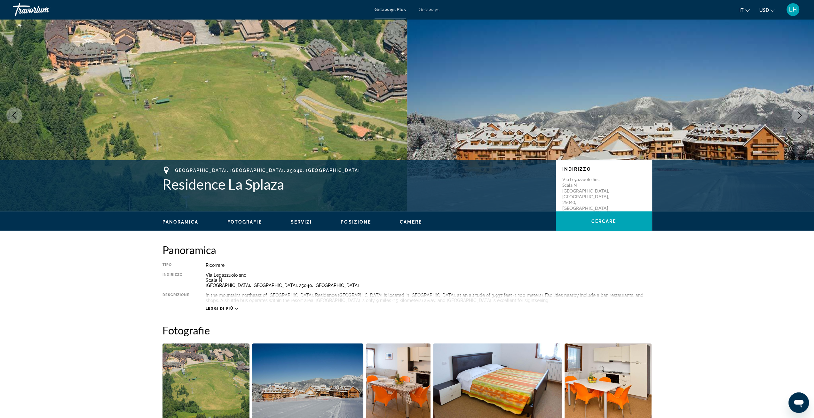
click at [423, 12] on div "Getaways Plus Getaways it English Español Français Italiano Português русский U…" at bounding box center [407, 9] width 814 height 17
click at [430, 10] on span "Getaways" at bounding box center [429, 9] width 21 height 5
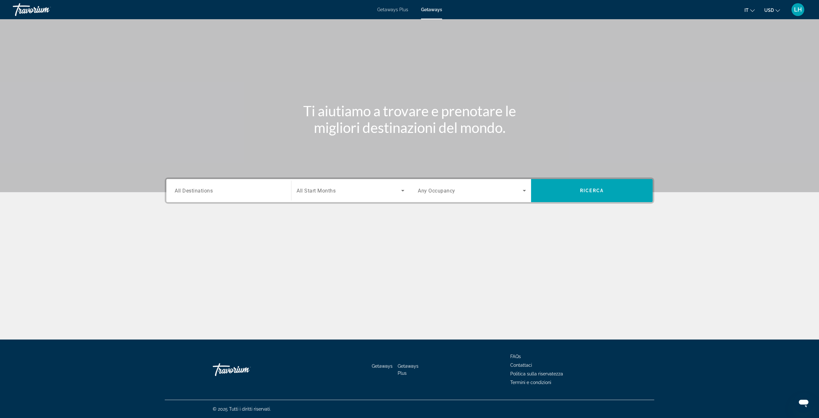
click at [238, 189] on input "Destination All Destinations" at bounding box center [229, 191] width 108 height 8
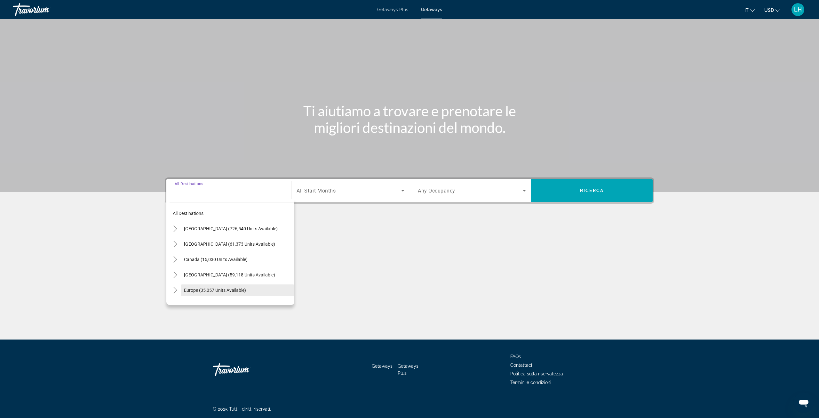
click at [203, 291] on span "Europe (35,057 units available)" at bounding box center [215, 289] width 62 height 5
type input "**********"
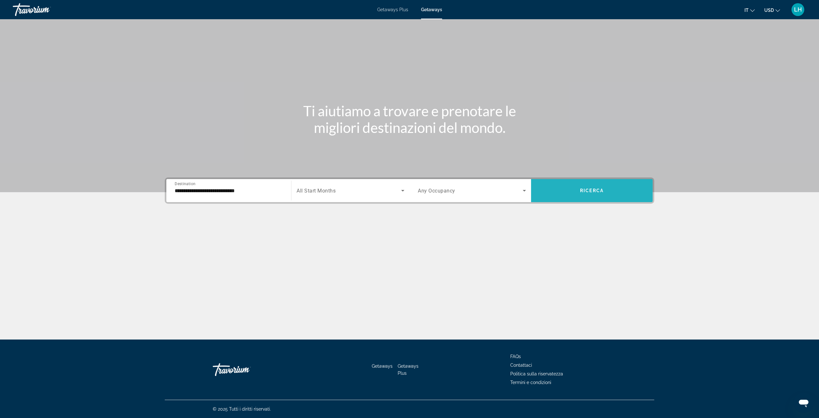
click at [597, 191] on span "Ricerca" at bounding box center [592, 190] width 24 height 5
